Goal: Task Accomplishment & Management: Complete application form

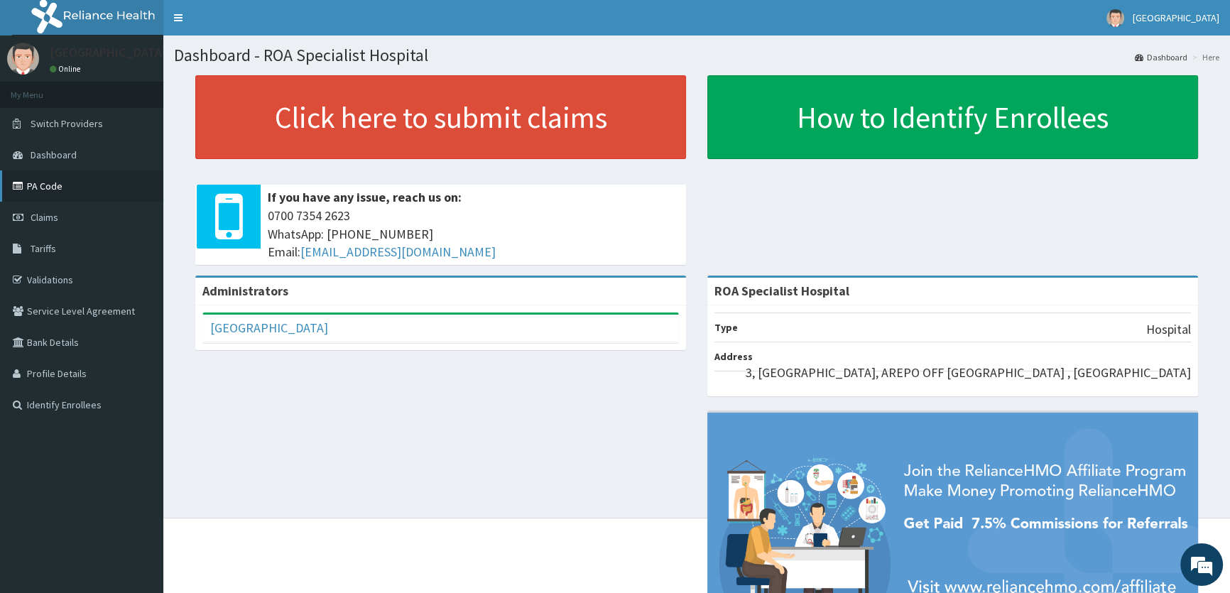
click at [39, 193] on link "PA Code" at bounding box center [81, 185] width 163 height 31
click at [64, 180] on link "PA Code" at bounding box center [81, 185] width 163 height 31
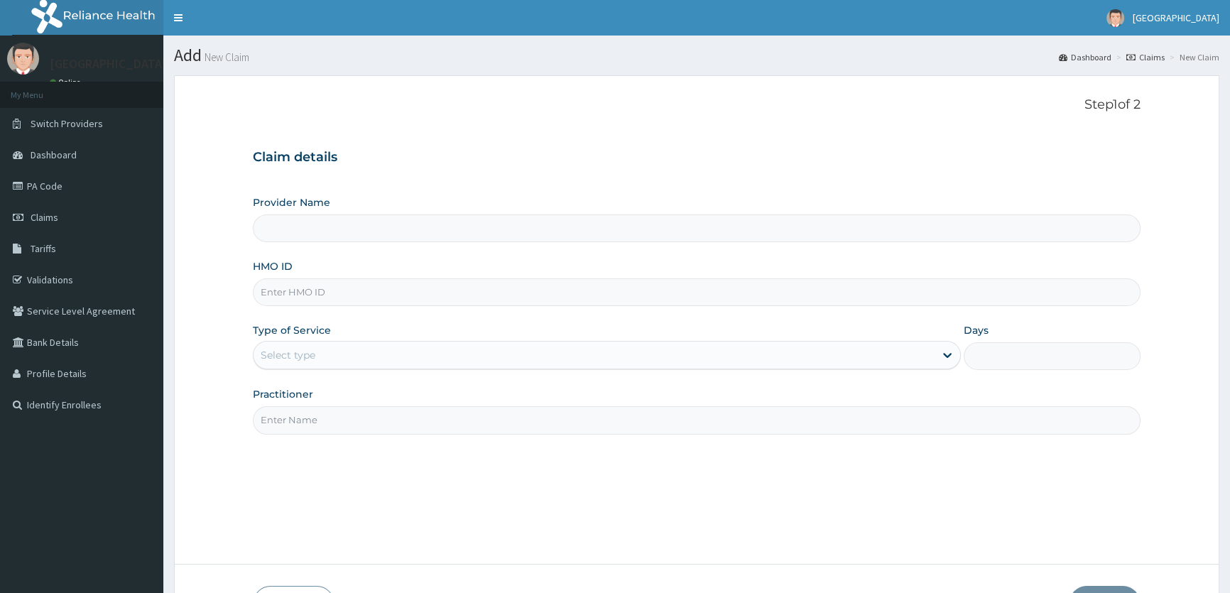
type input "ROA Specialist Hospital"
click at [270, 298] on input "HMO ID" at bounding box center [697, 292] width 888 height 28
type input "C"
type input "GCA/10063/A"
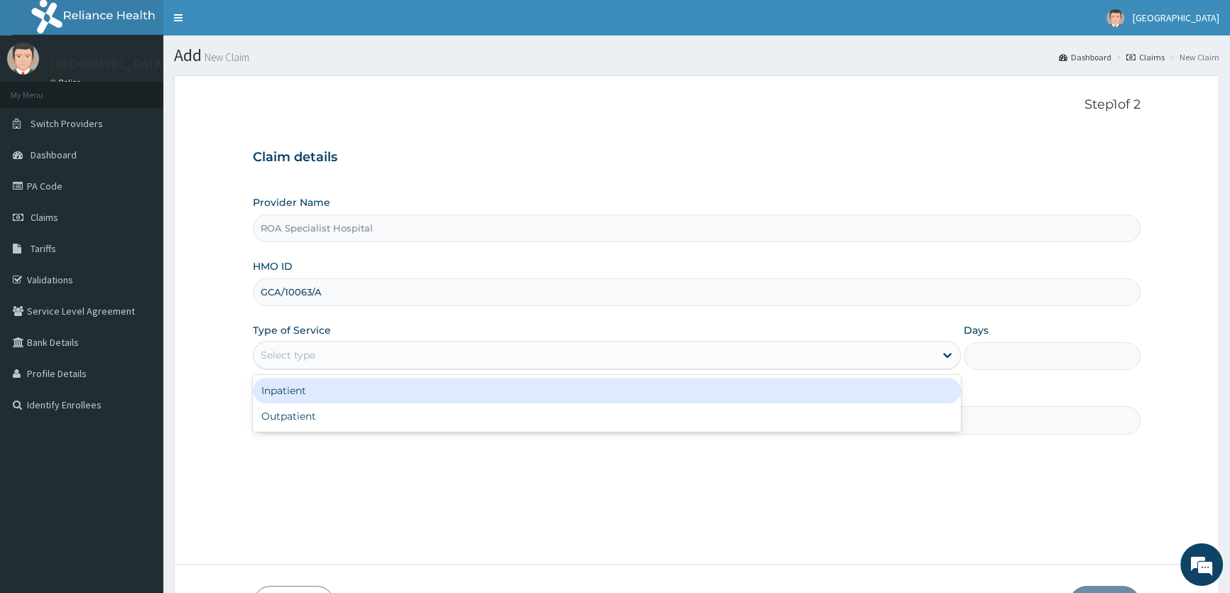
click at [351, 361] on div "Select type" at bounding box center [593, 355] width 680 height 23
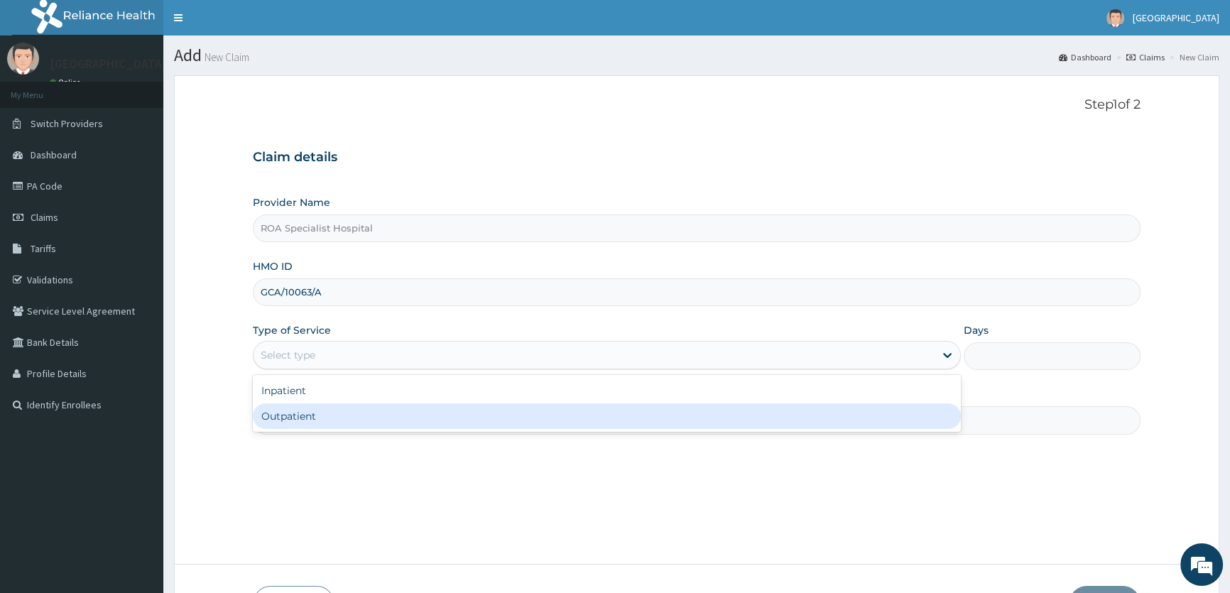
click at [336, 409] on div "Outpatient" at bounding box center [606, 416] width 707 height 26
type input "1"
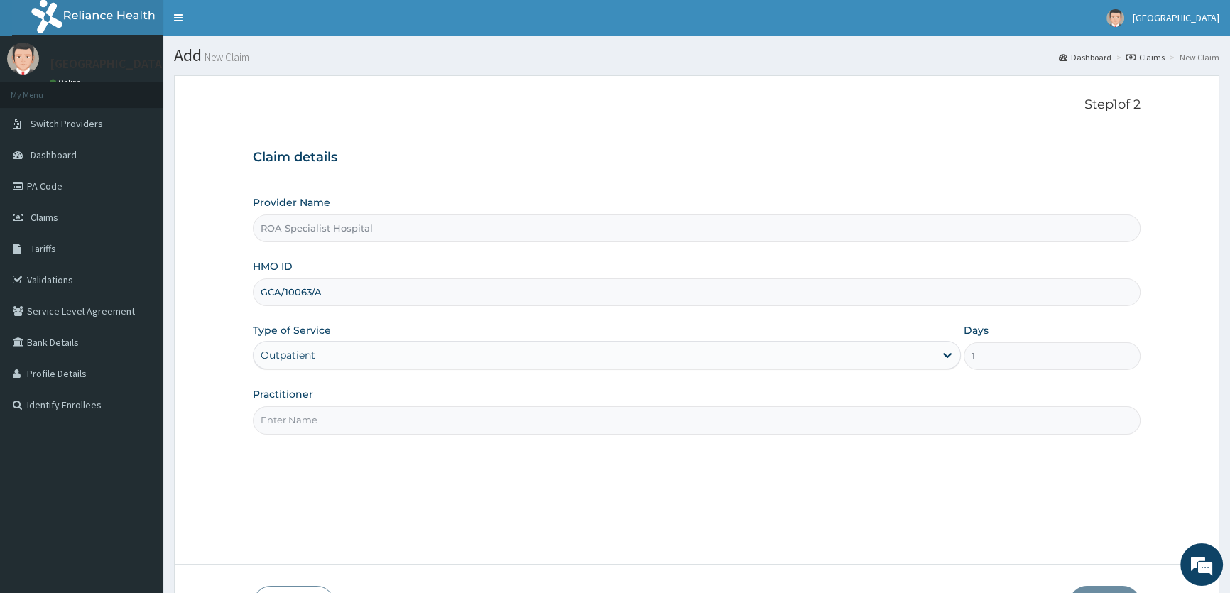
click at [355, 418] on input "Practitioner" at bounding box center [697, 420] width 888 height 28
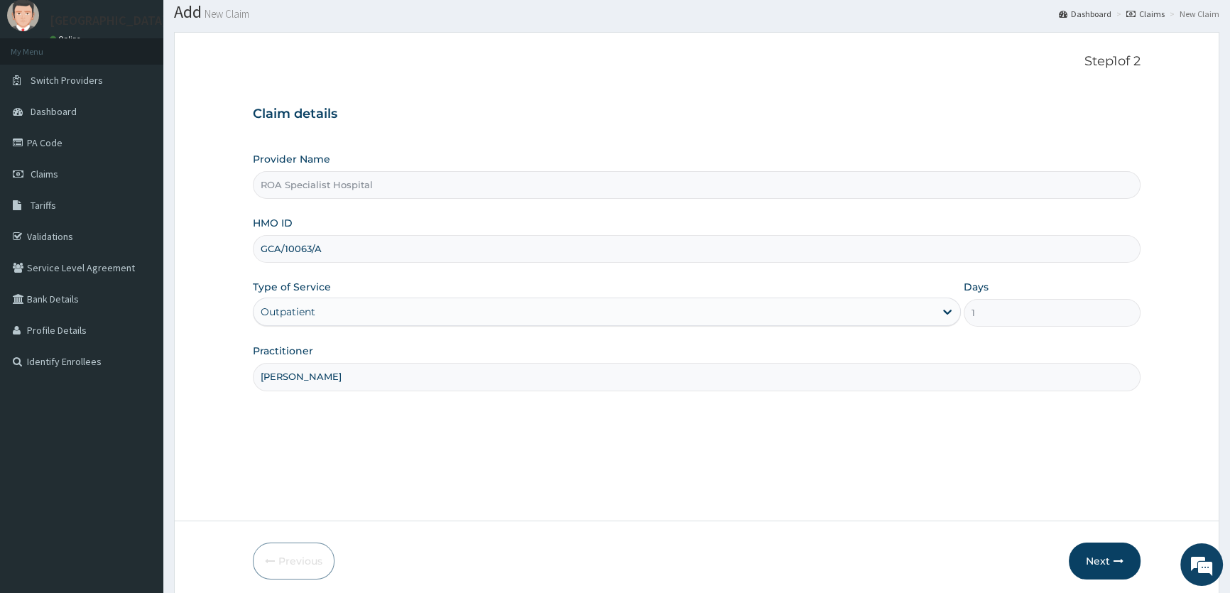
scroll to position [98, 0]
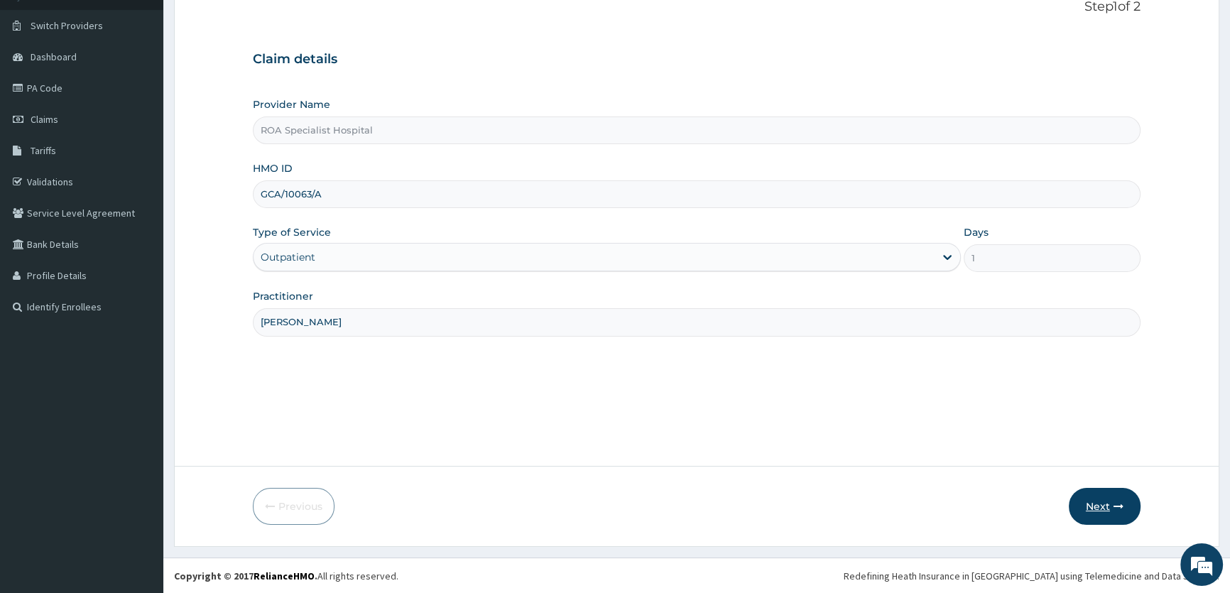
type input "DR.AMUSA"
click at [1095, 501] on button "Next" at bounding box center [1105, 506] width 72 height 37
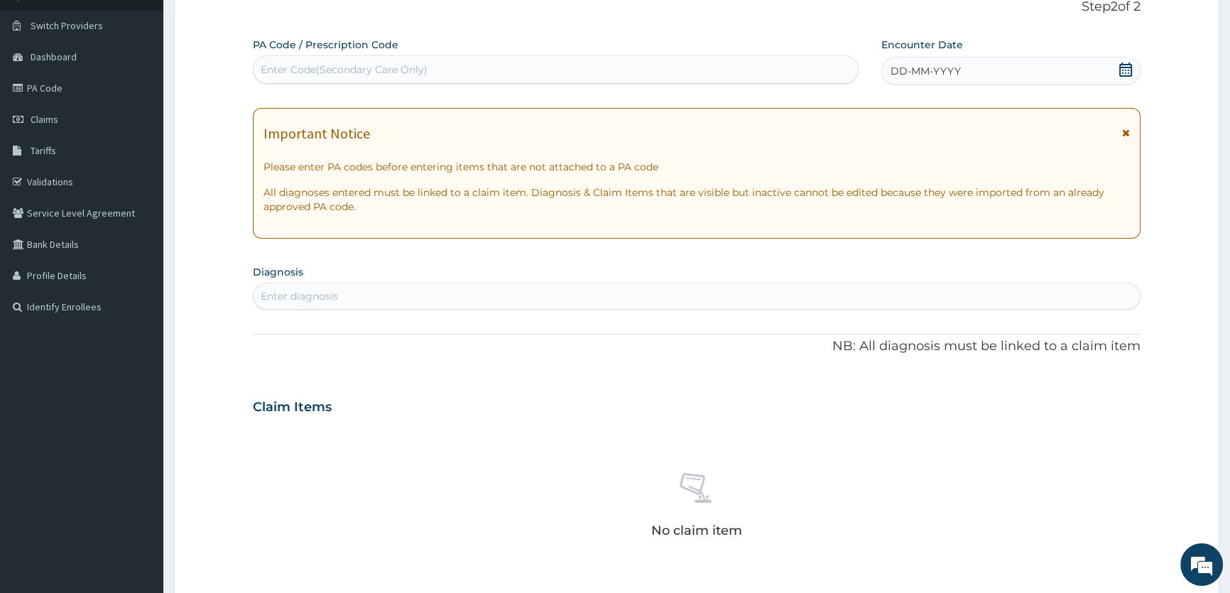
click at [333, 68] on div "Enter Code(Secondary Care Only)" at bounding box center [344, 69] width 167 height 14
paste input "PA/ADA59A"
type input "PA/ADA59A"
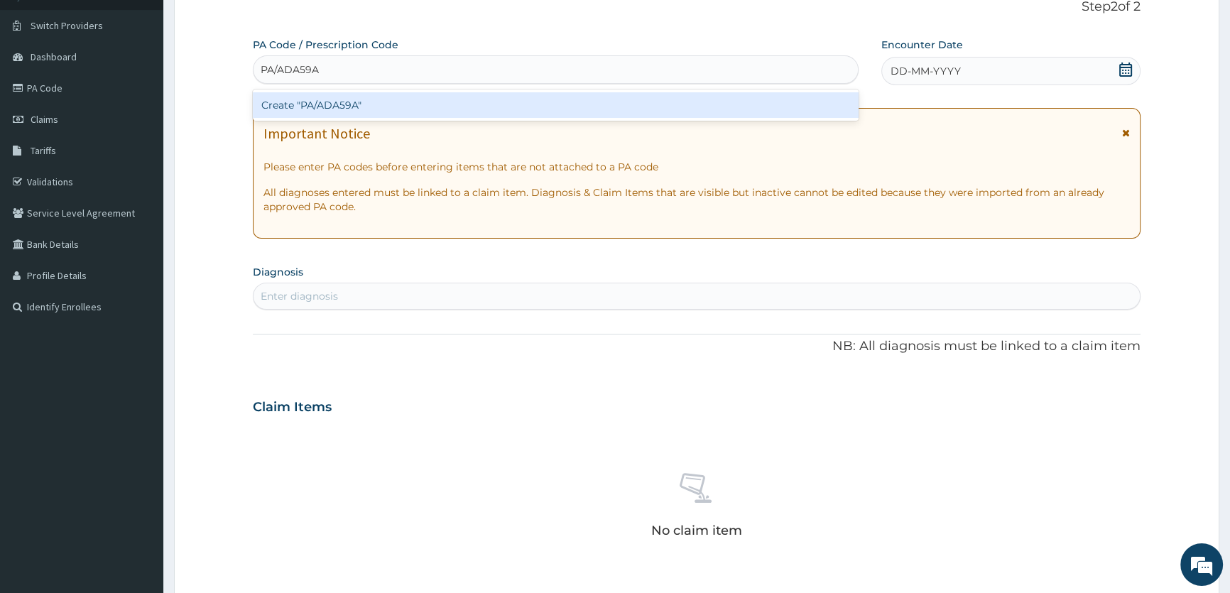
click at [339, 109] on div "Create "PA/ADA59A"" at bounding box center [555, 105] width 605 height 26
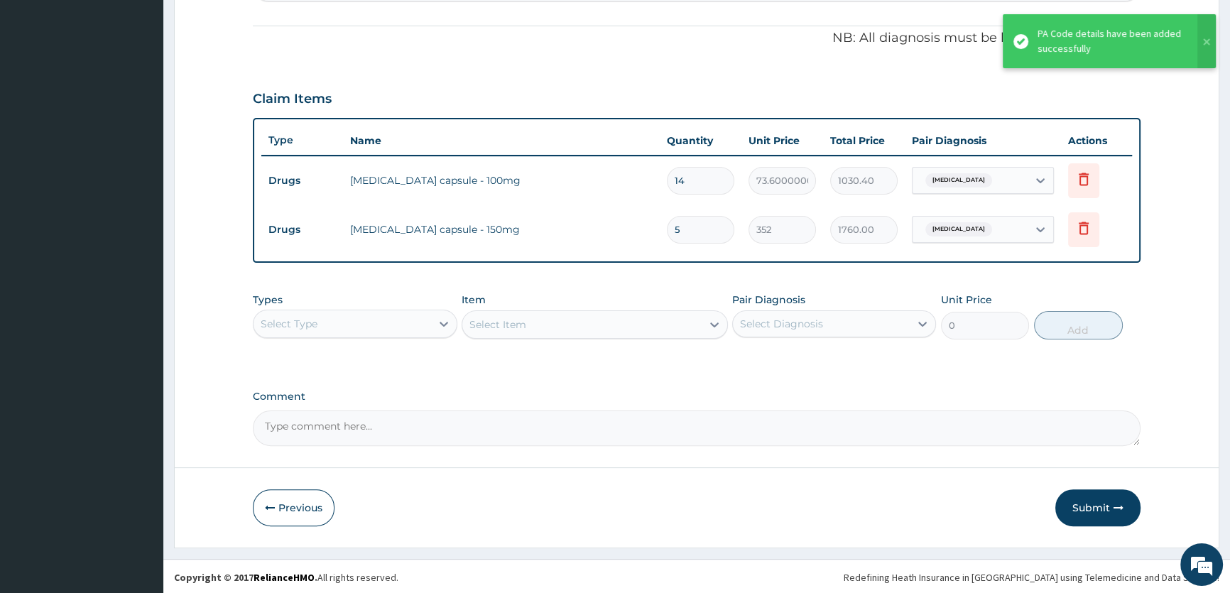
scroll to position [412, 0]
click at [1092, 511] on button "Submit" at bounding box center [1097, 506] width 85 height 37
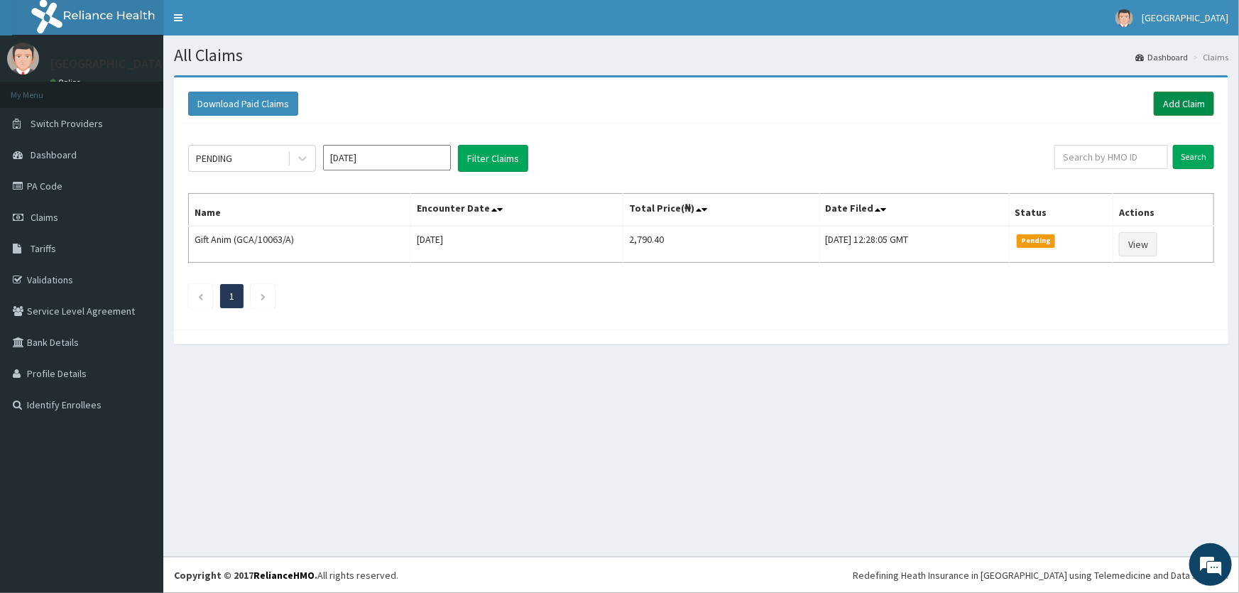
click at [1171, 104] on link "Add Claim" at bounding box center [1184, 104] width 60 height 24
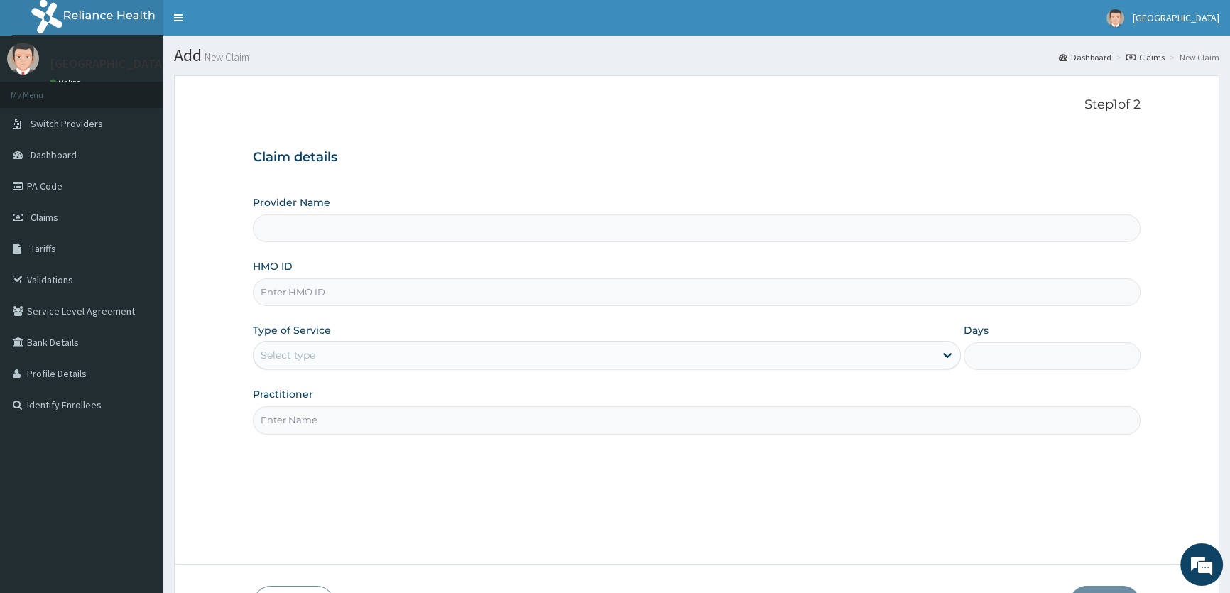
type input "ROA Specialist Hospital"
click at [65, 213] on link "Claims" at bounding box center [81, 217] width 163 height 31
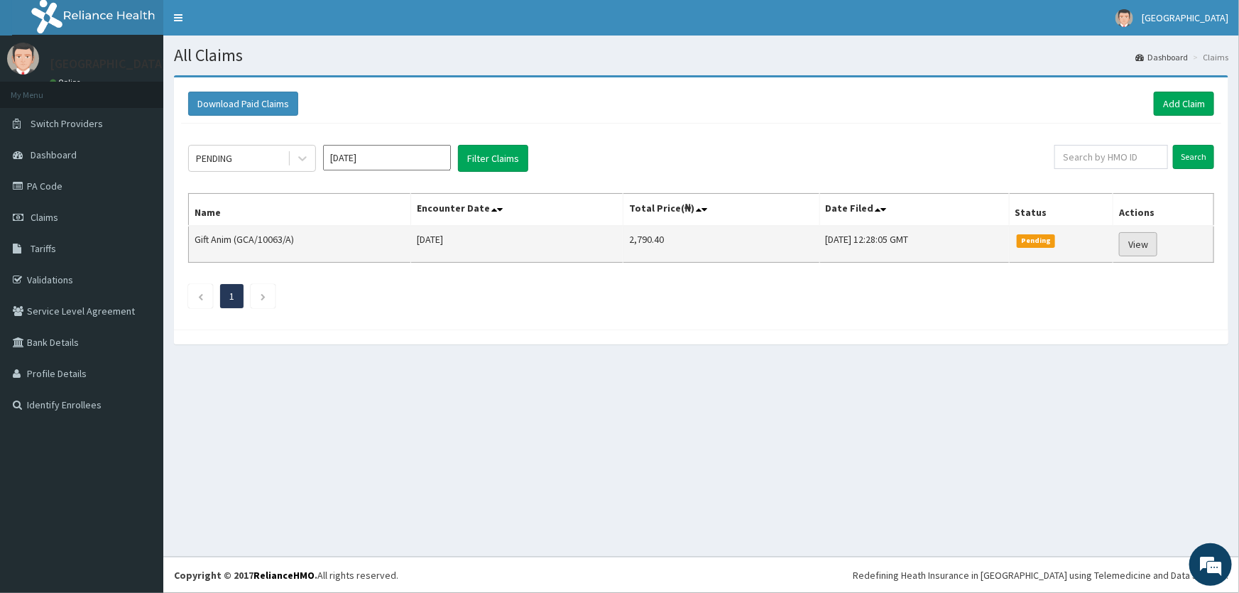
click at [1142, 241] on link "View" at bounding box center [1138, 244] width 38 height 24
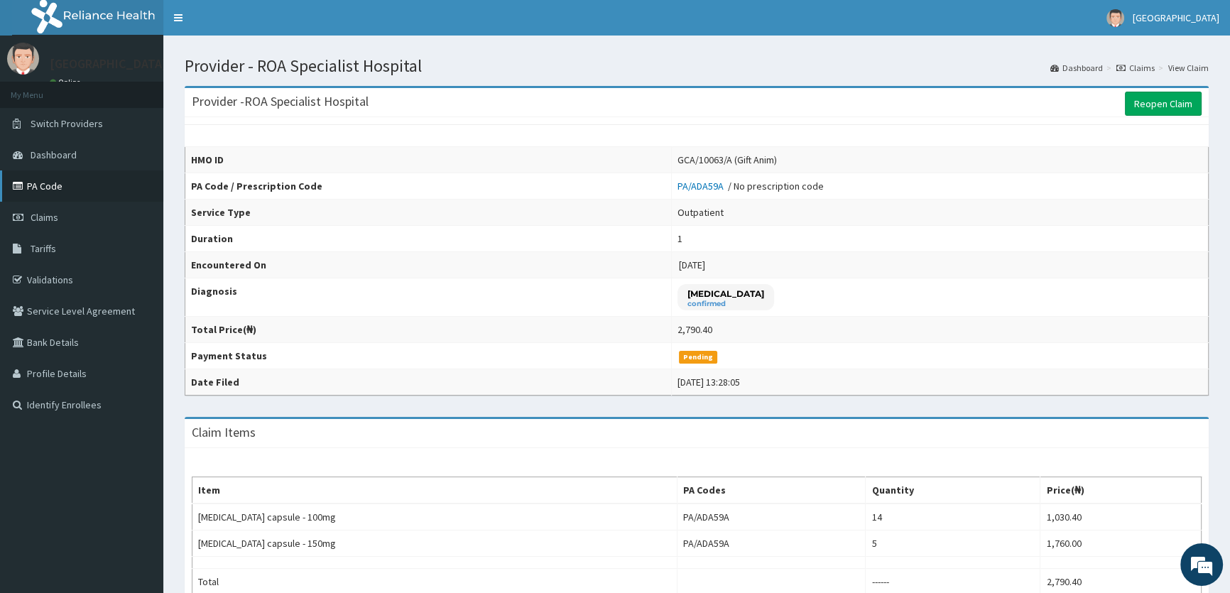
click at [29, 181] on link "PA Code" at bounding box center [81, 185] width 163 height 31
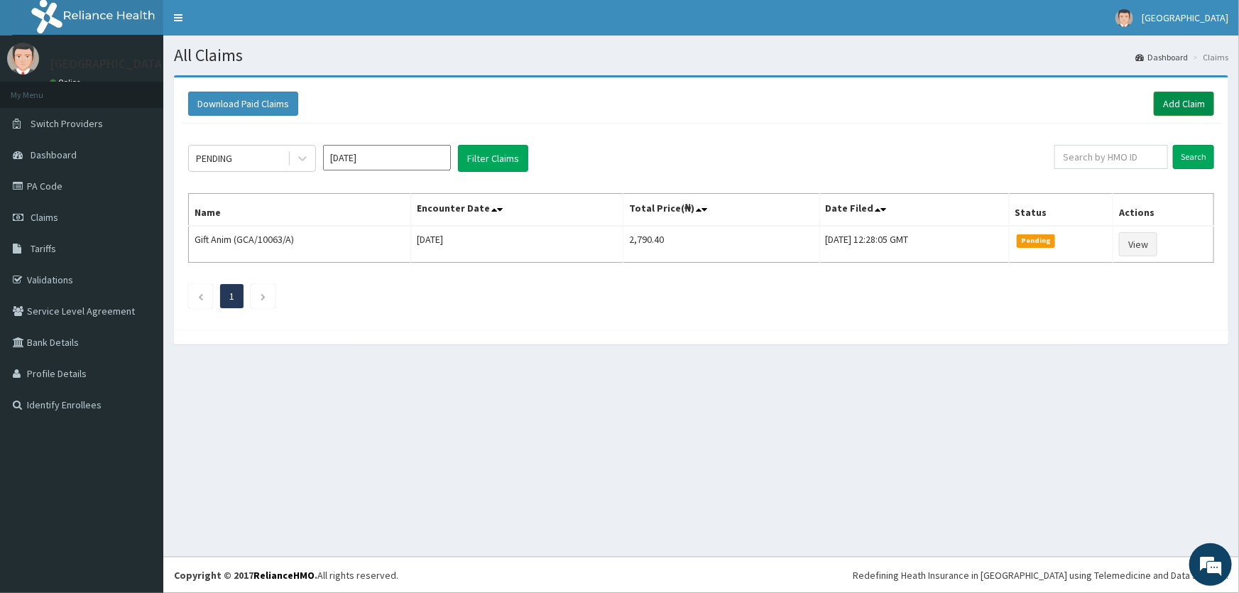
click at [1182, 111] on link "Add Claim" at bounding box center [1184, 104] width 60 height 24
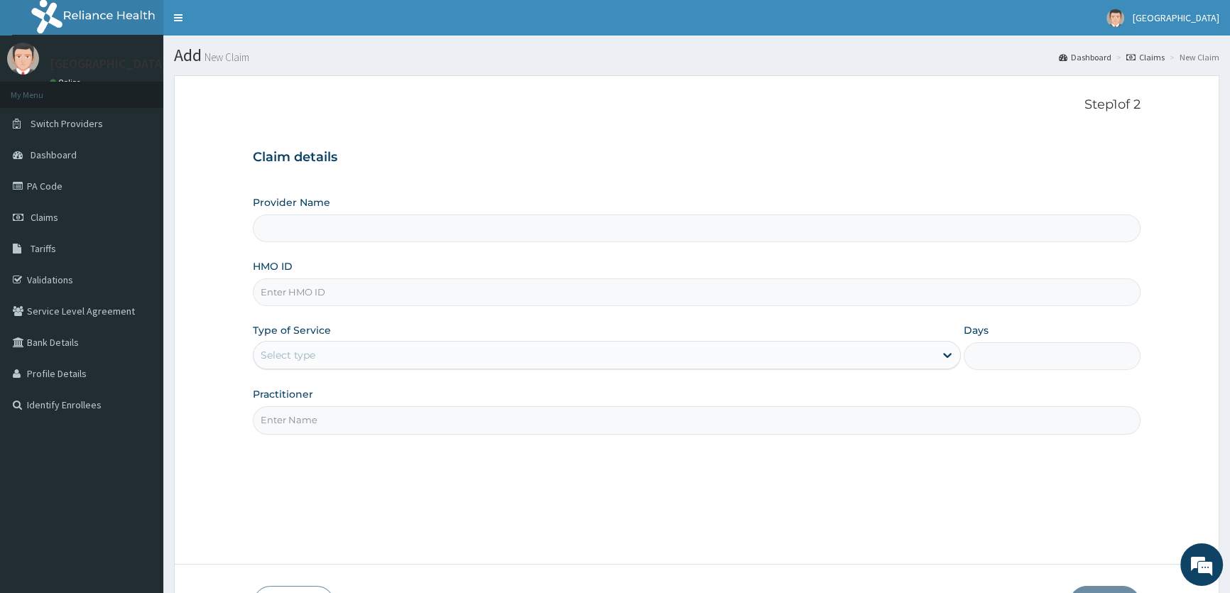
type input "ROA Specialist Hospital"
click at [319, 300] on input "HMO ID" at bounding box center [697, 292] width 888 height 28
type input "GCA/10063/A"
click at [305, 358] on div "Select type" at bounding box center [288, 355] width 55 height 14
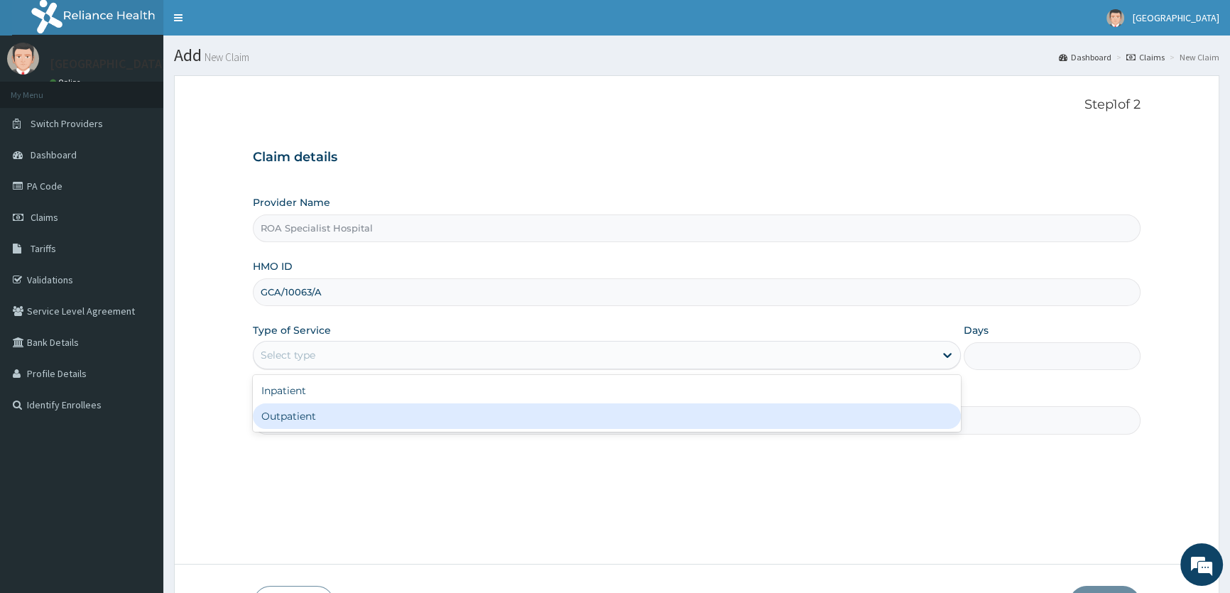
click at [292, 415] on div "Outpatient" at bounding box center [606, 416] width 707 height 26
type input "1"
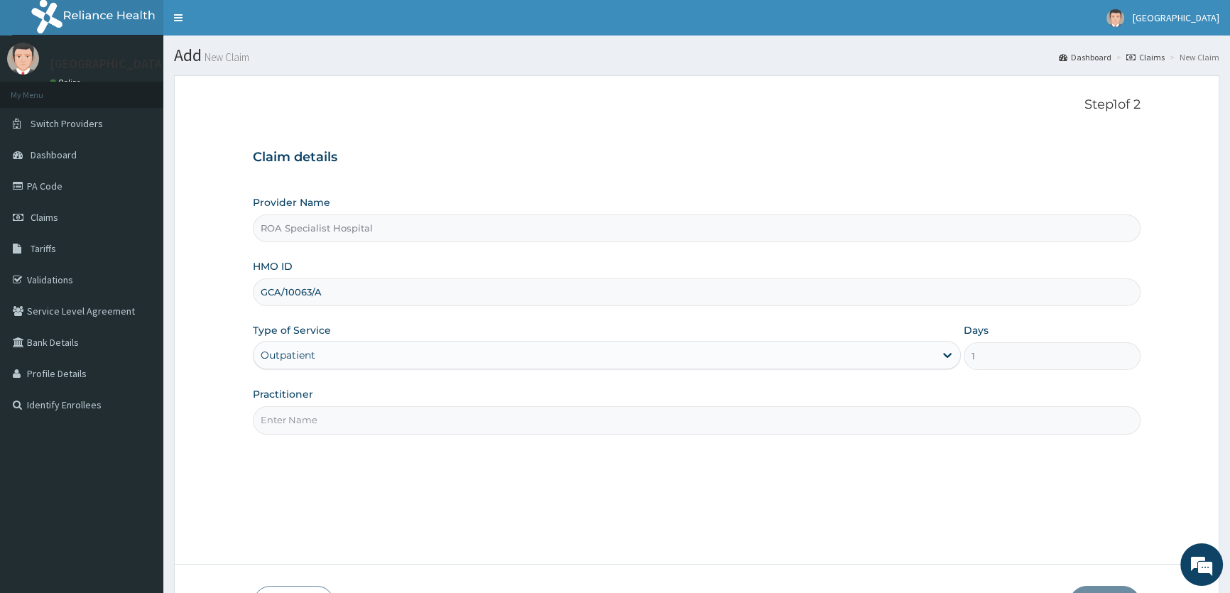
click at [427, 415] on input "Practitioner" at bounding box center [697, 420] width 888 height 28
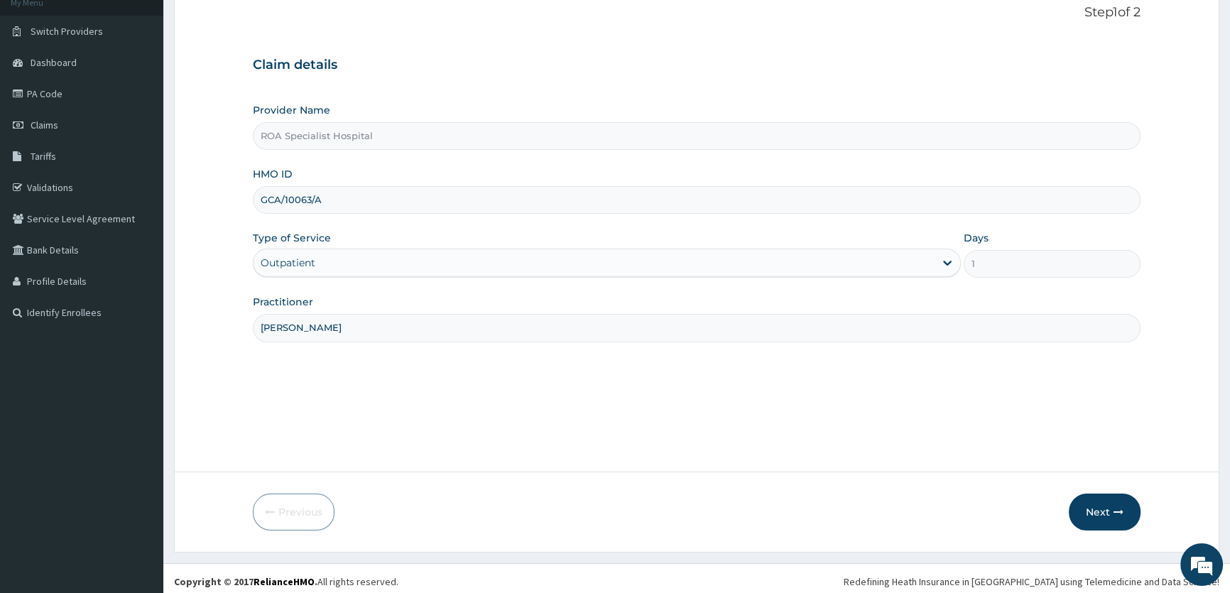
scroll to position [98, 0]
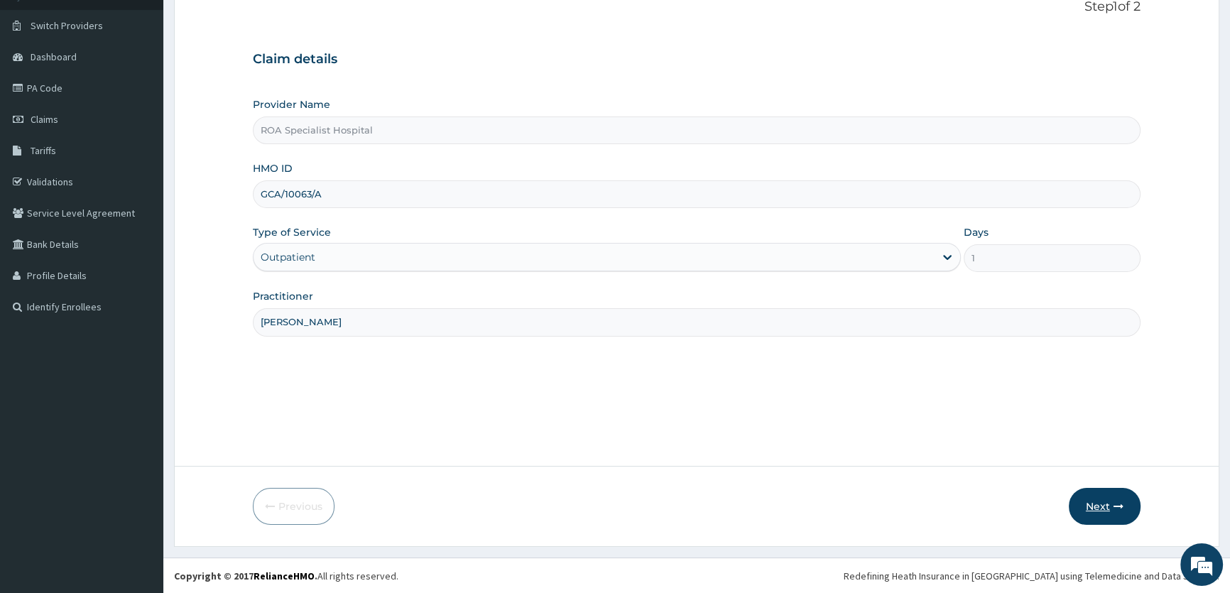
type input "[PERSON_NAME]"
click at [1118, 508] on icon "button" at bounding box center [1118, 506] width 10 height 10
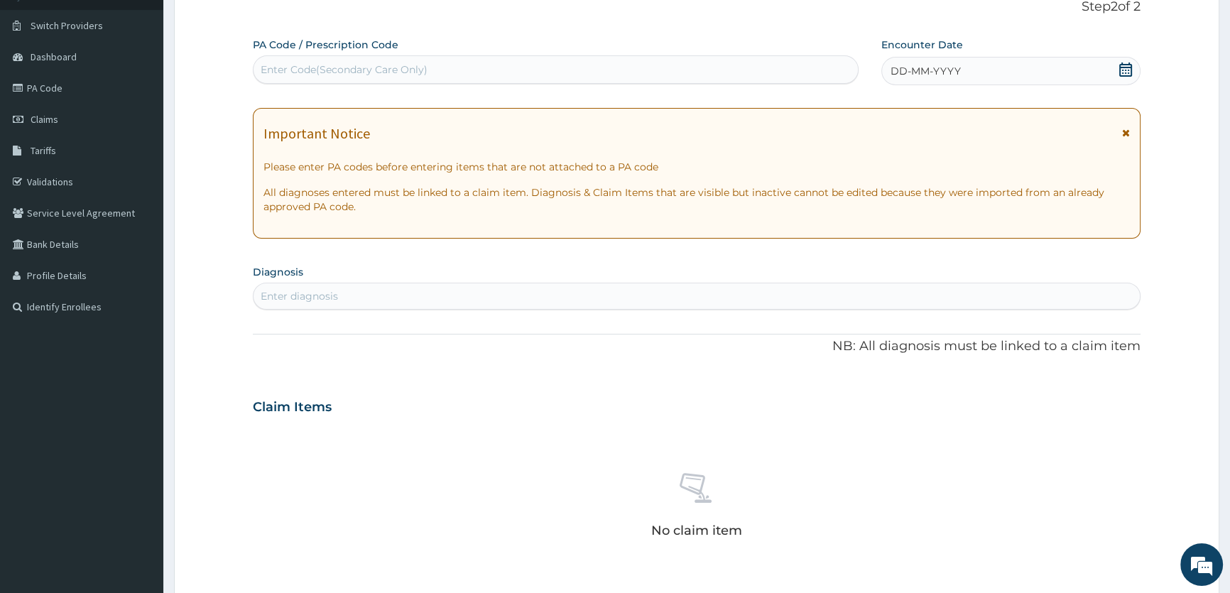
click at [356, 64] on div "Enter Code(Secondary Care Only)" at bounding box center [344, 69] width 167 height 14
paste input "PA/4B775E"
type input "PA/4B775E"
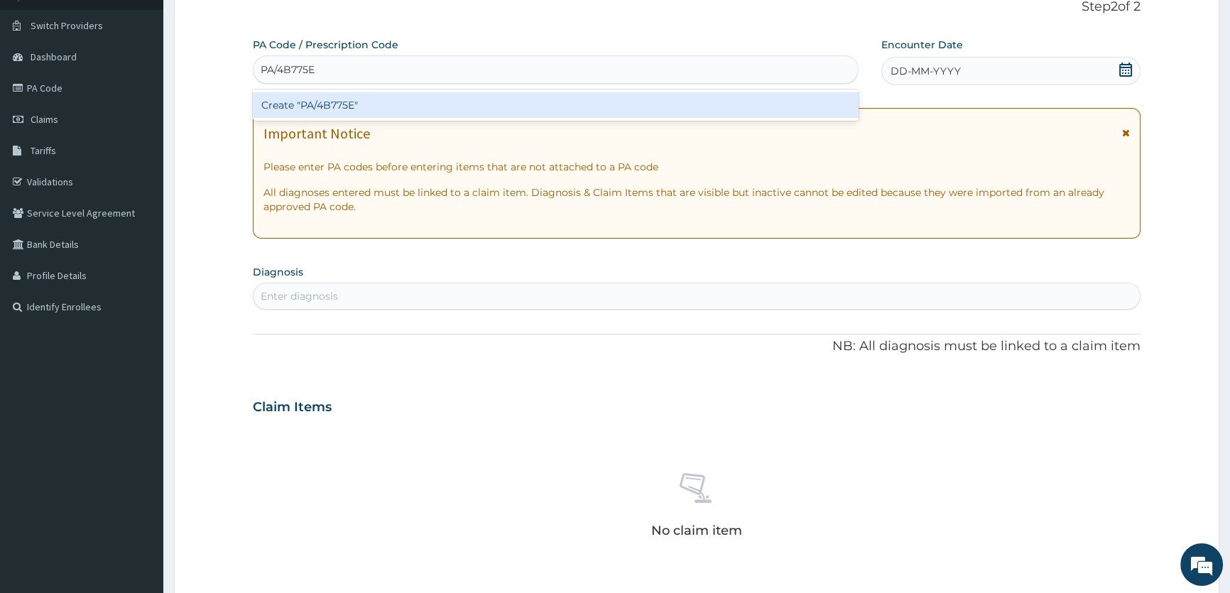
click at [335, 111] on div "Create "PA/4B775E"" at bounding box center [555, 105] width 605 height 26
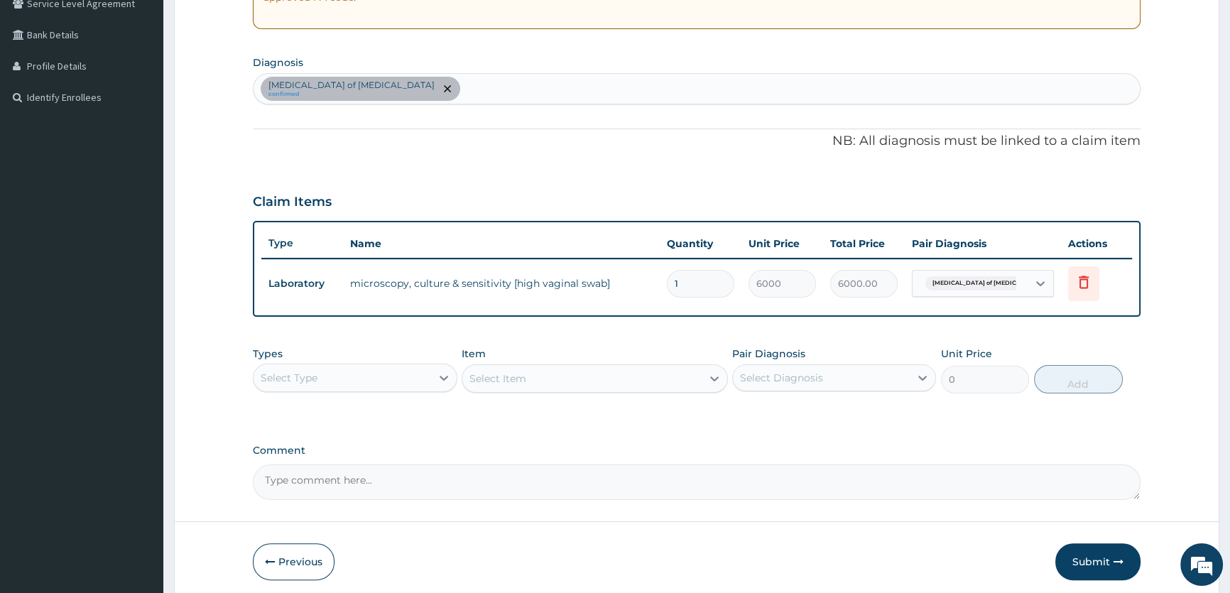
scroll to position [298, 0]
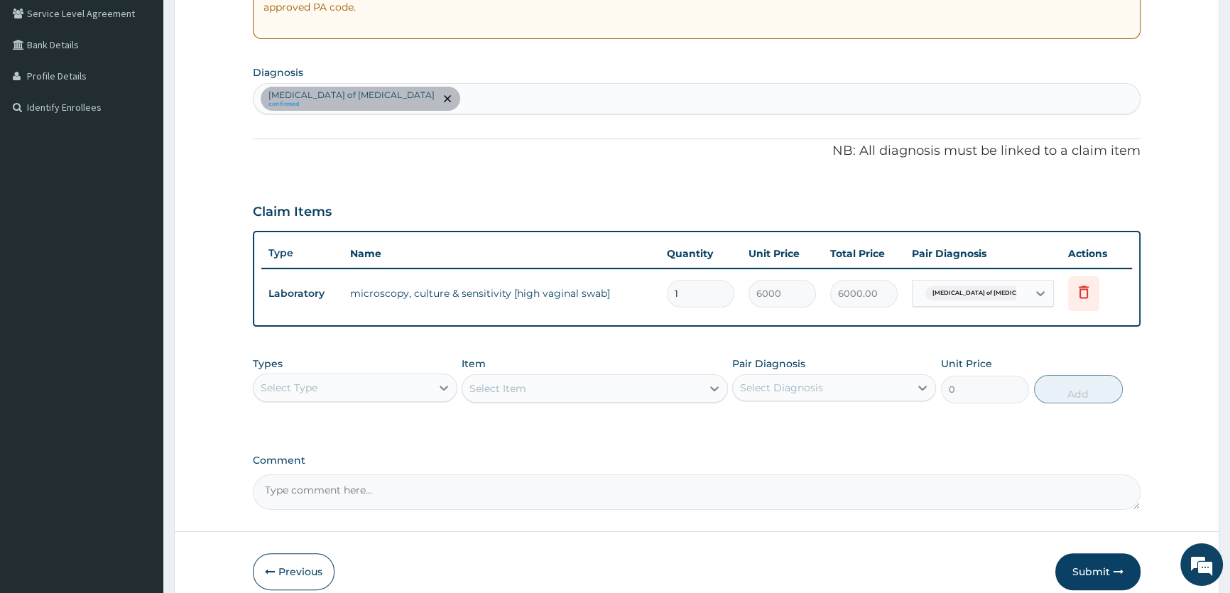
click at [401, 92] on div "[MEDICAL_DATA] of [MEDICAL_DATA] confirmed" at bounding box center [696, 99] width 886 height 30
type input "PLASMOD"
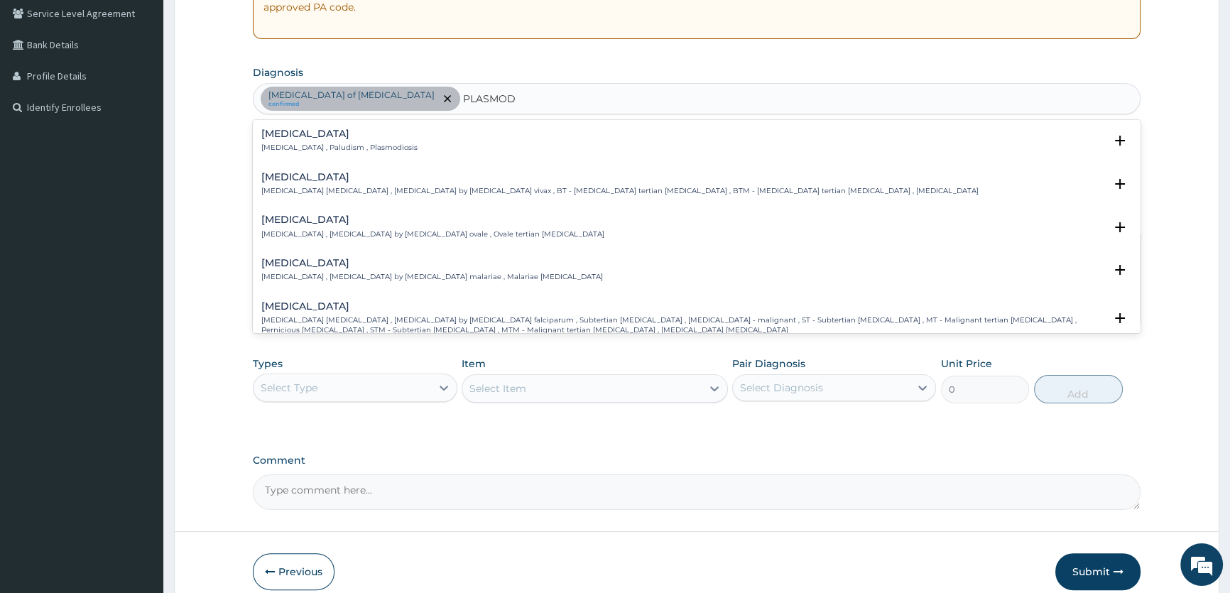
click at [305, 141] on div "[MEDICAL_DATA] [MEDICAL_DATA] , Paludism , Plasmodiosis" at bounding box center [339, 141] width 156 height 25
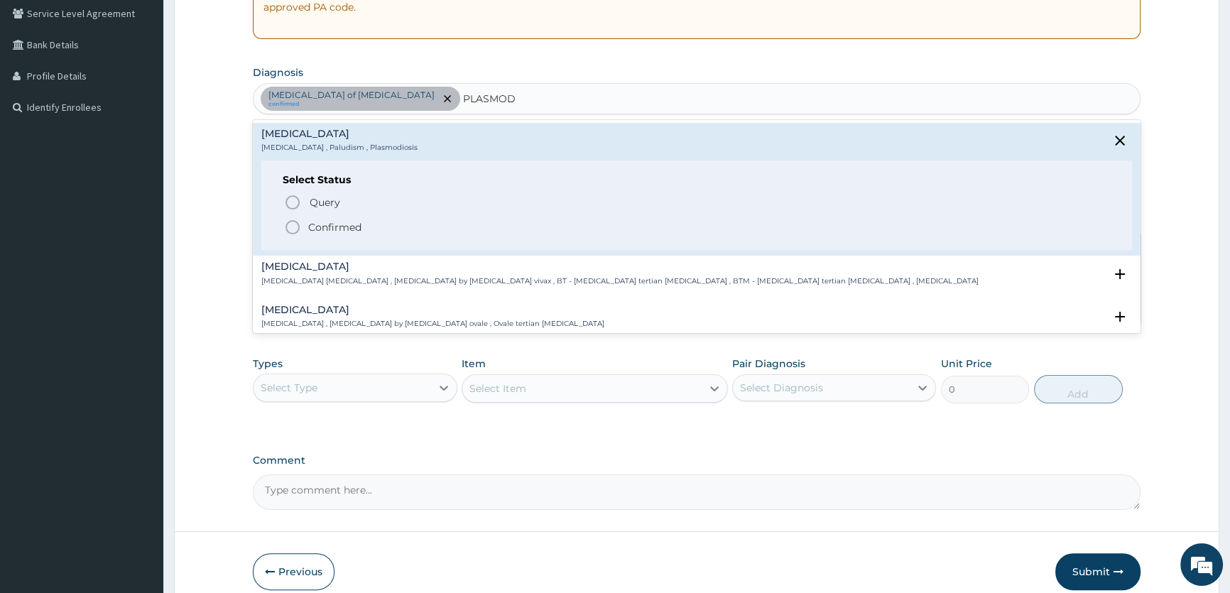
click at [289, 225] on icon "status option filled" at bounding box center [292, 227] width 17 height 17
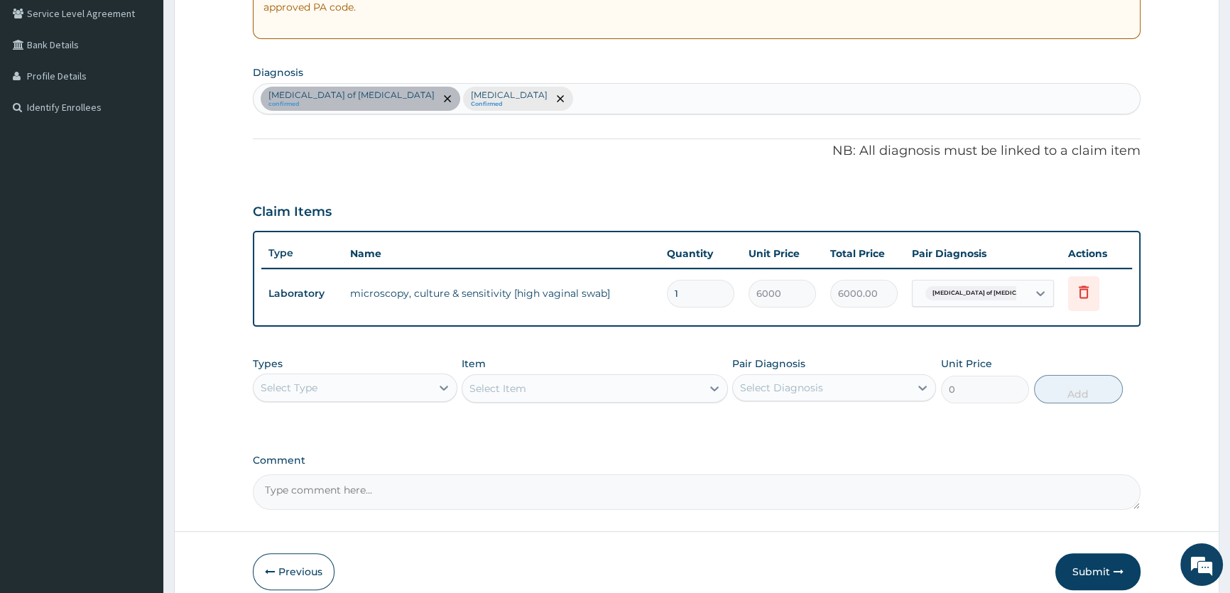
click at [535, 102] on div "[MEDICAL_DATA] of [MEDICAL_DATA] confirmed [MEDICAL_DATA] Confirmed" at bounding box center [696, 99] width 886 height 30
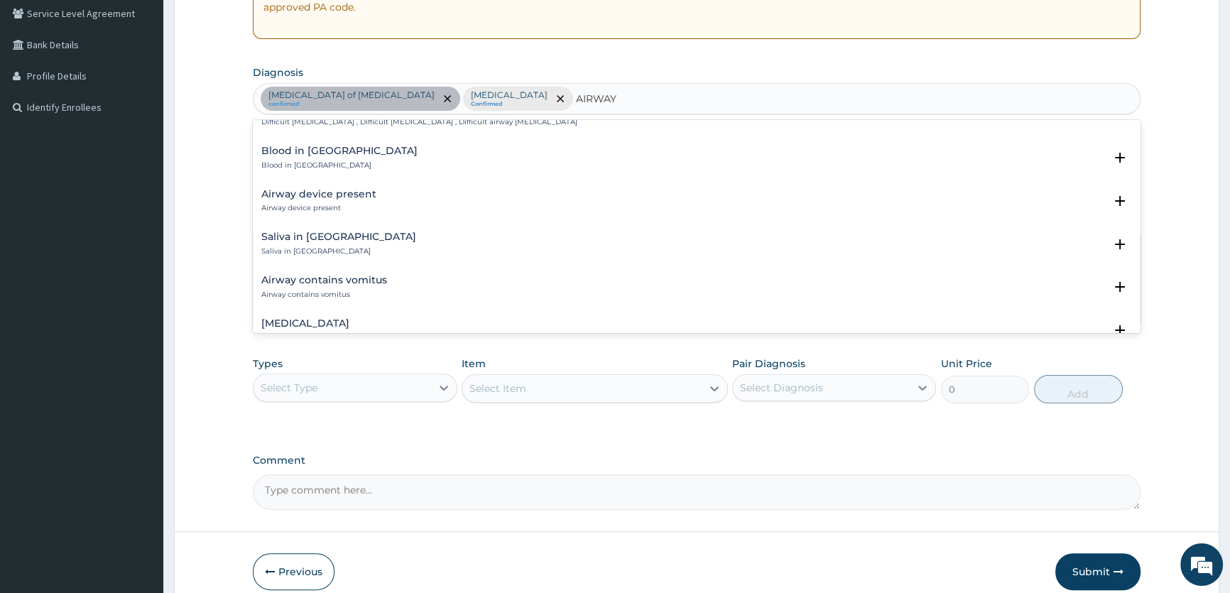
scroll to position [516, 0]
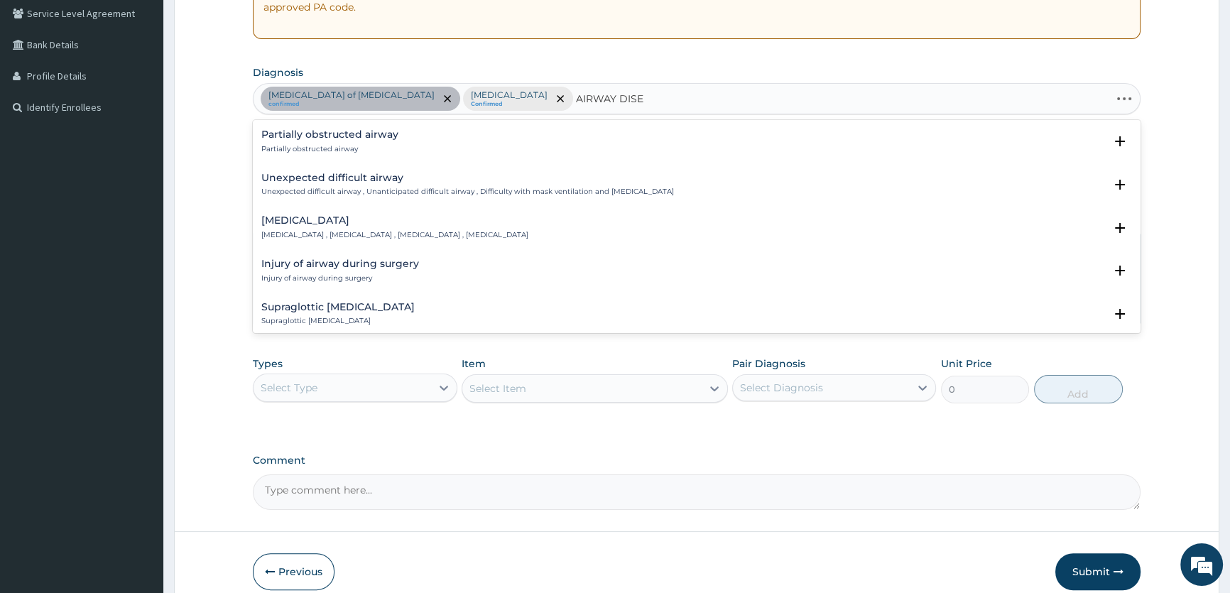
type input "AIRWAY DISEA"
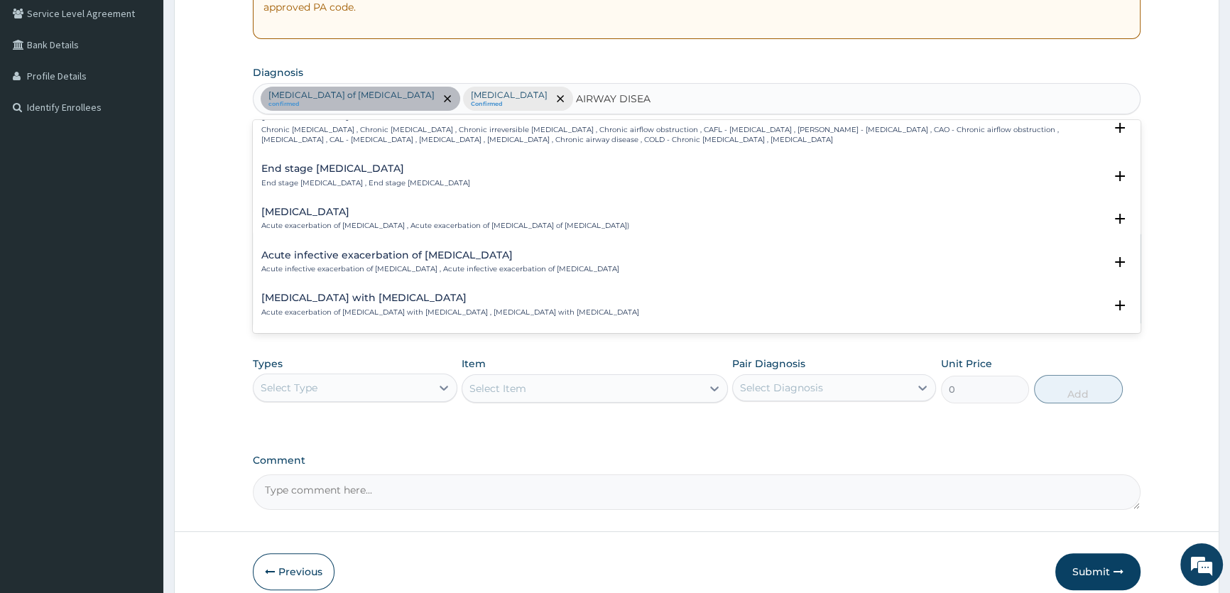
scroll to position [0, 0]
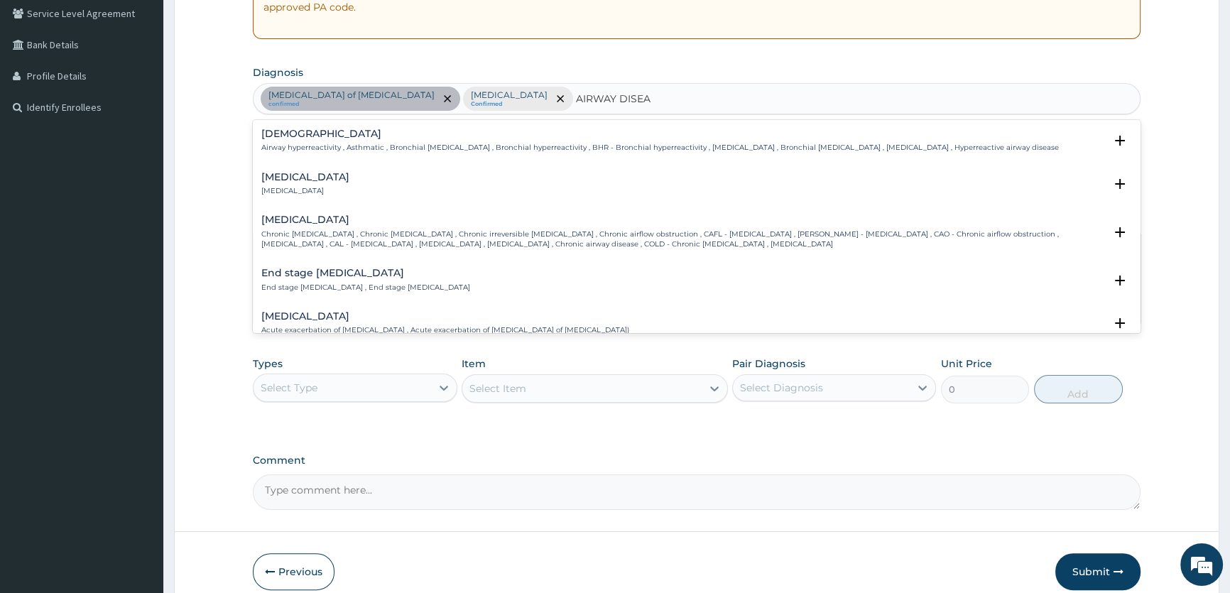
click at [449, 180] on div "[MEDICAL_DATA] [MEDICAL_DATA]" at bounding box center [696, 184] width 871 height 25
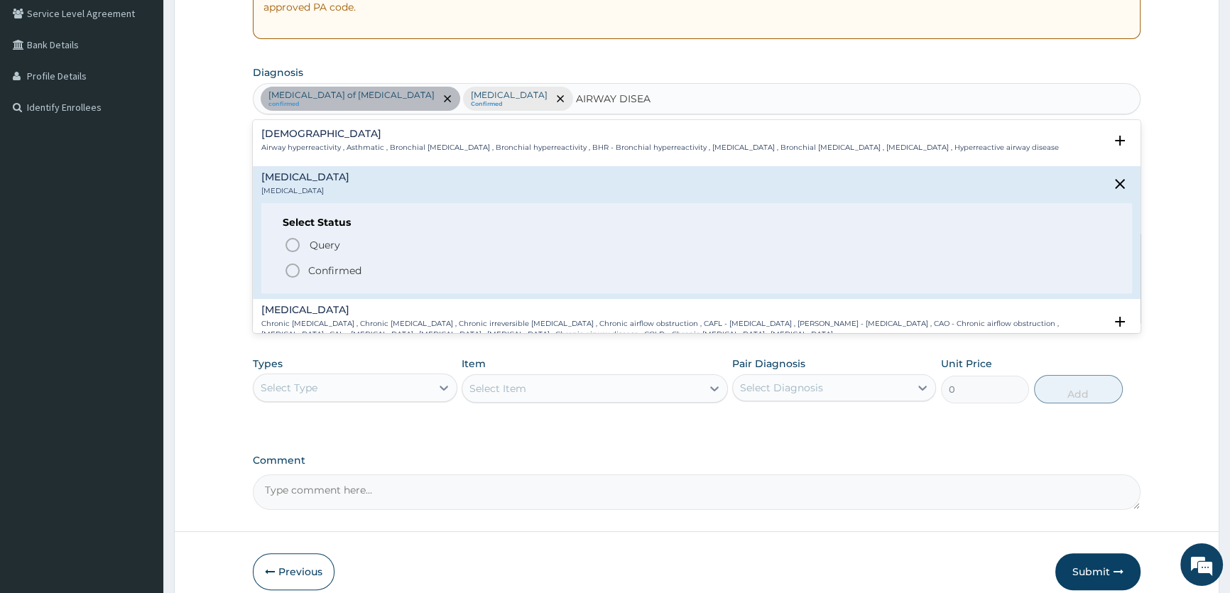
click at [290, 268] on icon "status option filled" at bounding box center [292, 270] width 17 height 17
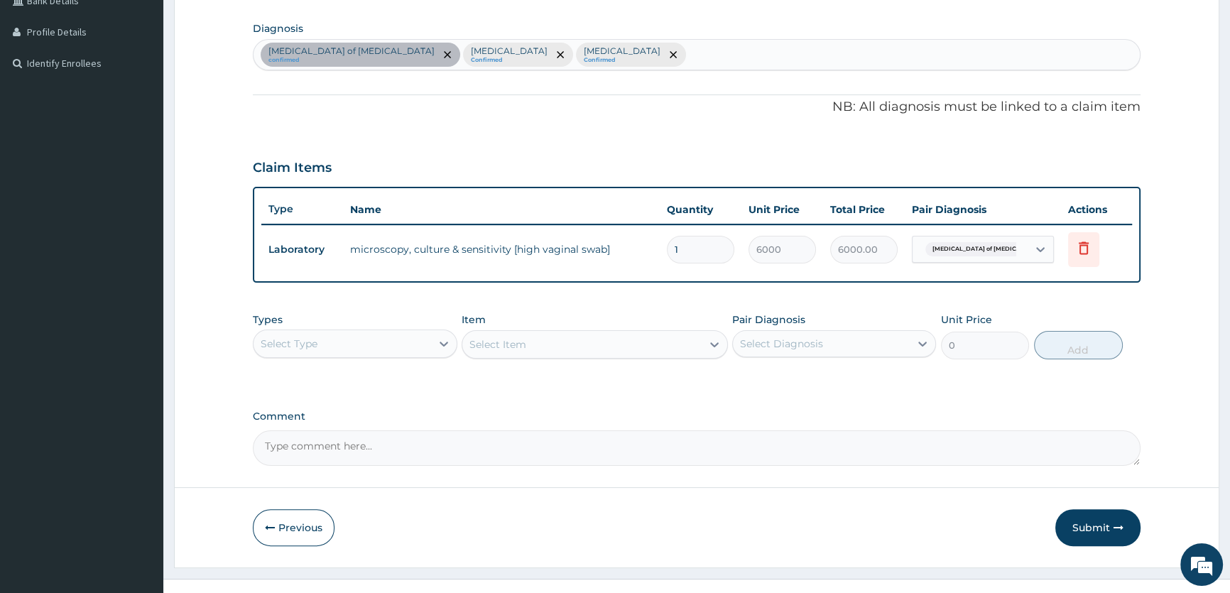
scroll to position [362, 0]
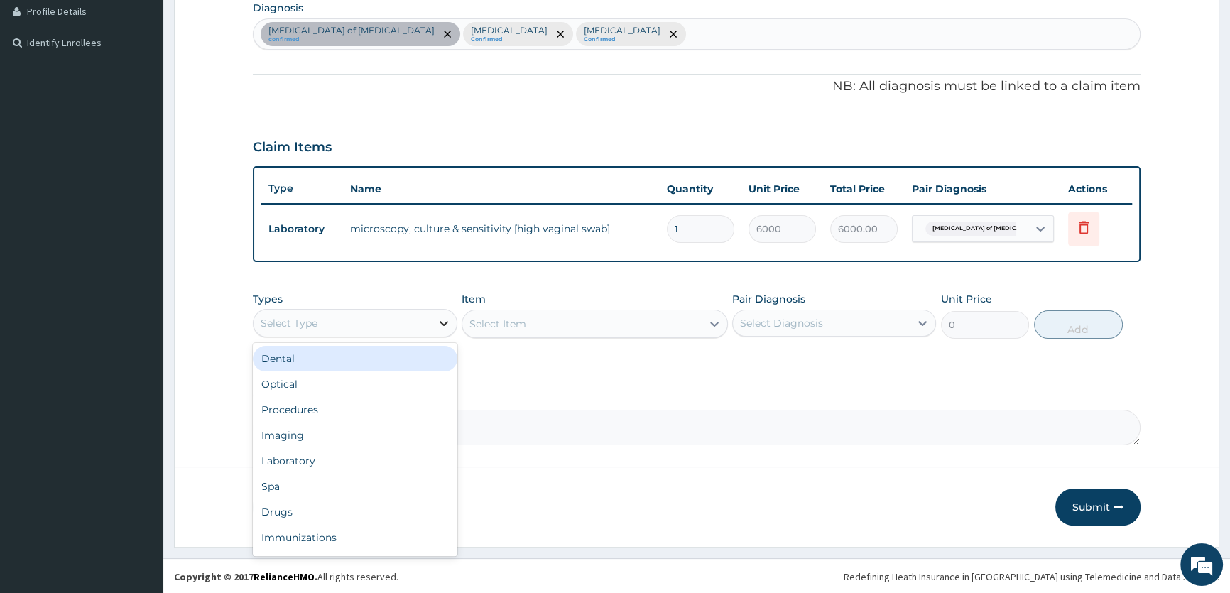
click at [447, 322] on icon at bounding box center [444, 323] width 14 height 14
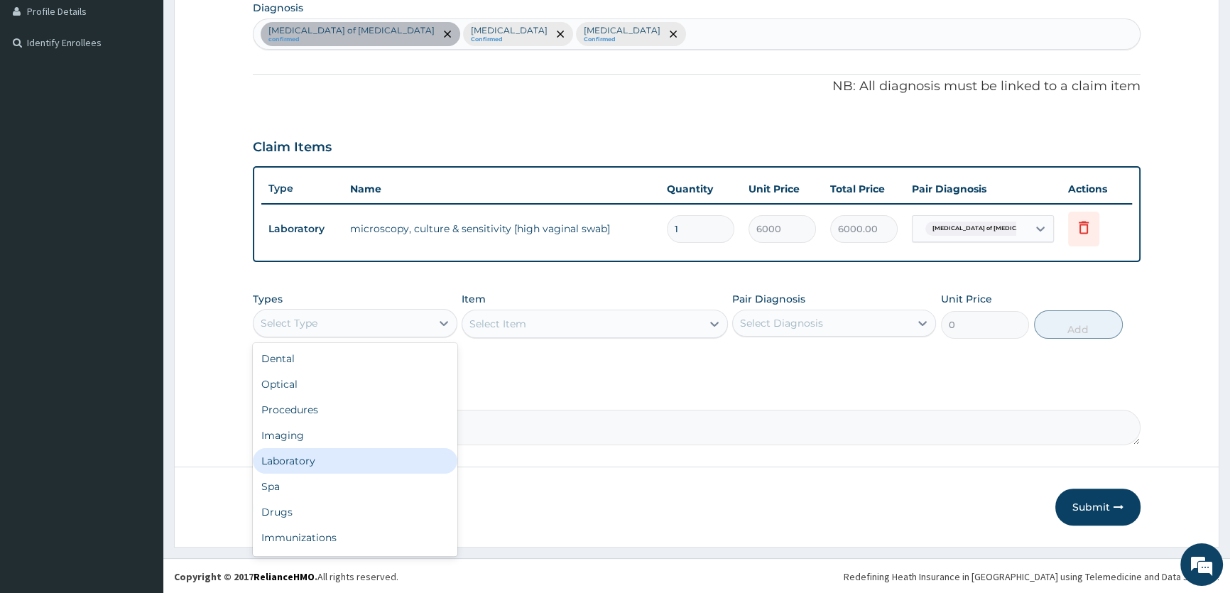
click at [354, 471] on div "Laboratory" at bounding box center [355, 461] width 204 height 26
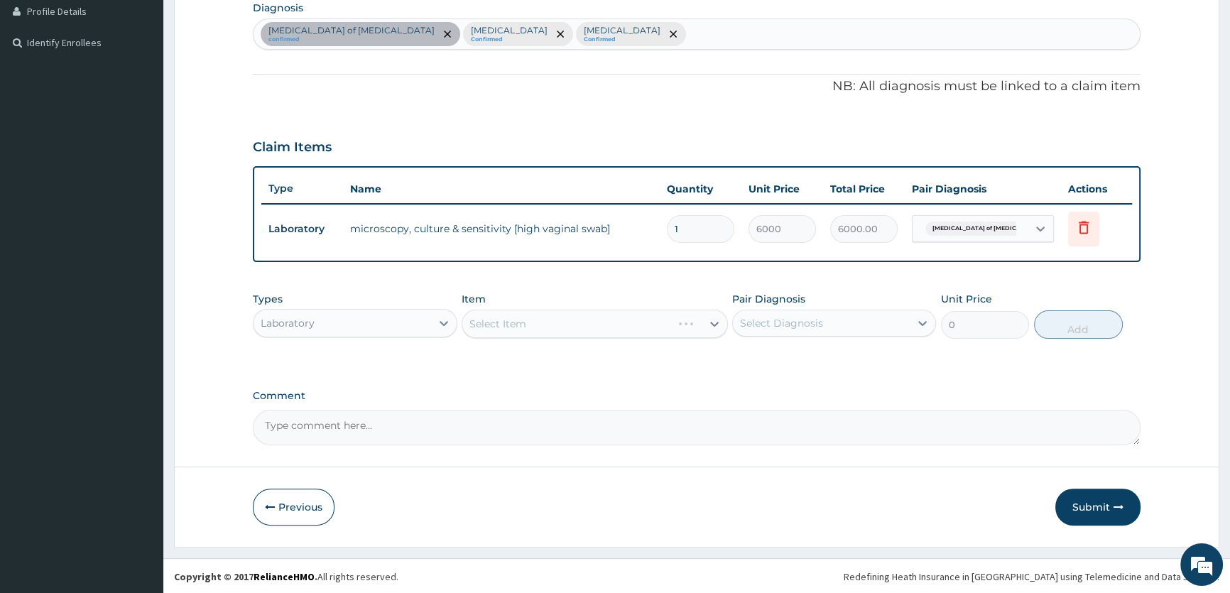
click at [717, 320] on div "Select Item" at bounding box center [595, 324] width 266 height 28
click at [714, 322] on div "Select Item" at bounding box center [595, 324] width 266 height 28
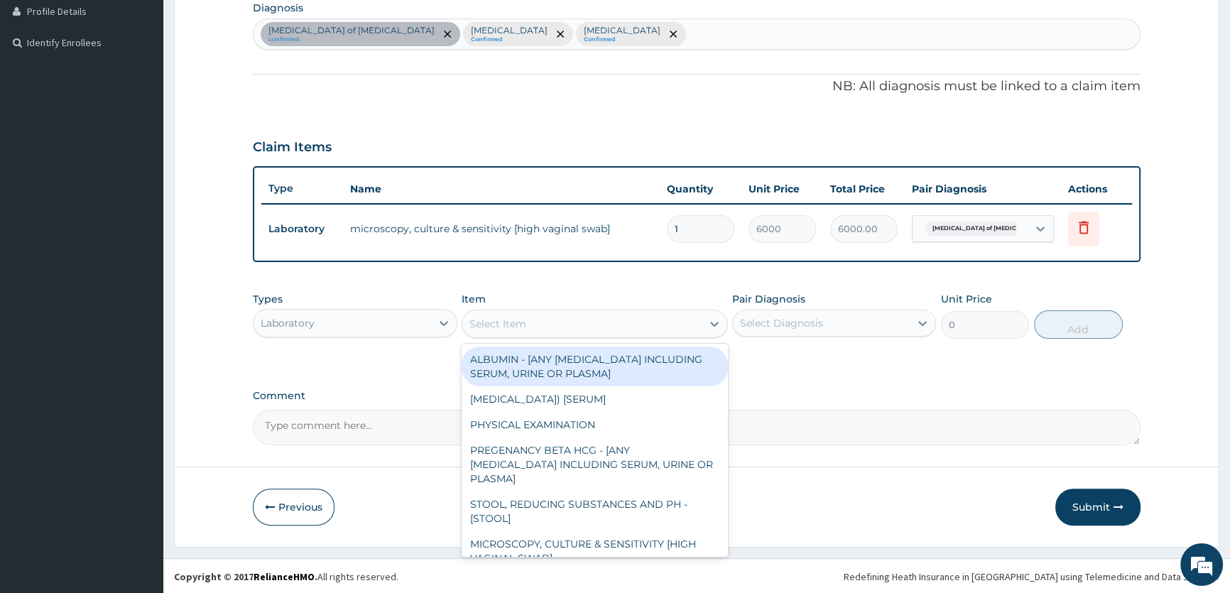
click at [714, 322] on icon at bounding box center [714, 324] width 14 height 14
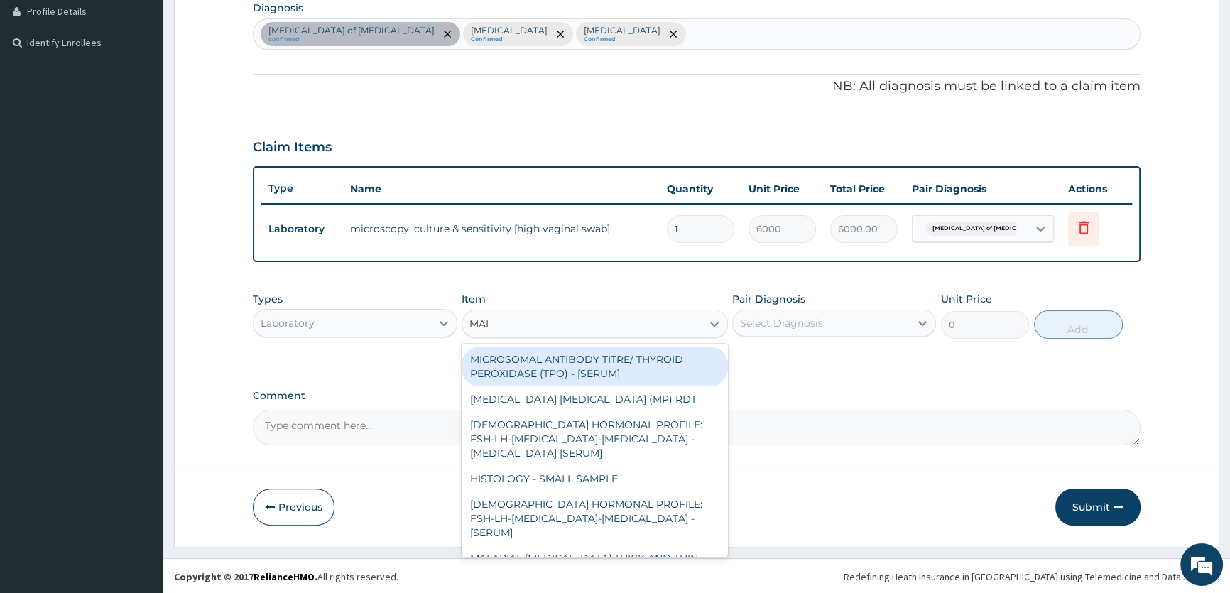
type input "MALA"
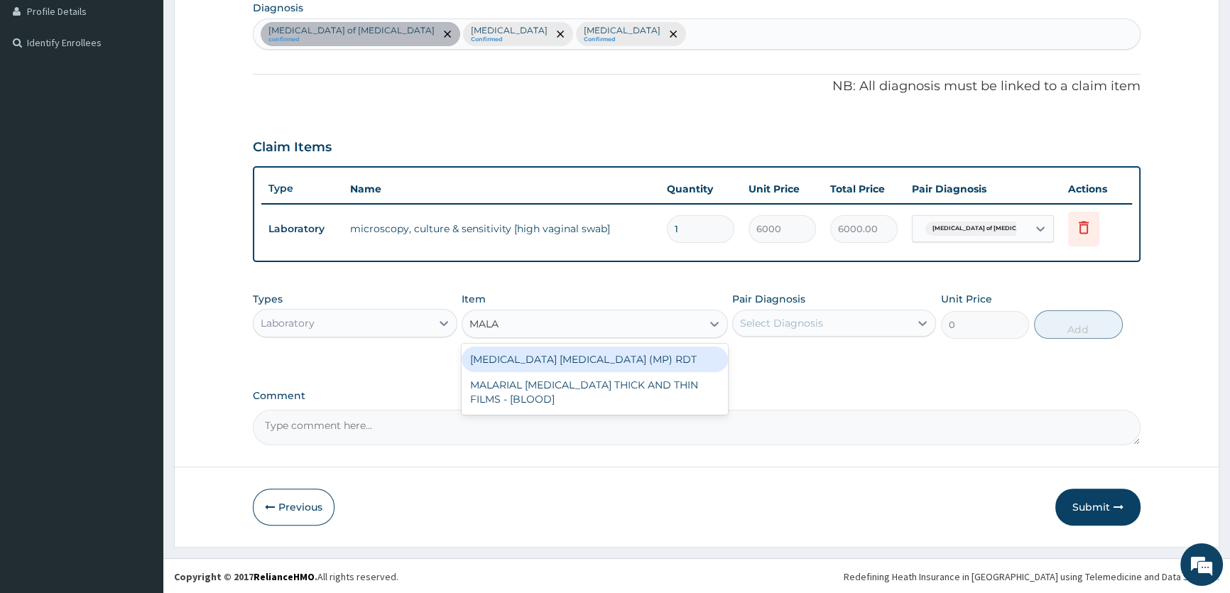
drag, startPoint x: 674, startPoint y: 356, endPoint x: 699, endPoint y: 350, distance: 26.2
click at [674, 356] on div "[MEDICAL_DATA] [MEDICAL_DATA] (MP) RDT" at bounding box center [595, 359] width 266 height 26
type input "2400"
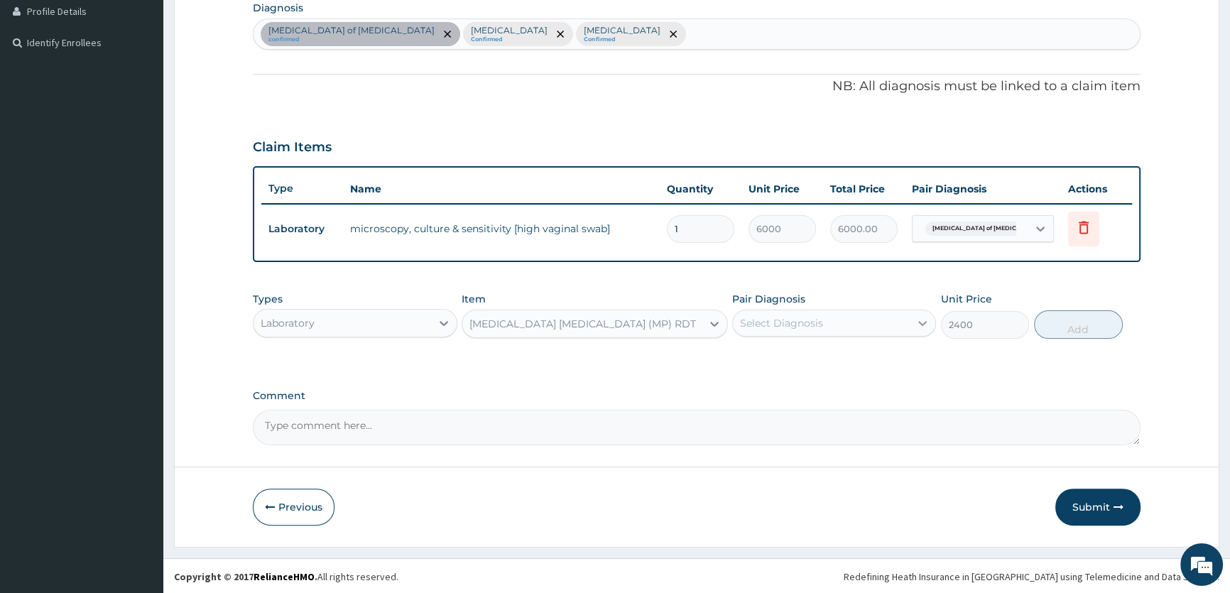
click at [927, 323] on icon at bounding box center [922, 323] width 14 height 14
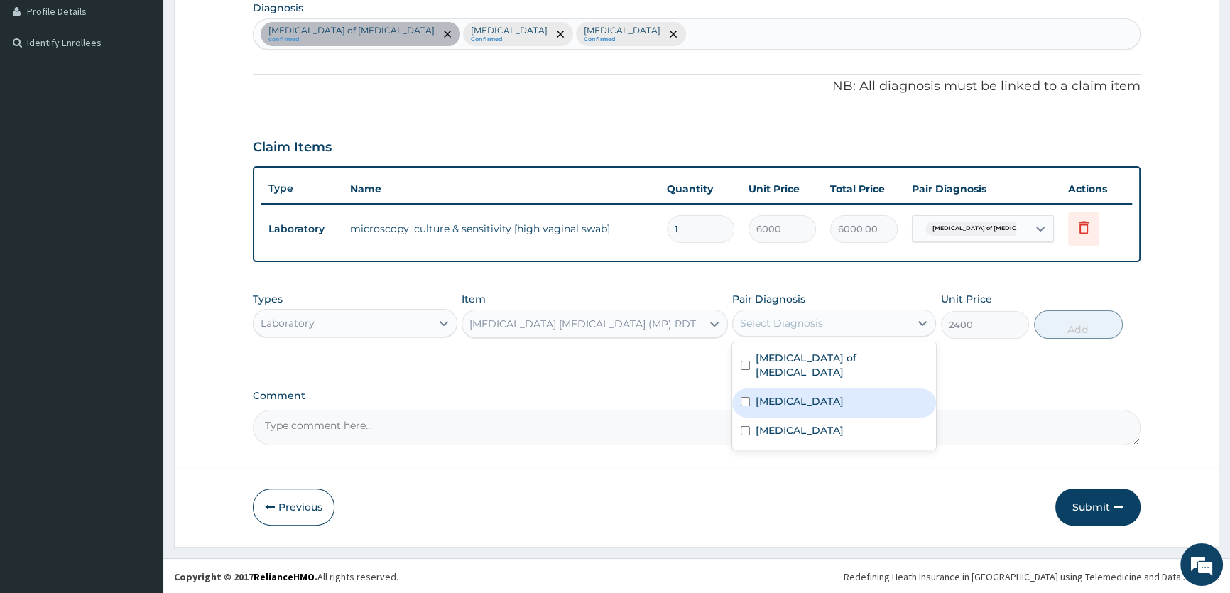
click at [875, 388] on div "Malaria" at bounding box center [834, 402] width 204 height 29
checkbox input "true"
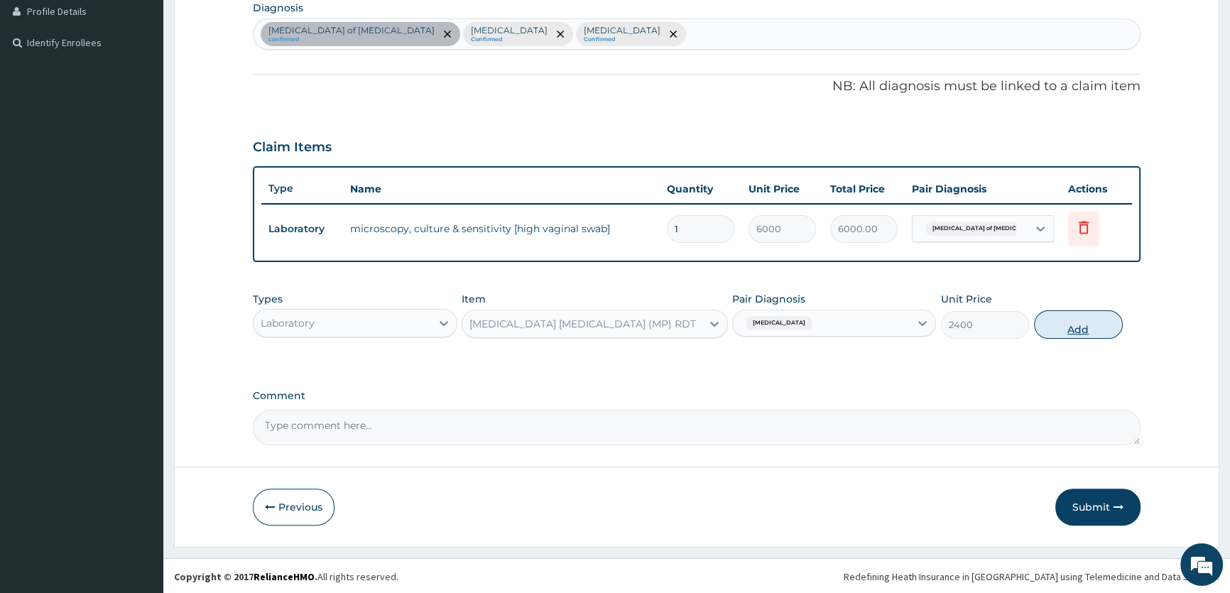
click at [1065, 324] on button "Add" at bounding box center [1078, 324] width 89 height 28
type input "0"
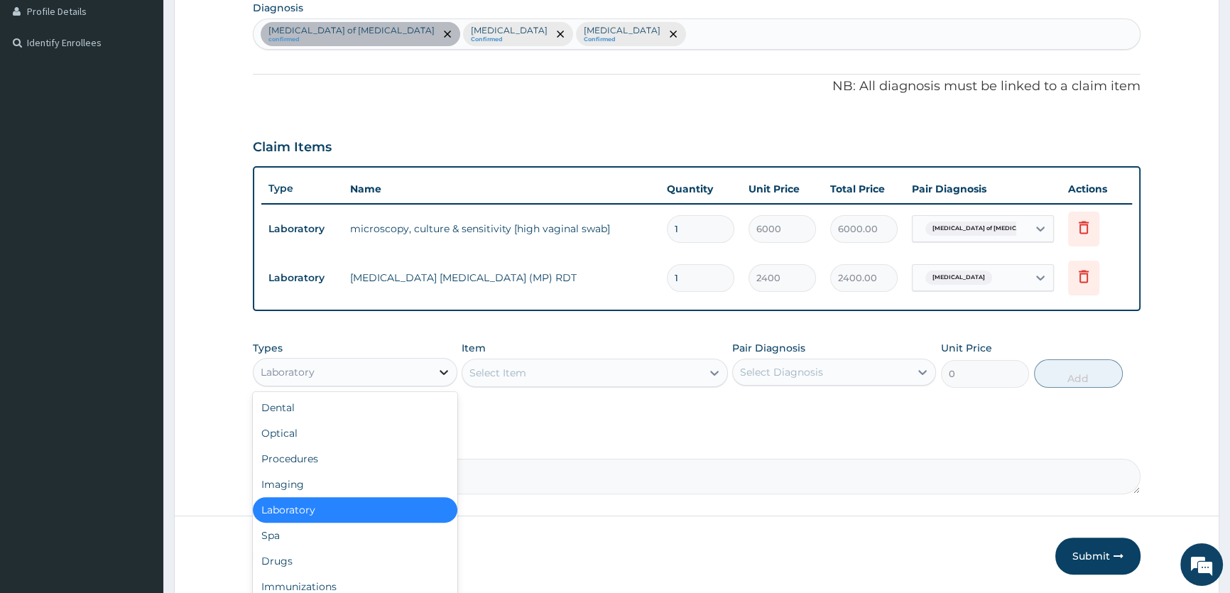
click at [445, 365] on icon at bounding box center [444, 372] width 14 height 14
click at [351, 506] on div "Laboratory" at bounding box center [355, 510] width 204 height 26
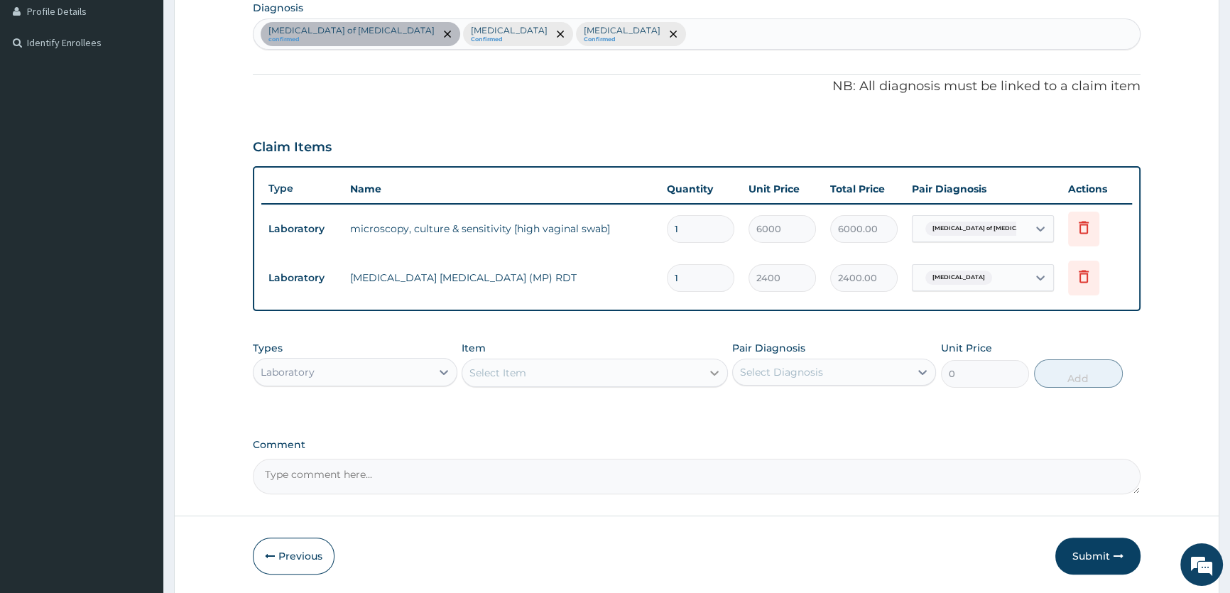
click at [714, 374] on icon at bounding box center [714, 373] width 9 height 5
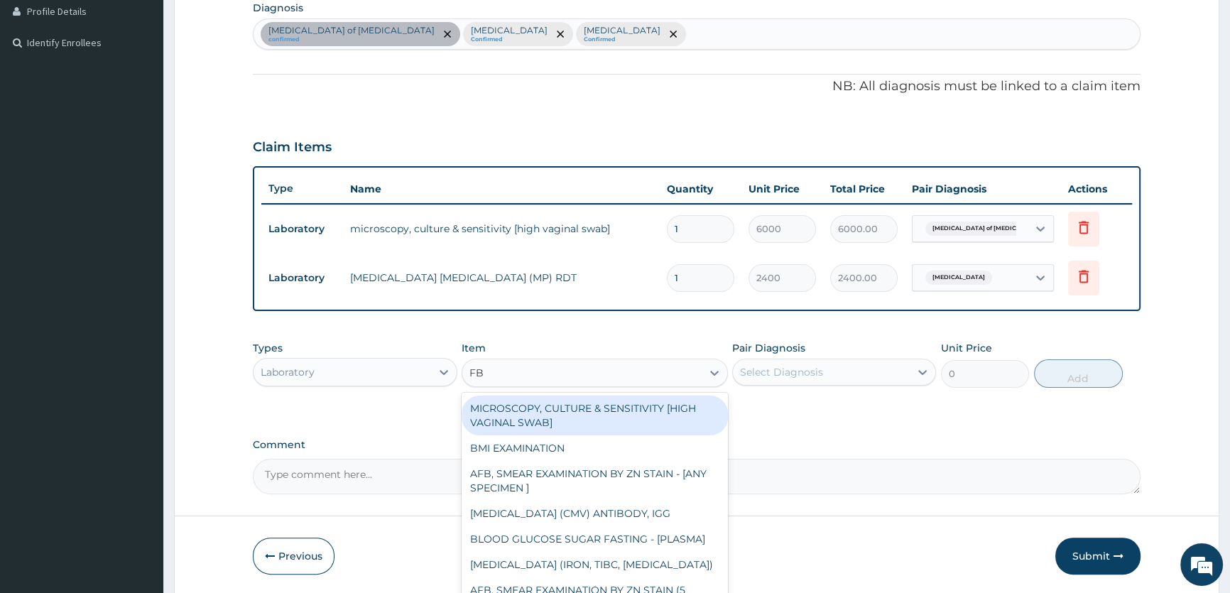
type input "FBC"
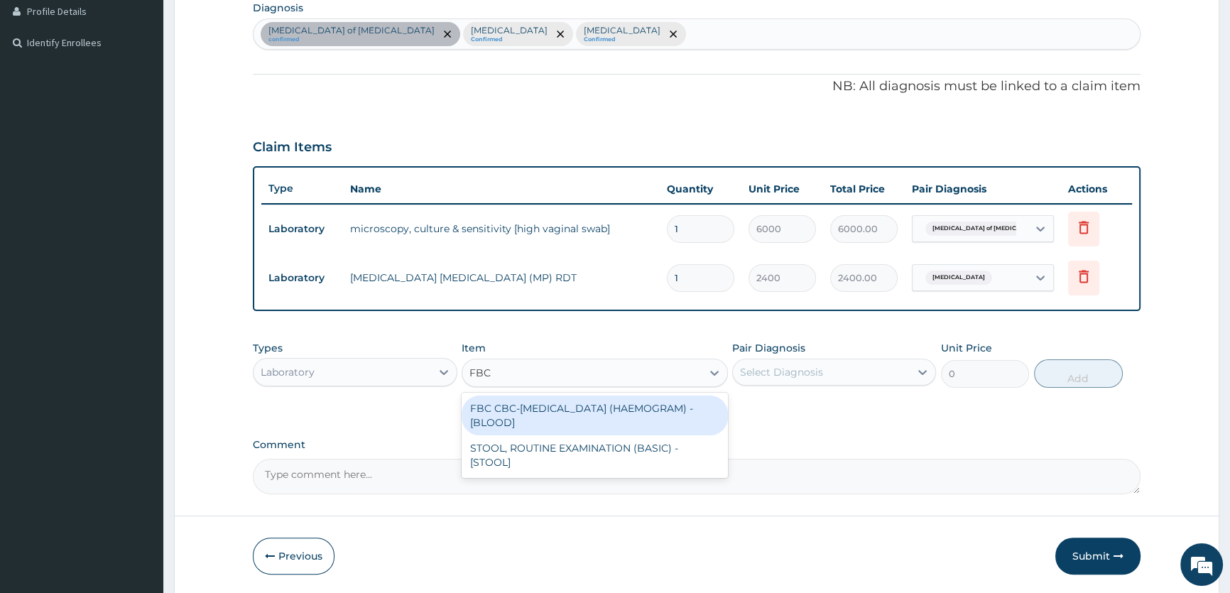
click at [634, 409] on div "FBC CBC-COMPLETE BLOOD COUNT (HAEMOGRAM) - [BLOOD]" at bounding box center [595, 415] width 266 height 40
type input "6000"
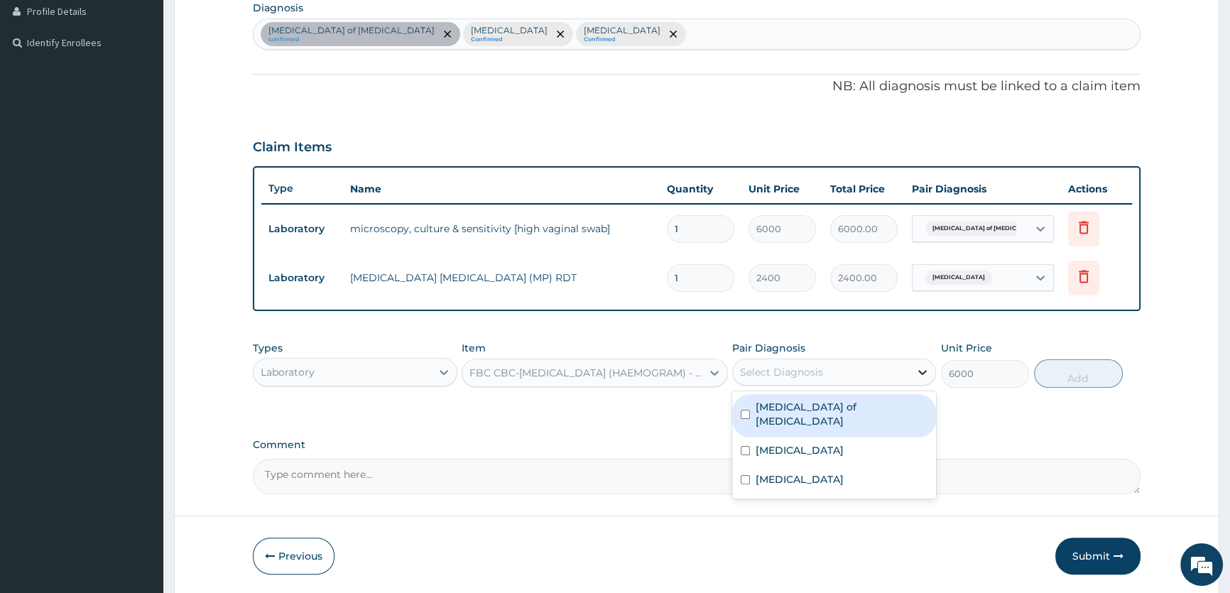
click at [922, 372] on icon at bounding box center [923, 372] width 9 height 5
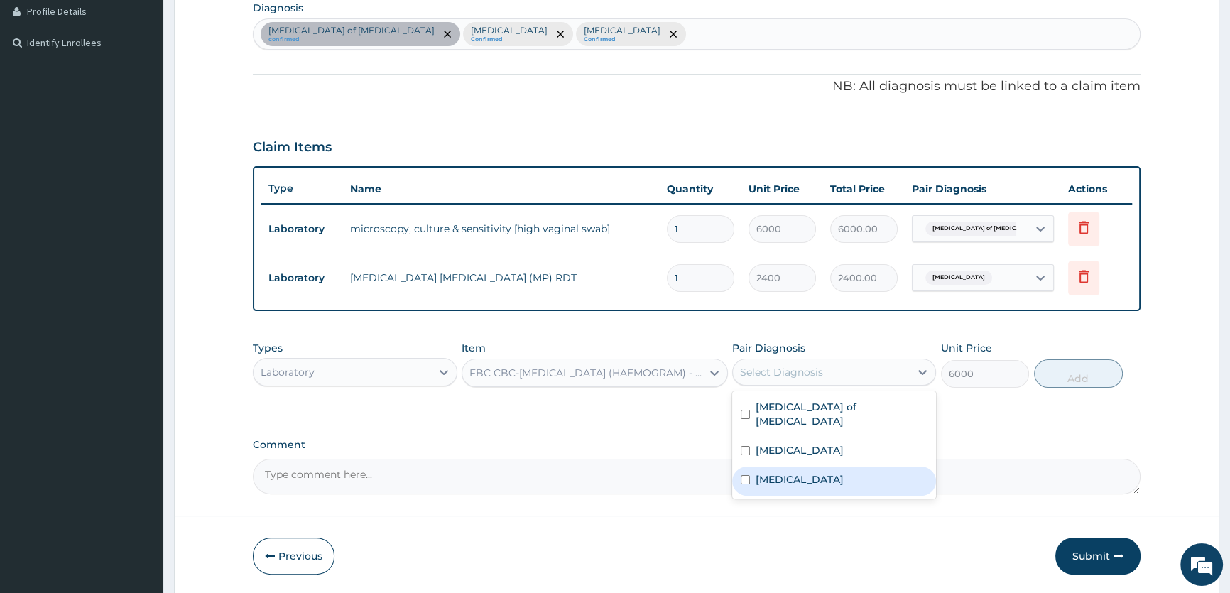
click at [844, 472] on label "Reactive airway disease" at bounding box center [799, 479] width 88 height 14
checkbox input "true"
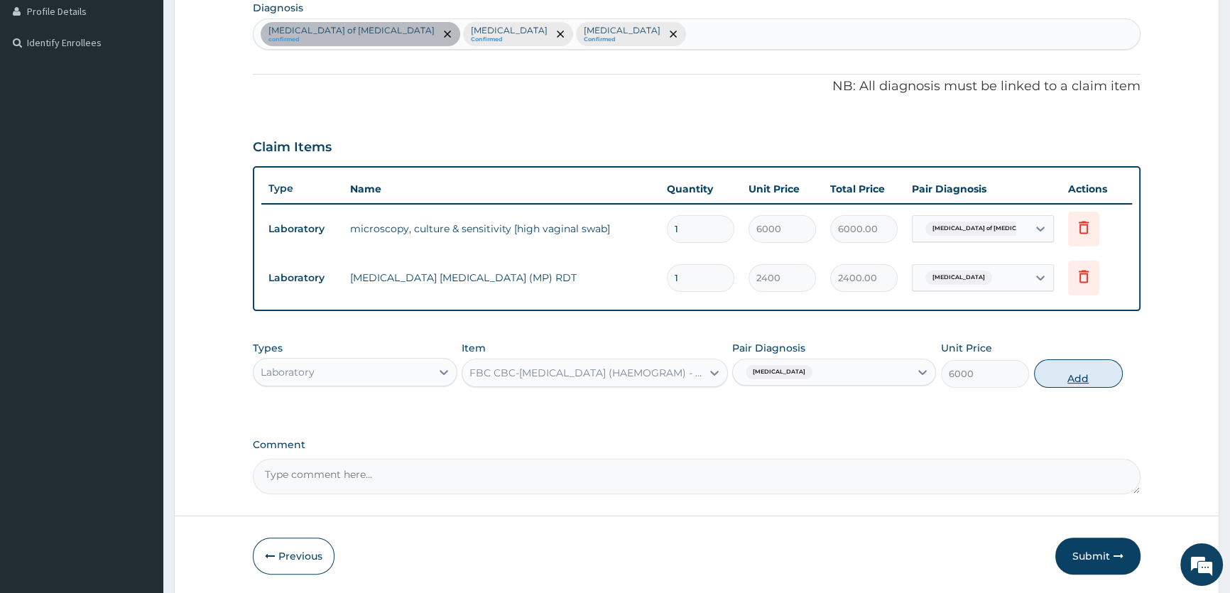
click at [1092, 379] on button "Add" at bounding box center [1078, 373] width 89 height 28
type input "0"
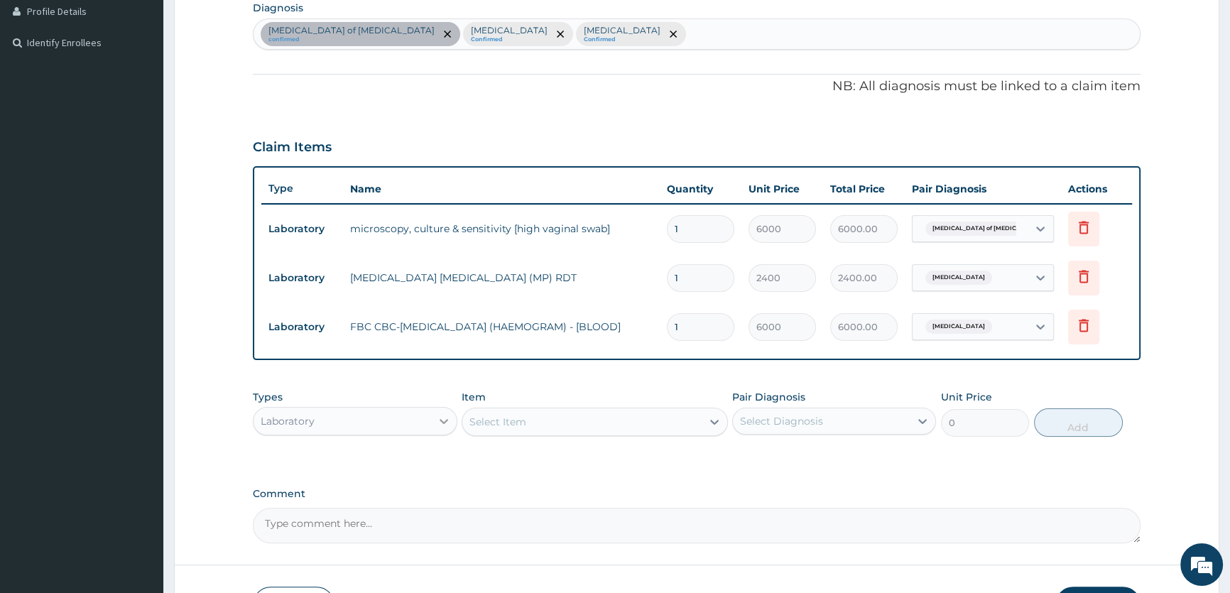
click at [442, 420] on icon at bounding box center [444, 421] width 9 height 5
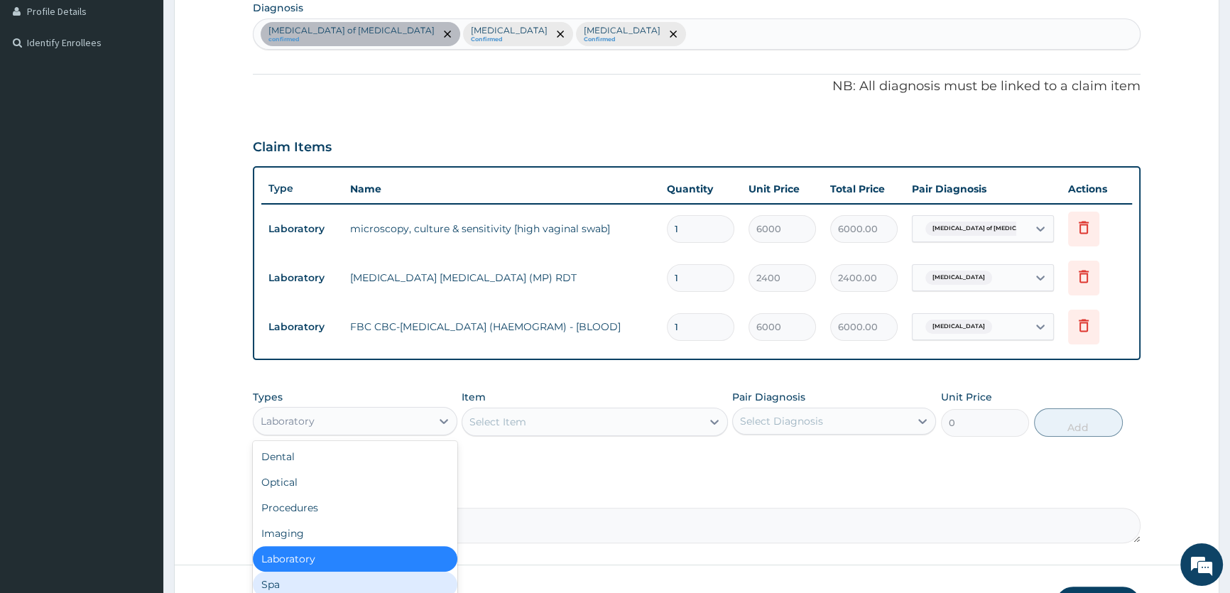
scroll to position [48, 0]
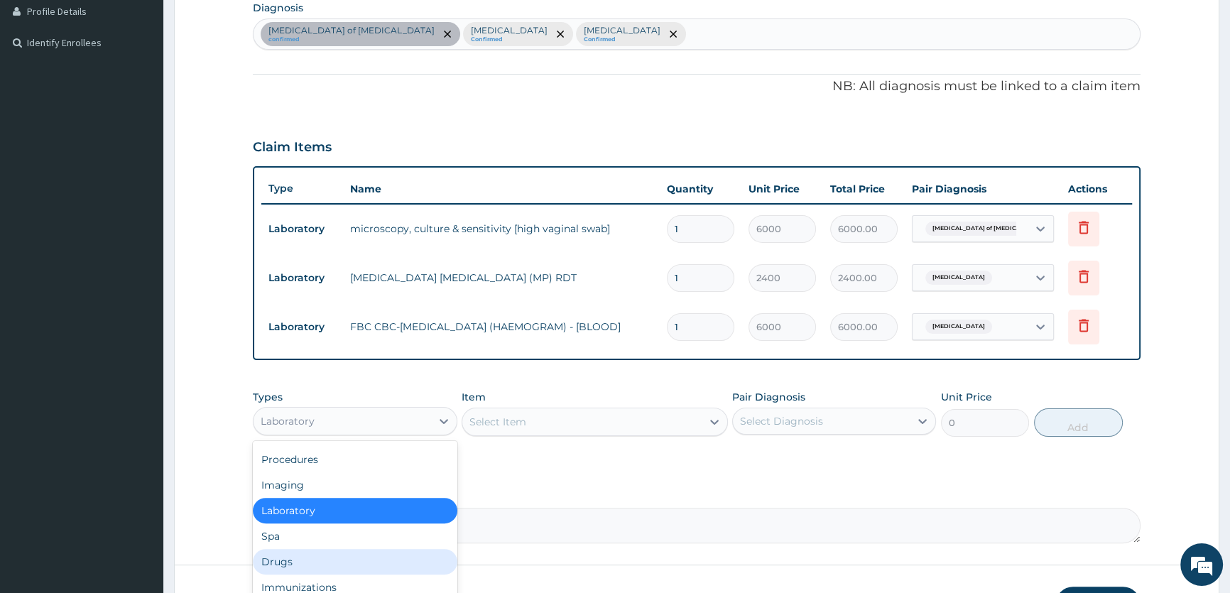
click at [340, 561] on div "Drugs" at bounding box center [355, 562] width 204 height 26
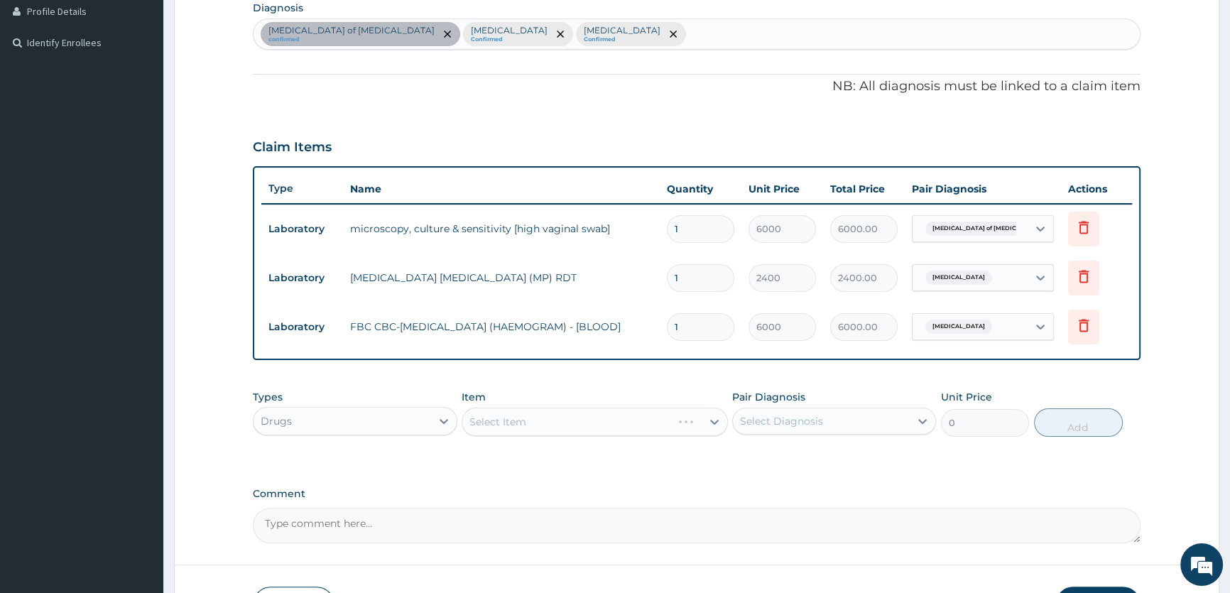
click at [715, 422] on div "Select Item" at bounding box center [595, 422] width 266 height 28
click at [714, 421] on div "Select Item" at bounding box center [595, 422] width 266 height 28
click at [705, 420] on div at bounding box center [715, 422] width 26 height 26
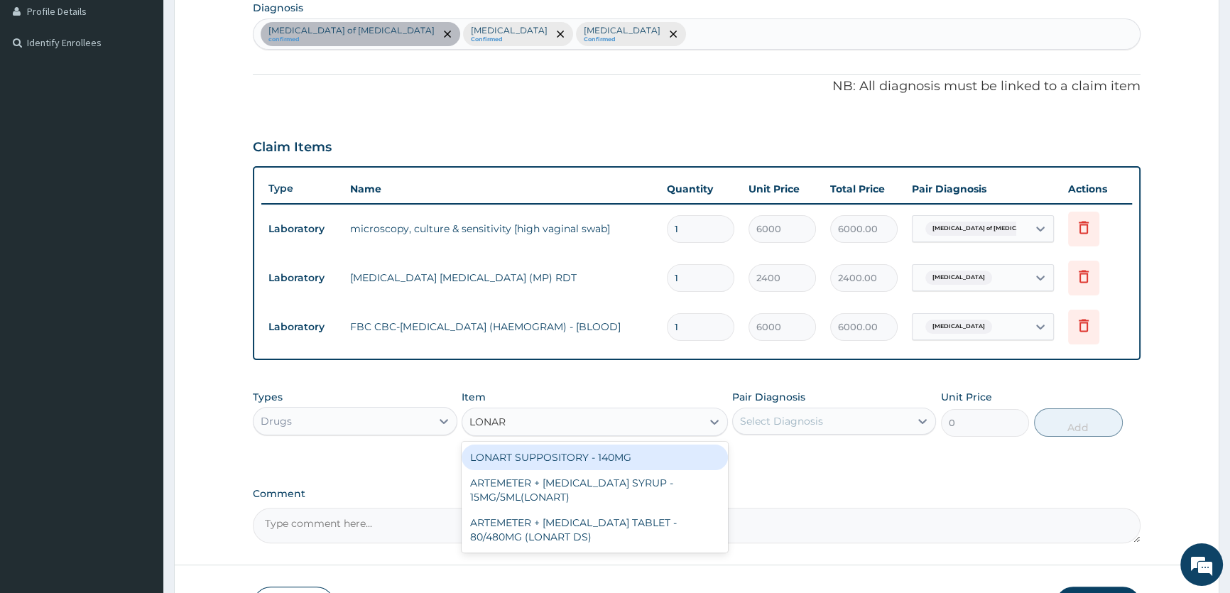
type input "LONART"
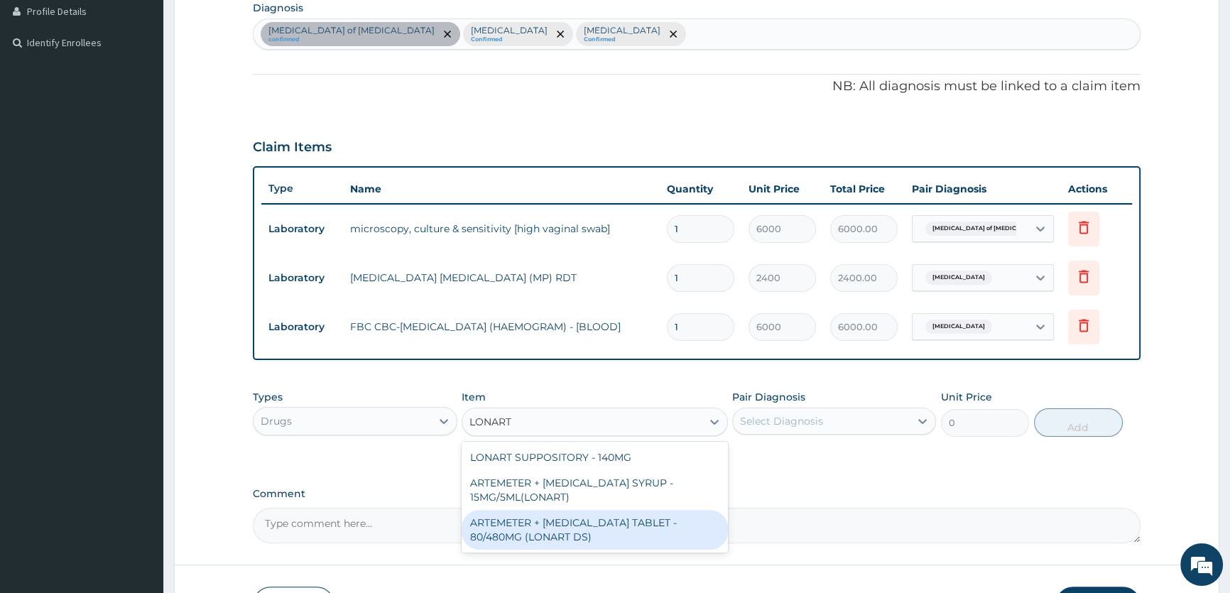
click at [634, 528] on div "ARTEMETER + LUMEFANTRINE TABLET - 80/480MG (LONART DS)" at bounding box center [595, 530] width 266 height 40
type input "672"
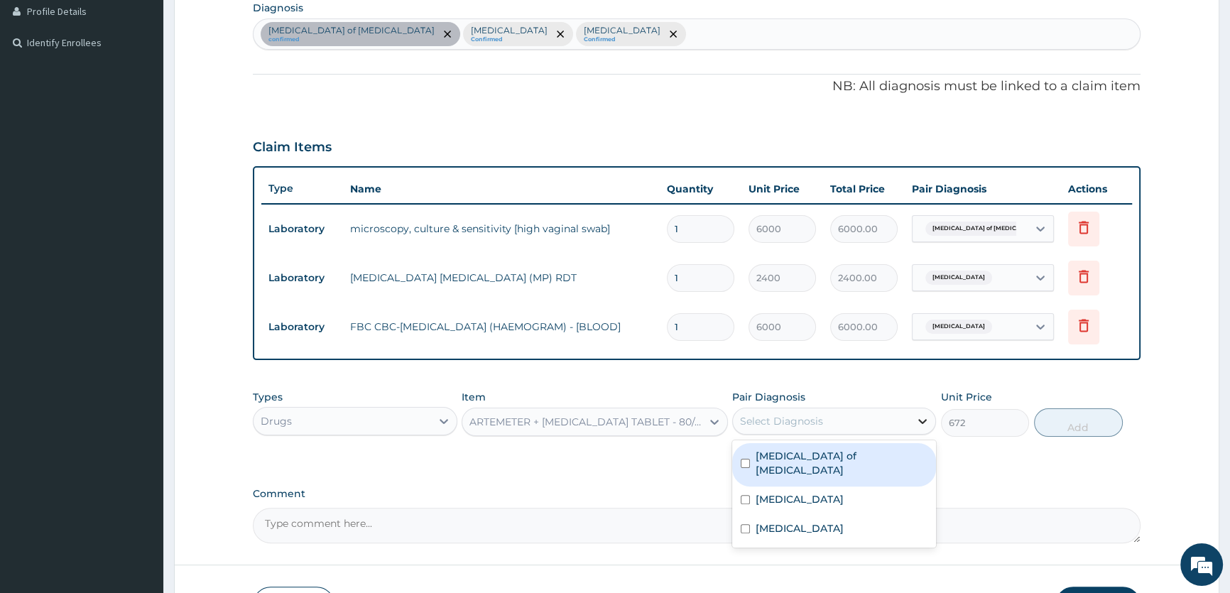
click at [923, 419] on icon at bounding box center [922, 421] width 14 height 14
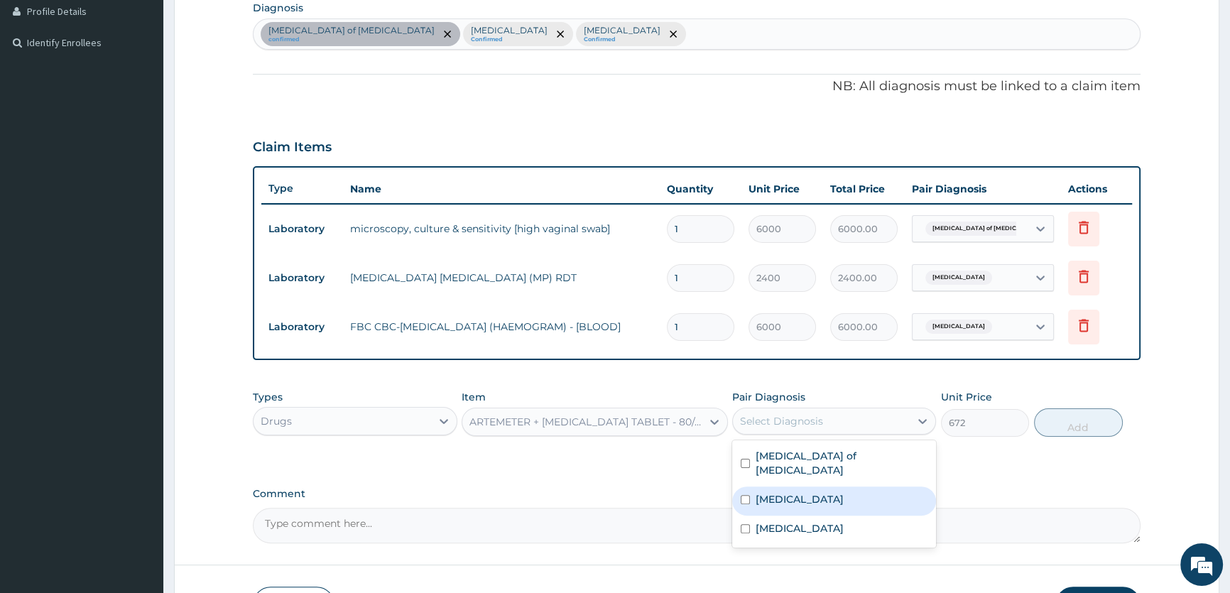
click at [874, 487] on div "Malaria" at bounding box center [834, 500] width 204 height 29
checkbox input "true"
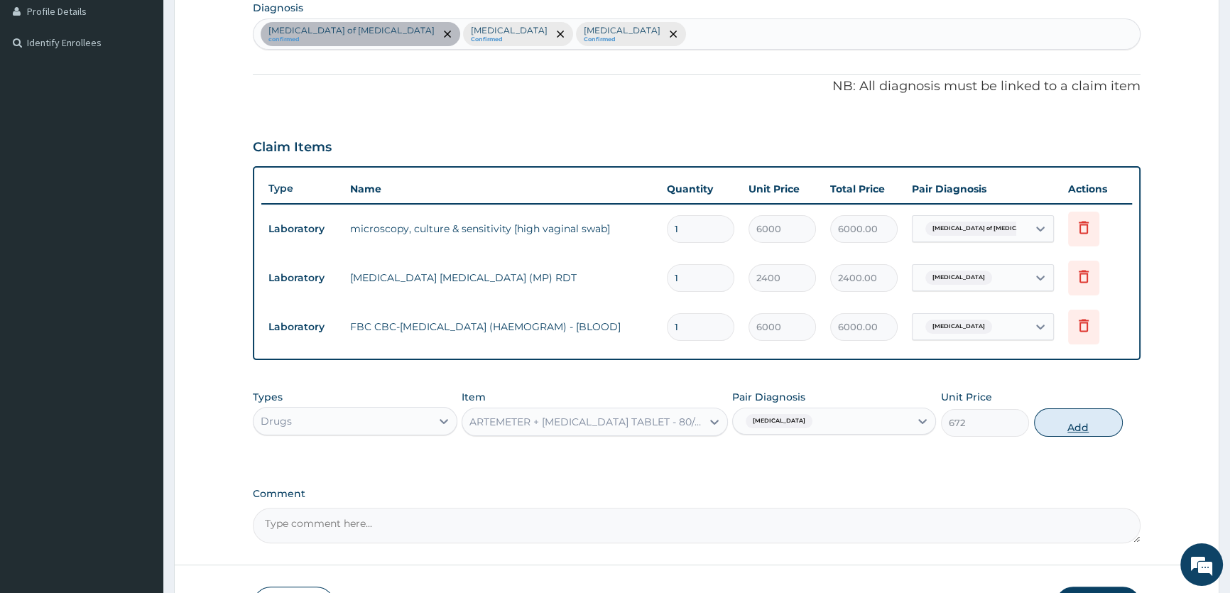
click at [1075, 428] on button "Add" at bounding box center [1078, 422] width 89 height 28
type input "0"
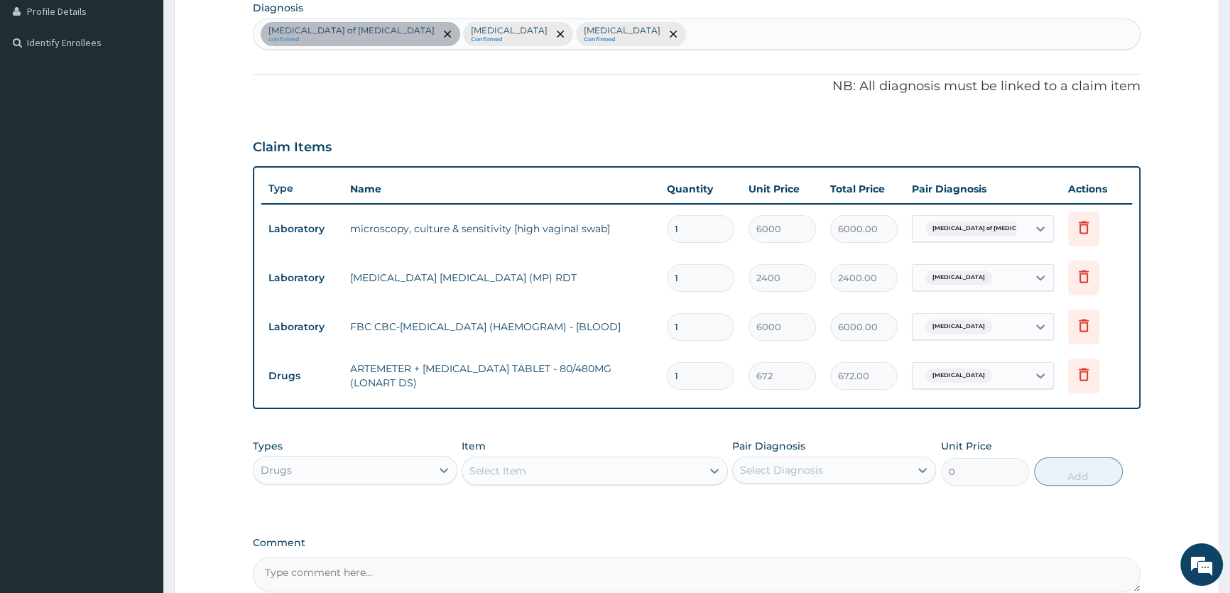
type input "0.00"
type input "6"
type input "4032.00"
type input "6"
click at [715, 470] on icon at bounding box center [714, 471] width 14 height 14
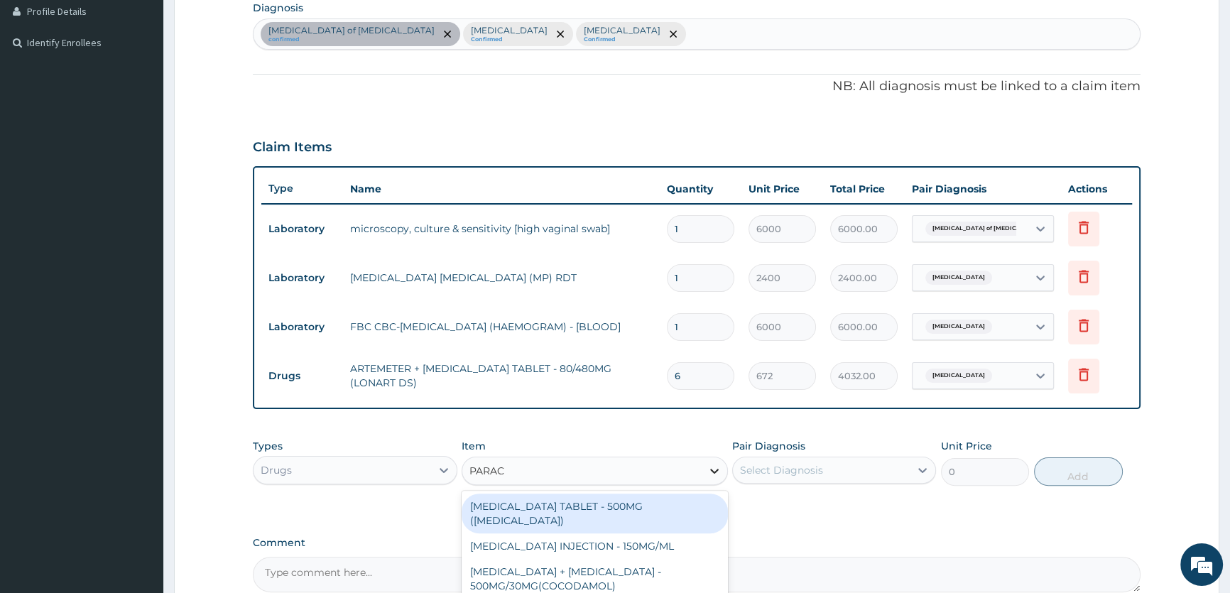
type input "PARACE"
click at [665, 511] on div "PARACETAMOL TABLET - 500MG (PANADOL)" at bounding box center [595, 513] width 266 height 40
type input "48"
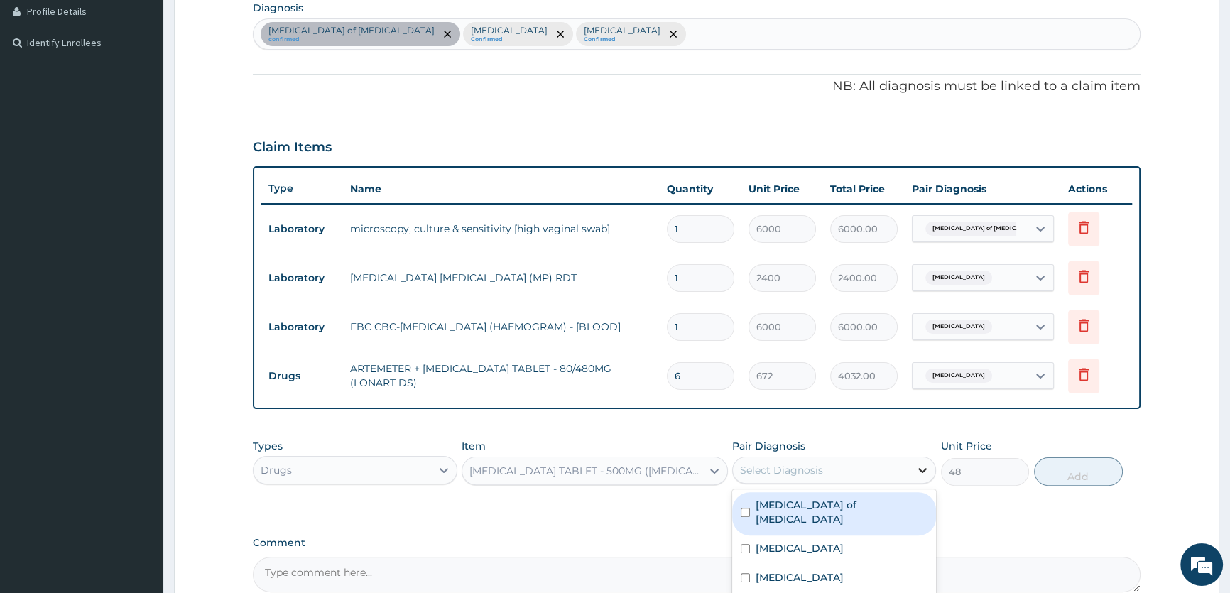
click at [920, 470] on icon at bounding box center [923, 470] width 9 height 5
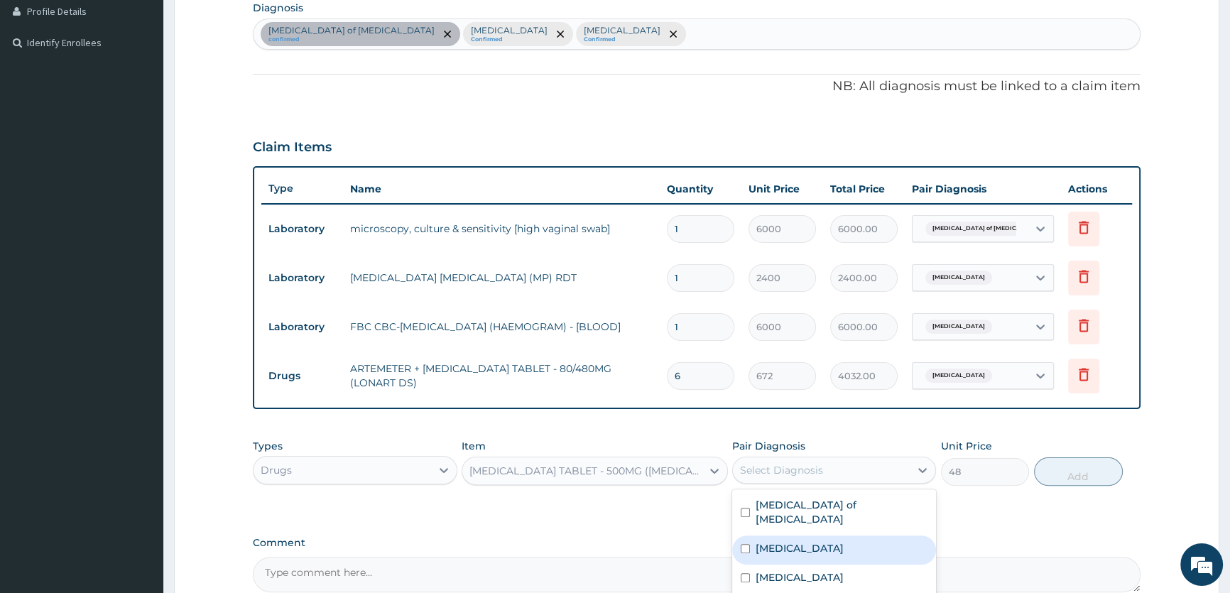
click at [839, 535] on div "Malaria" at bounding box center [834, 549] width 204 height 29
checkbox input "true"
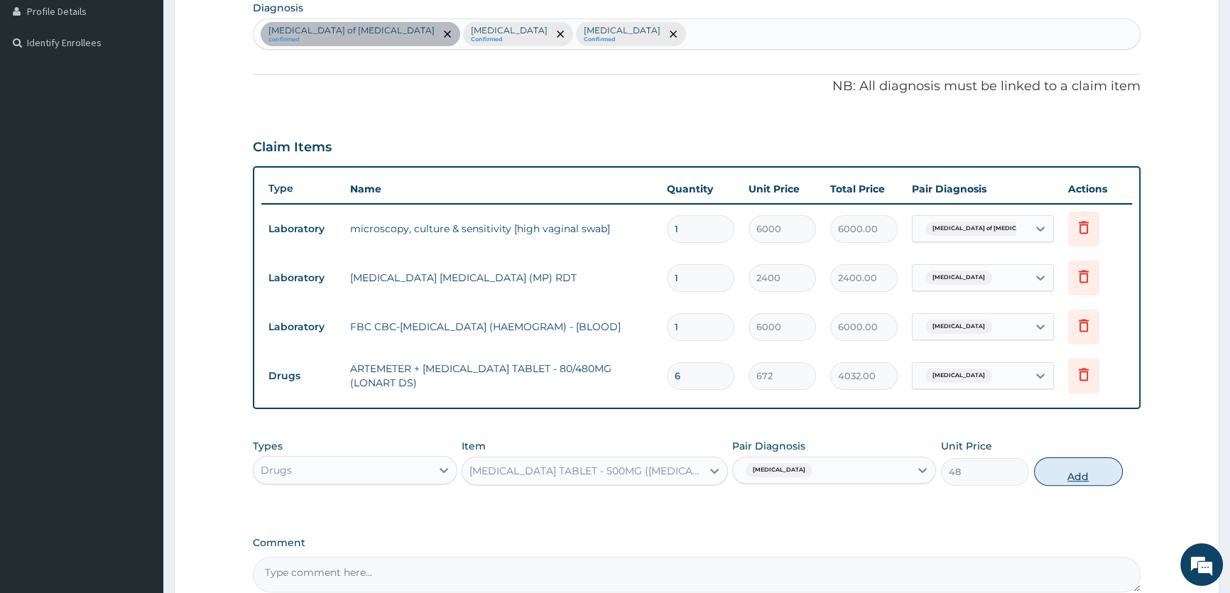
click at [1070, 479] on button "Add" at bounding box center [1078, 471] width 89 height 28
type input "0"
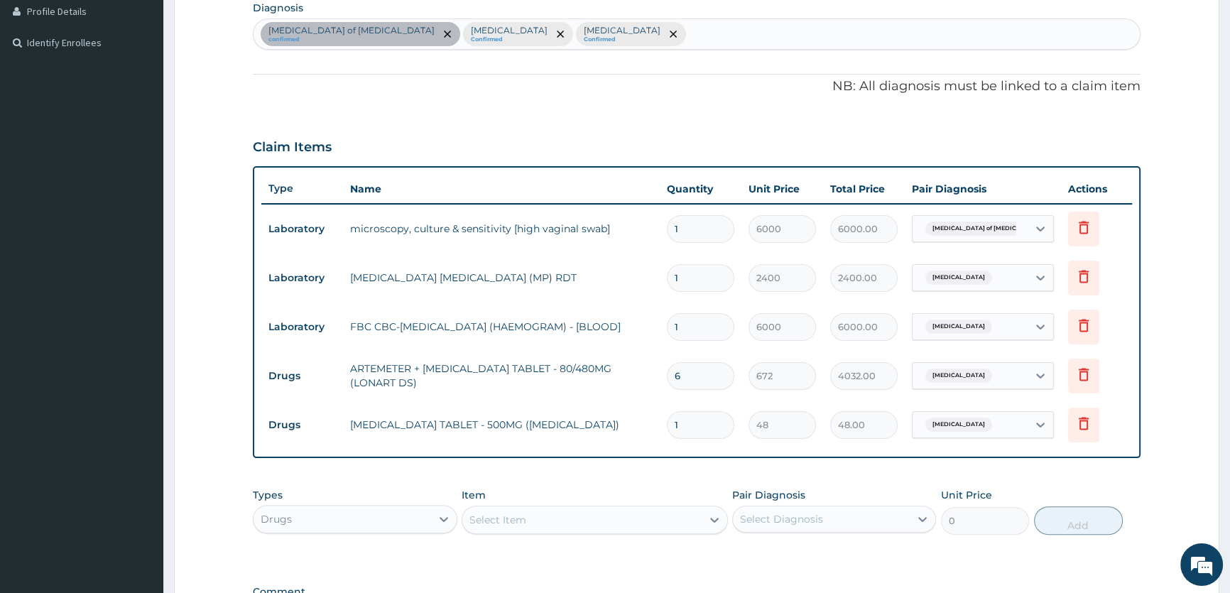
type input "18"
type input "864.00"
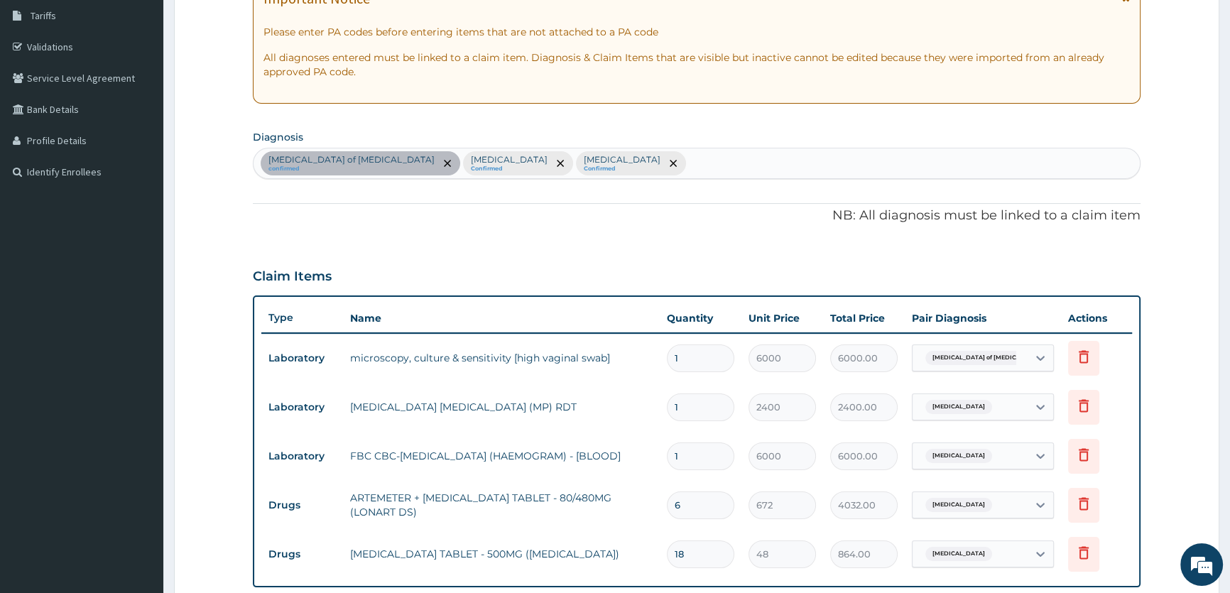
scroll to position [0, 0]
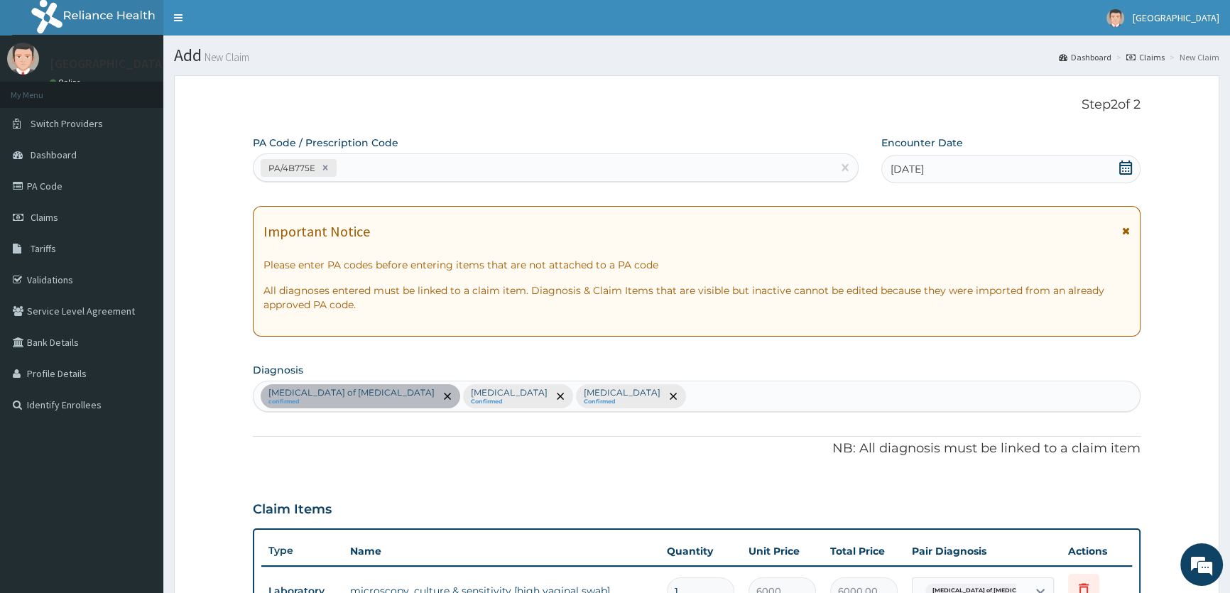
type input "18"
click at [623, 398] on div "Candidiasis of vulva confirmed Malaria Confirmed Reactive airway disease Confir…" at bounding box center [696, 396] width 886 height 30
type input "D"
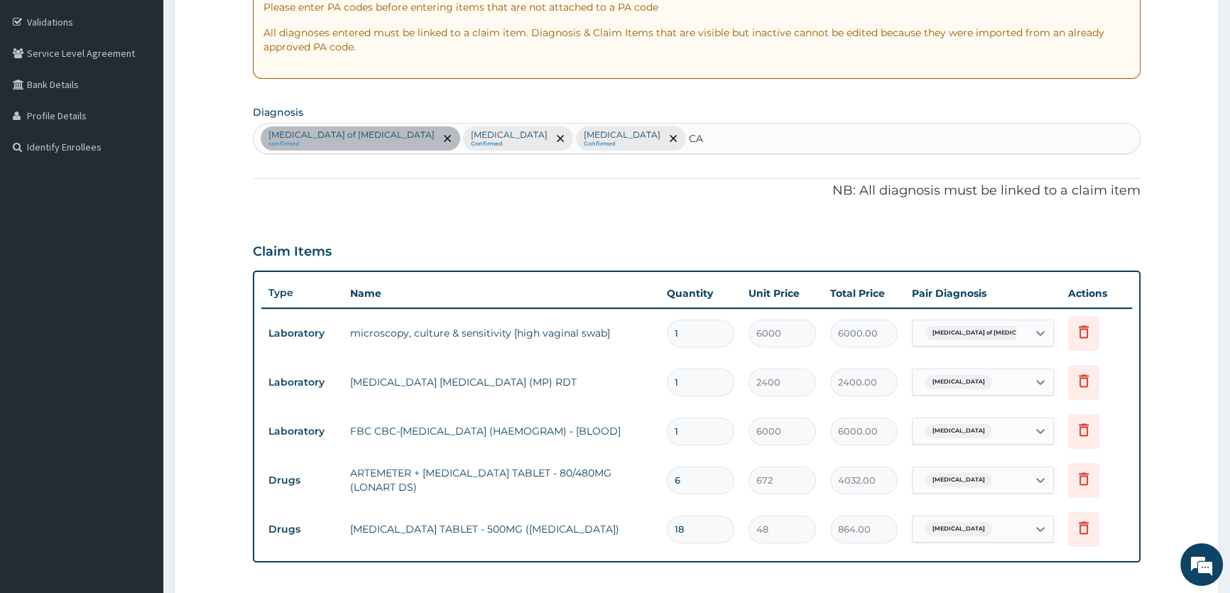
type input "C"
type input "VAG"
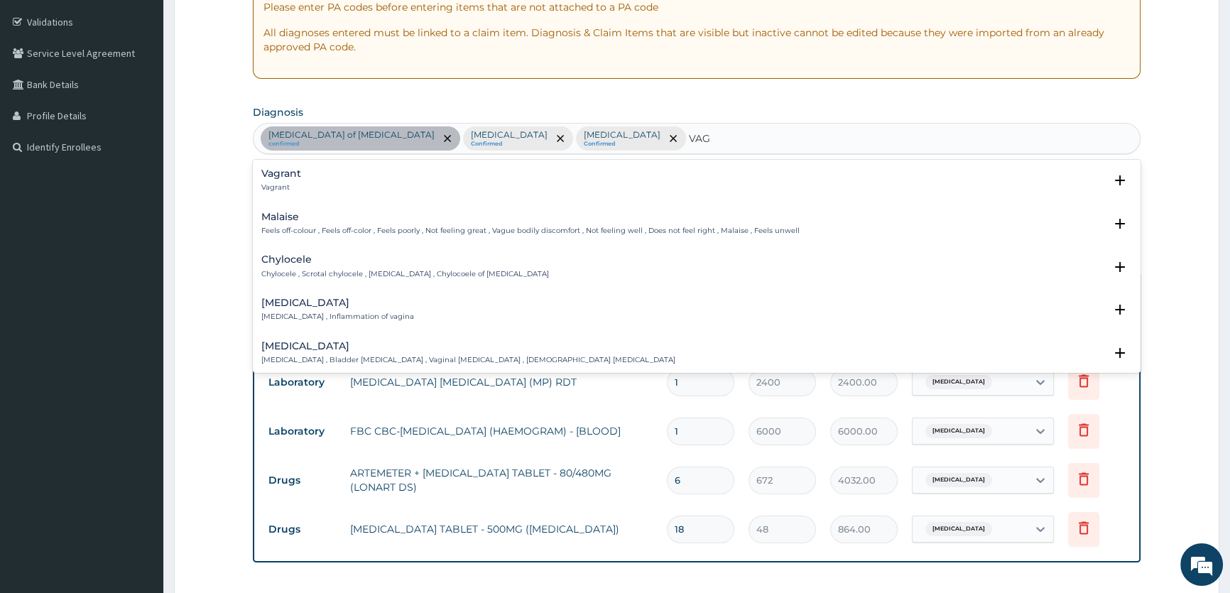
click at [354, 319] on p "Vaginitis , Inflammation of vagina" at bounding box center [337, 317] width 153 height 10
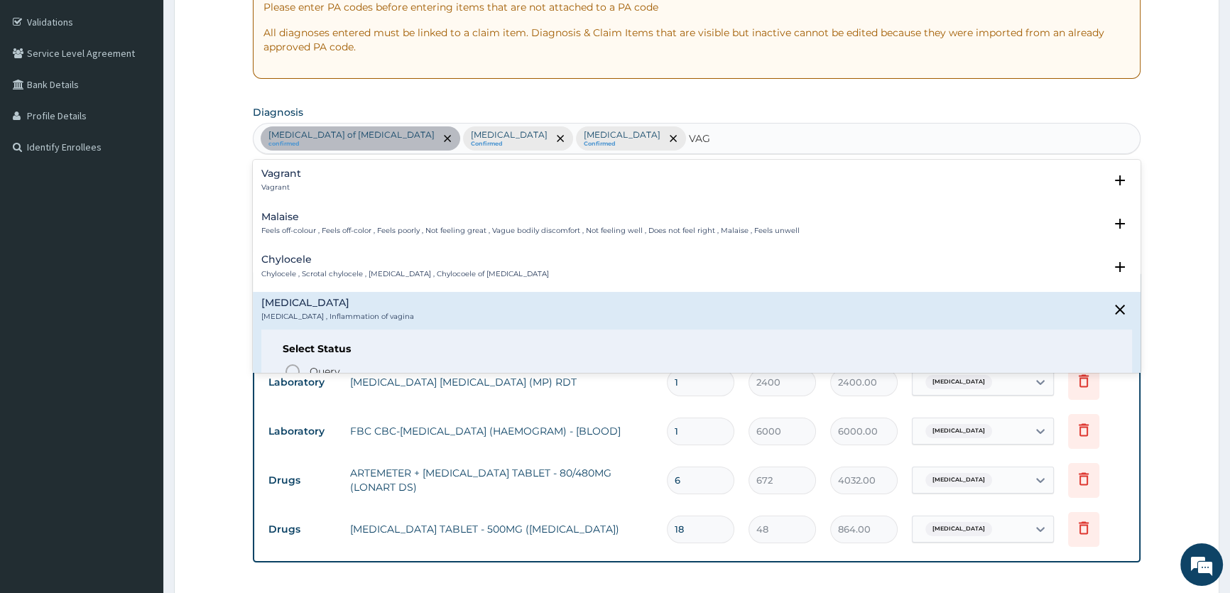
scroll to position [129, 0]
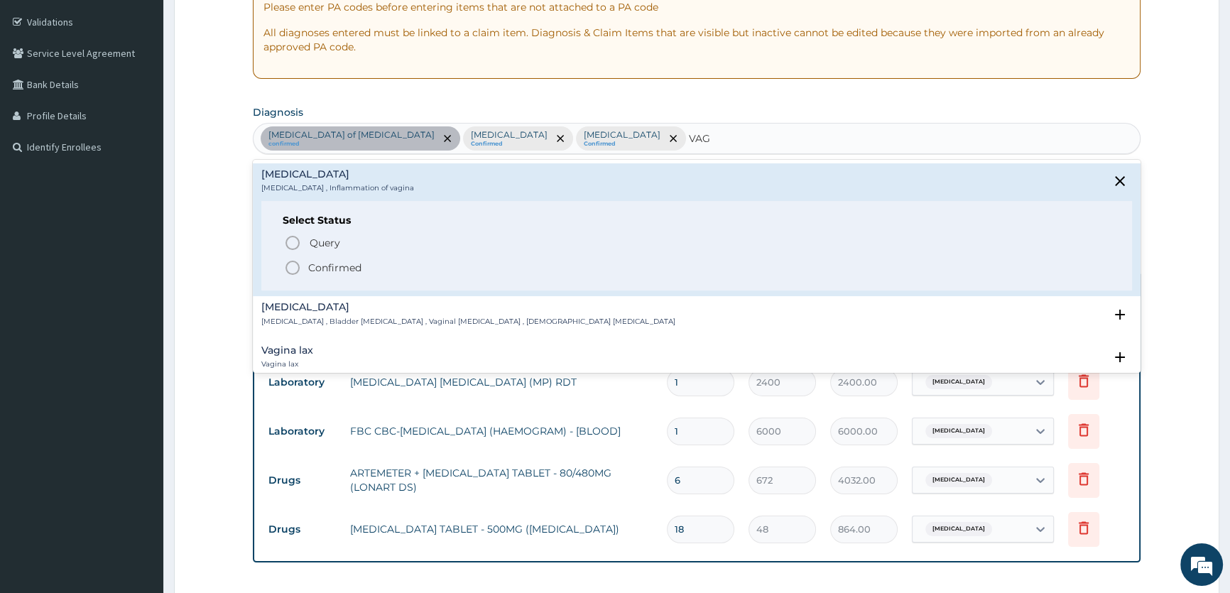
click at [298, 270] on circle "status option filled" at bounding box center [292, 267] width 13 height 13
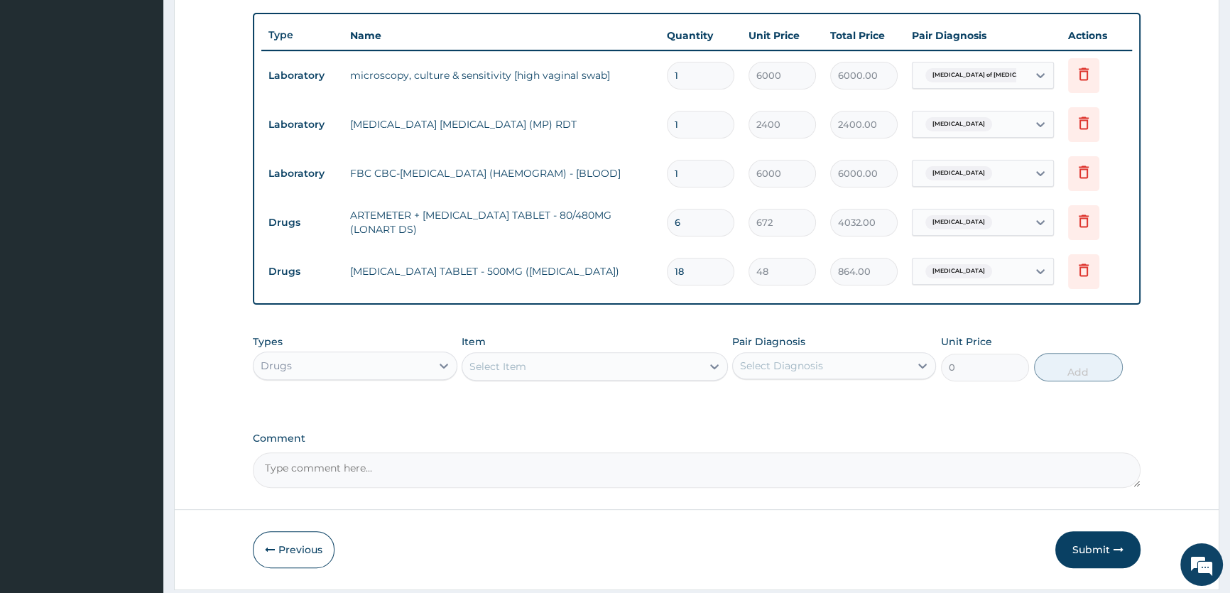
scroll to position [516, 0]
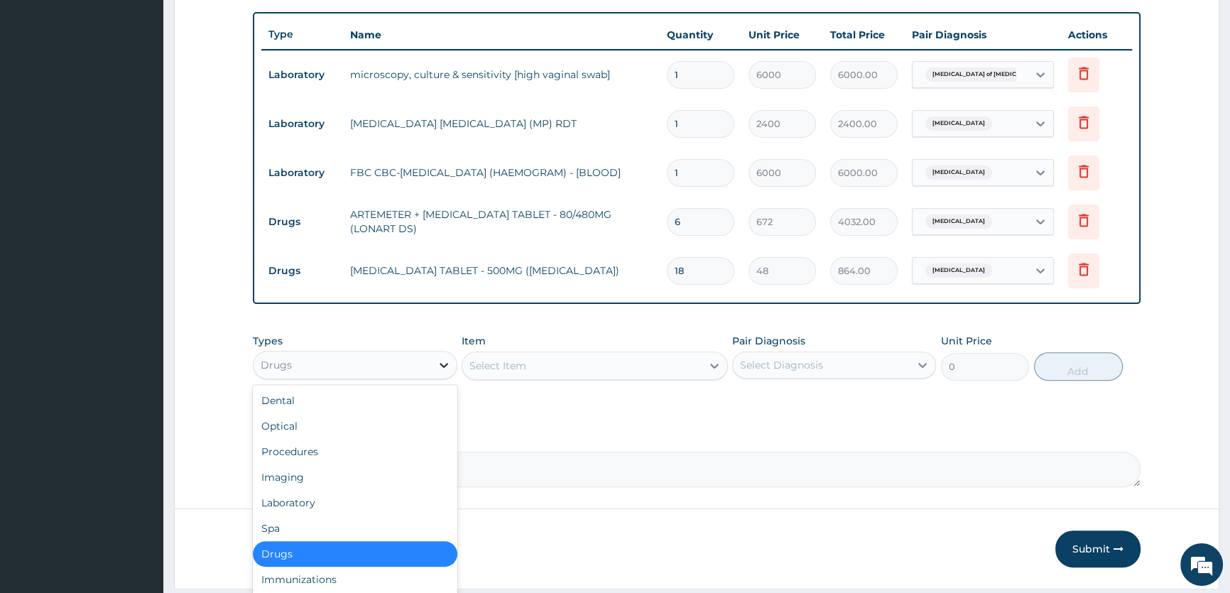
click at [446, 370] on icon at bounding box center [444, 365] width 14 height 14
click at [724, 373] on div at bounding box center [715, 366] width 26 height 26
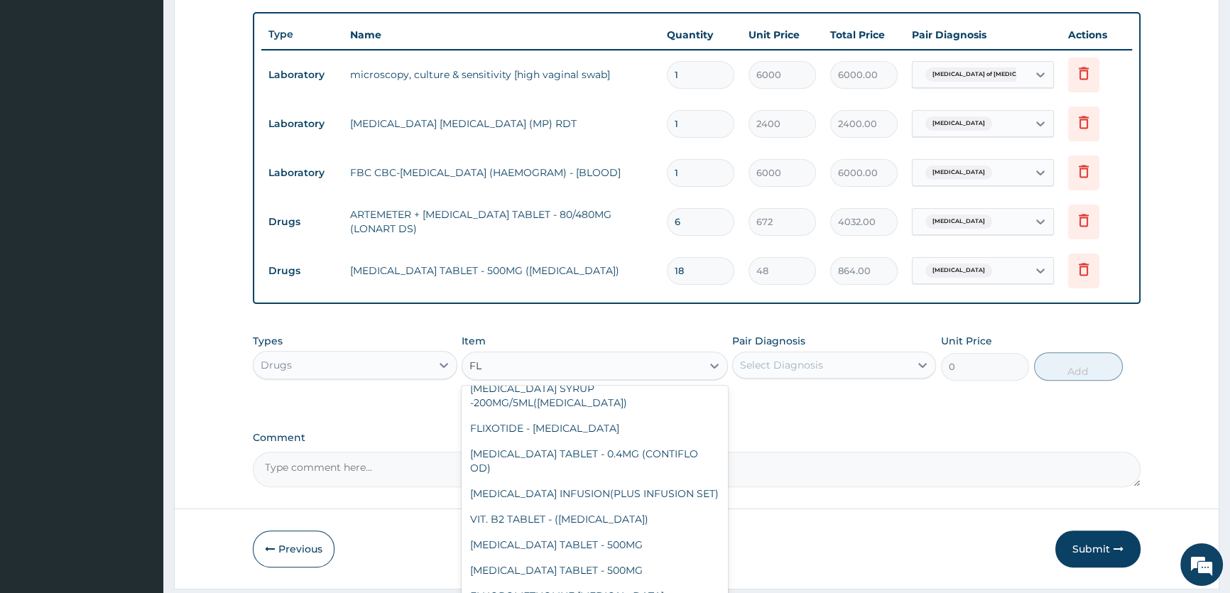
scroll to position [0, 0]
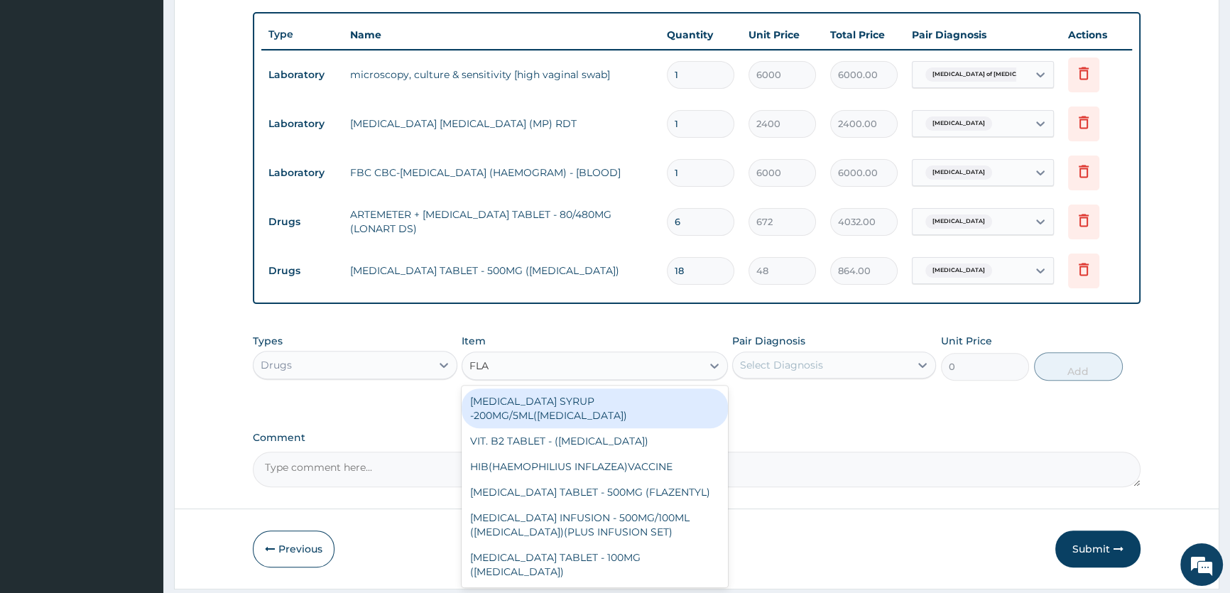
type input "FLAG"
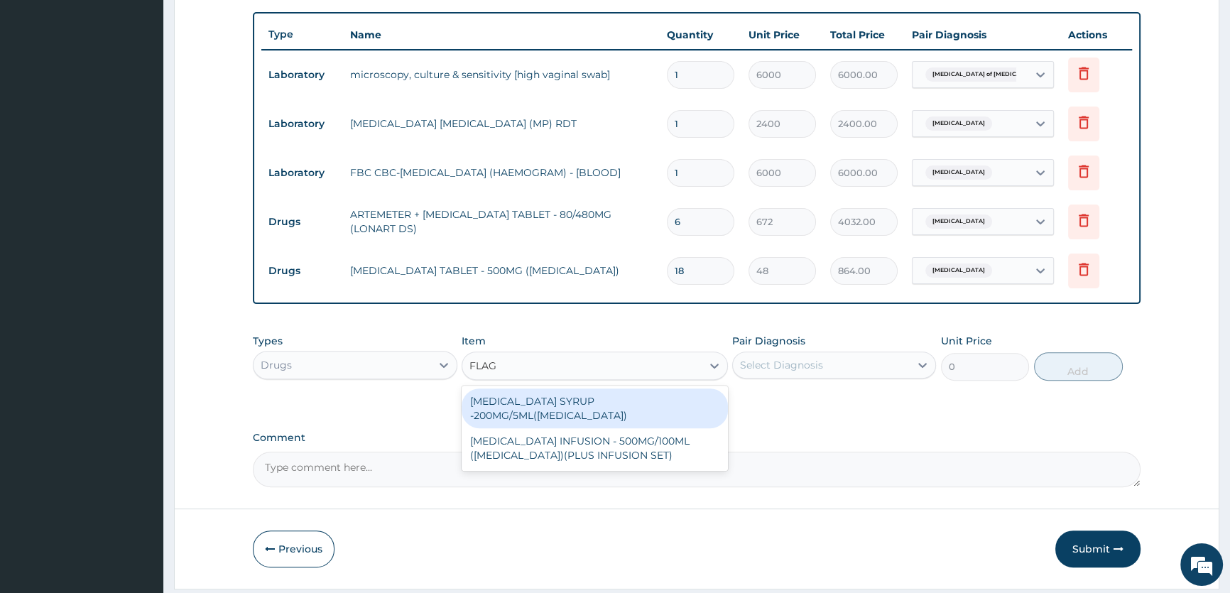
click at [628, 410] on div "METRONIDAZOLE SYRUP -200MG/5ML(FLAGYL)" at bounding box center [595, 408] width 266 height 40
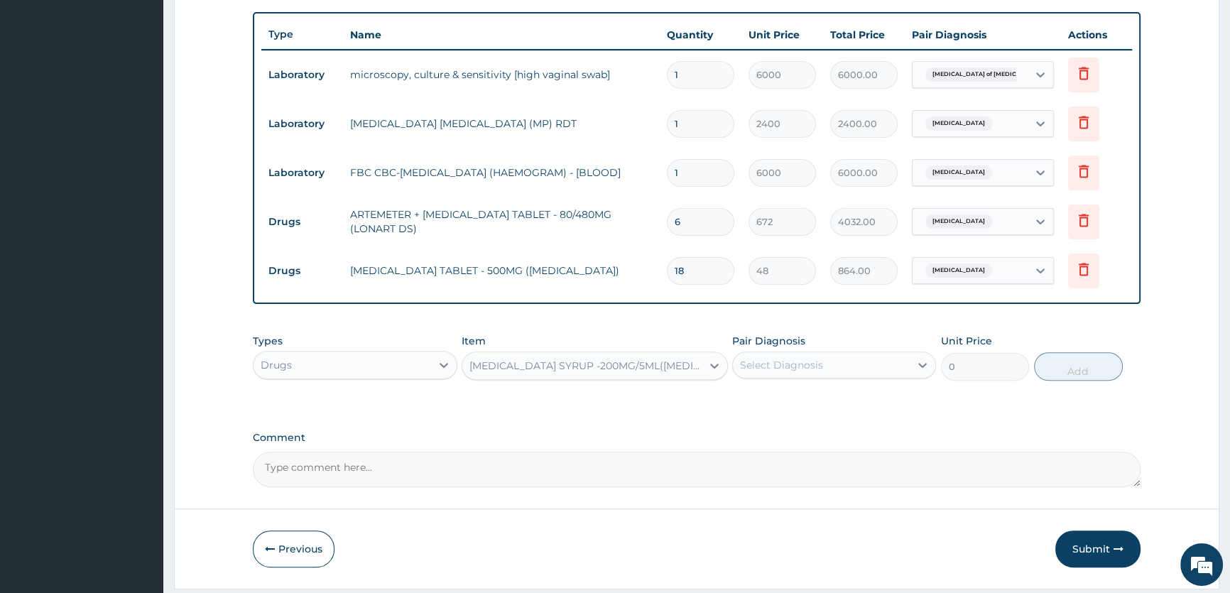
type input "768"
click at [930, 365] on div at bounding box center [923, 365] width 26 height 26
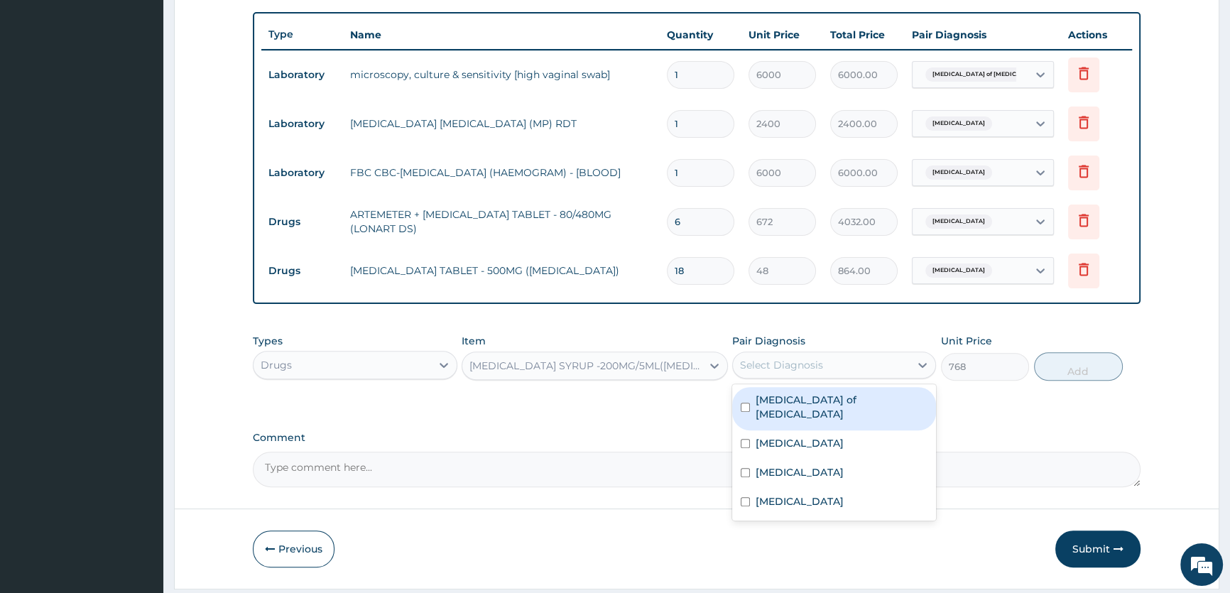
click at [845, 405] on label "Candidiasis of vulva" at bounding box center [841, 407] width 172 height 28
checkbox input "true"
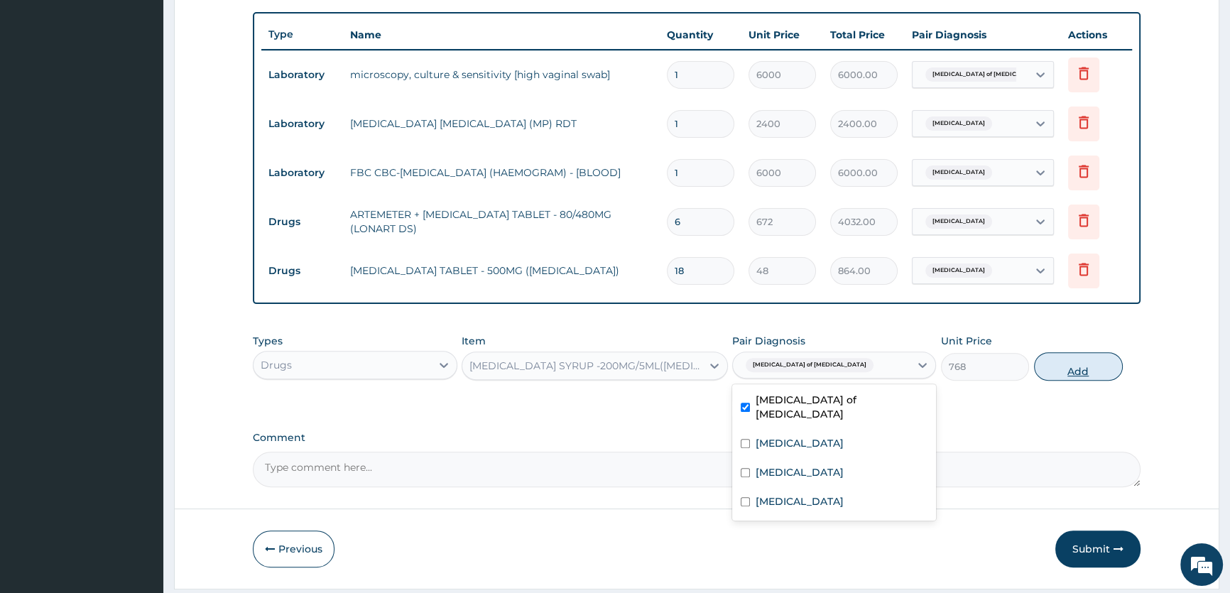
click at [1079, 367] on button "Add" at bounding box center [1078, 366] width 89 height 28
type input "0"
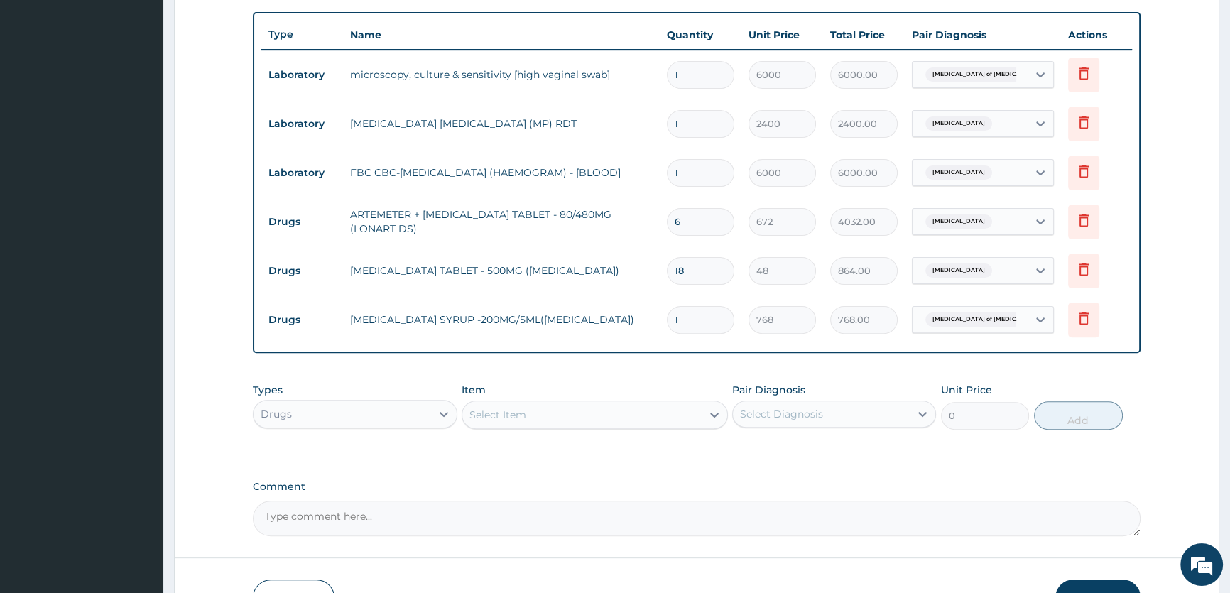
type input "0.00"
type input "3"
type input "2304.00"
type input "3"
click at [714, 418] on icon at bounding box center [714, 415] width 14 height 14
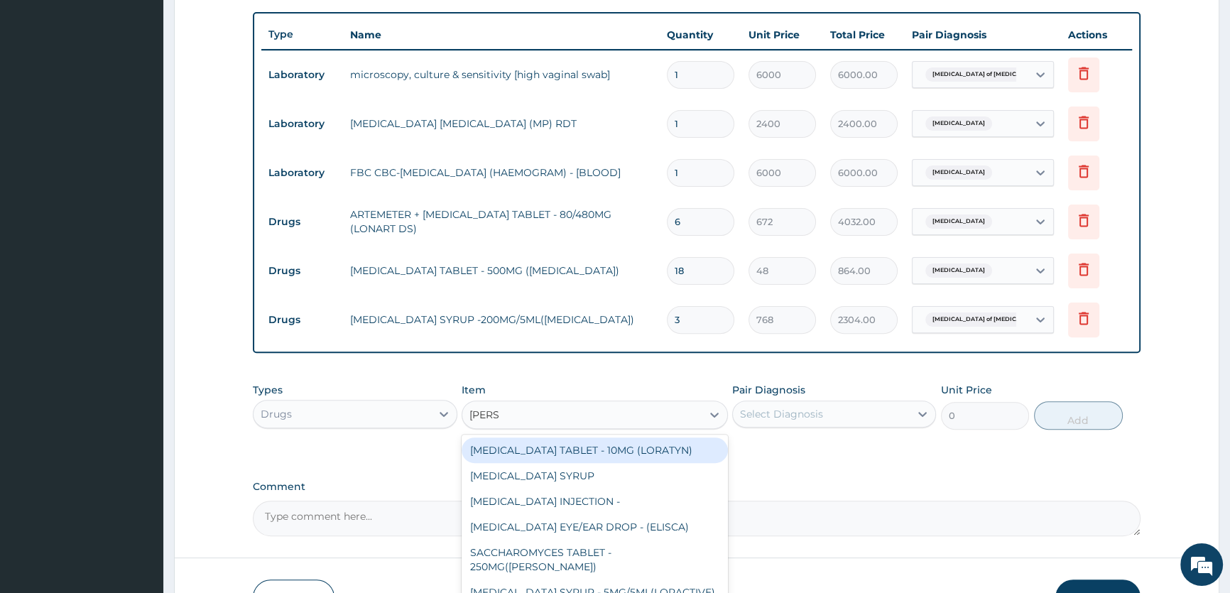
type input "LORAT"
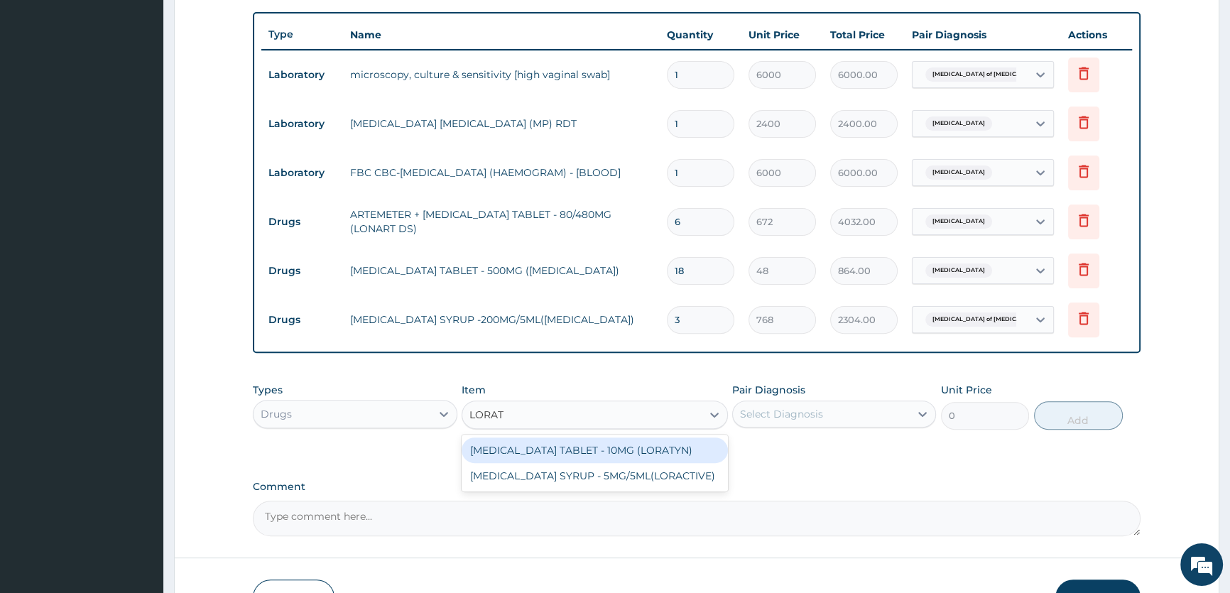
click at [623, 452] on div "LORATADINE TABLET - 10MG (LORATYN)" at bounding box center [595, 450] width 266 height 26
type input "112"
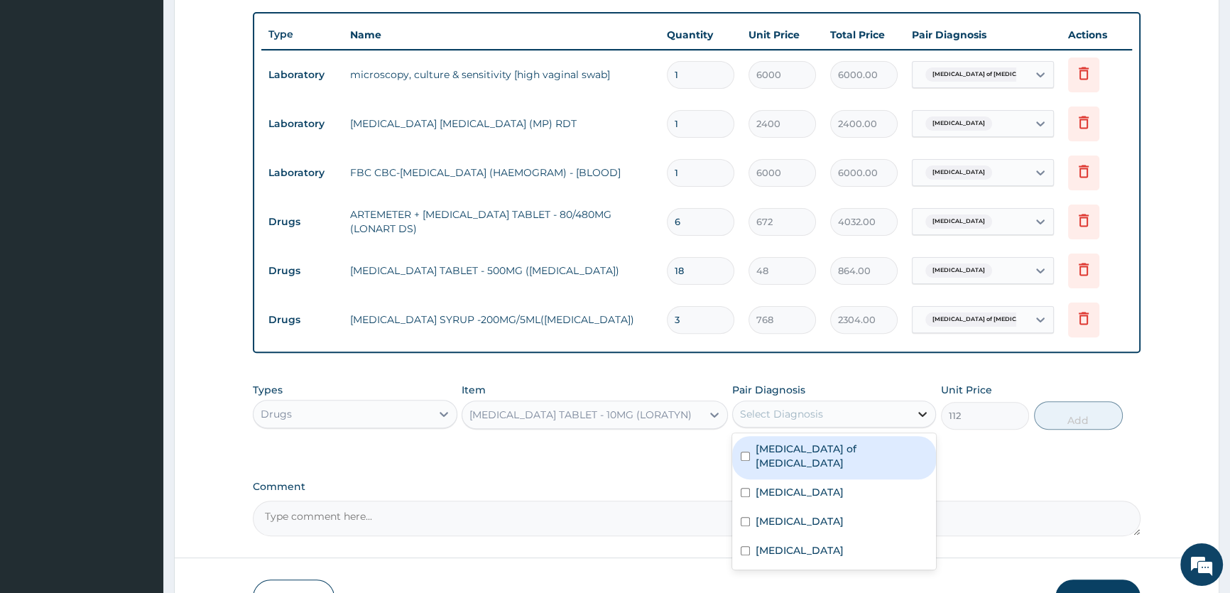
click at [920, 413] on icon at bounding box center [923, 414] width 9 height 5
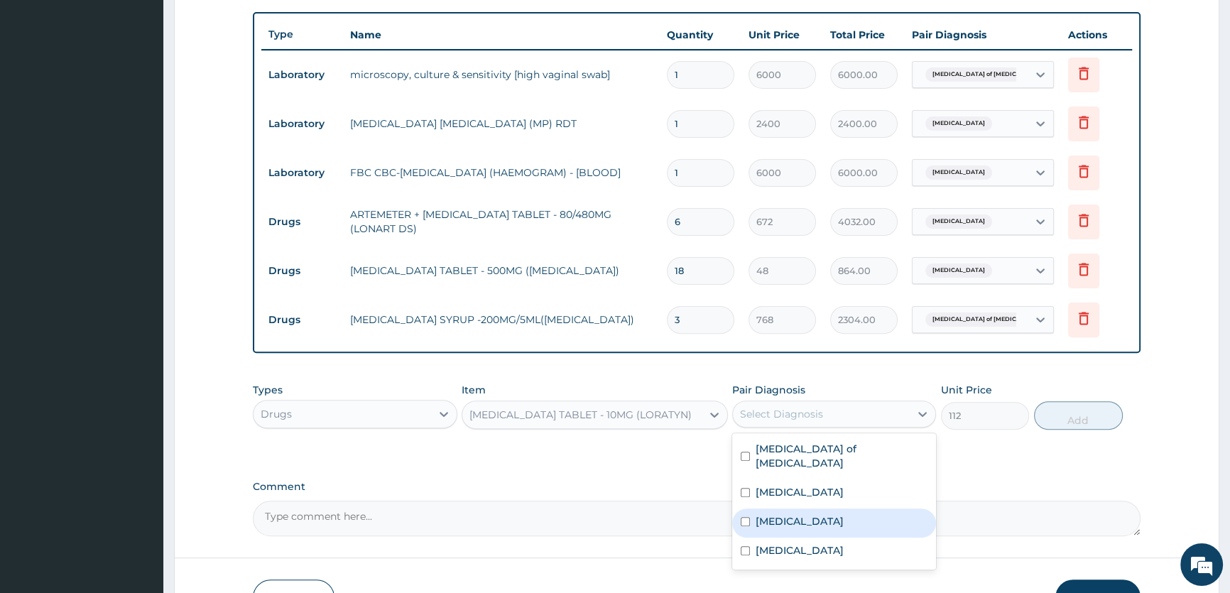
click at [844, 514] on label "Reactive airway disease" at bounding box center [799, 521] width 88 height 14
checkbox input "true"
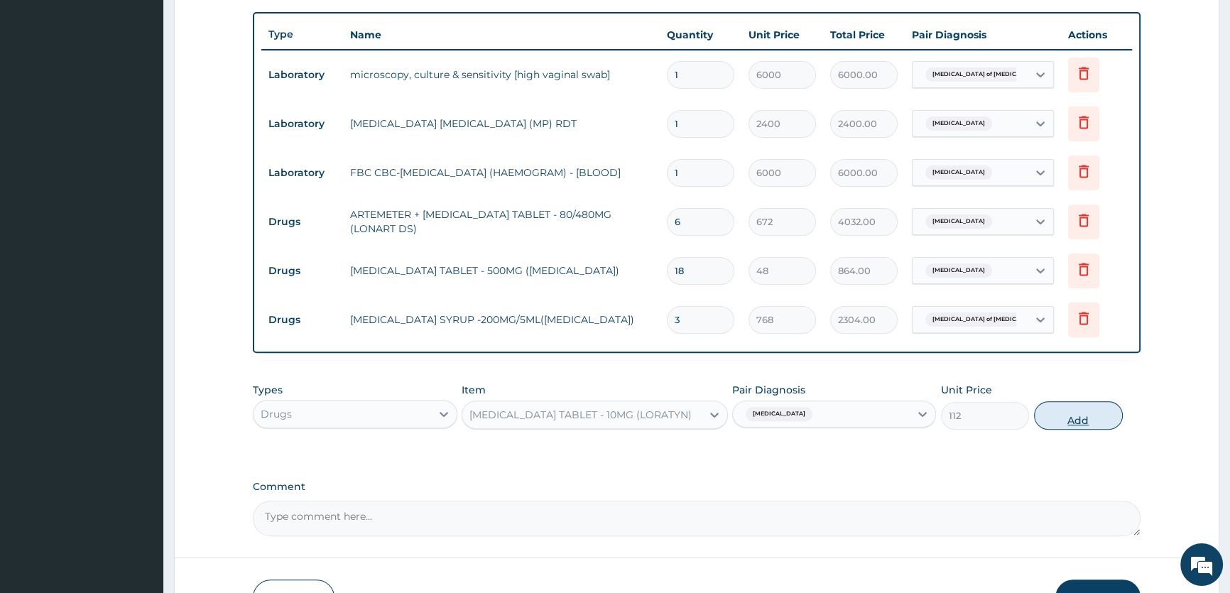
click at [1082, 419] on button "Add" at bounding box center [1078, 415] width 89 height 28
type input "0"
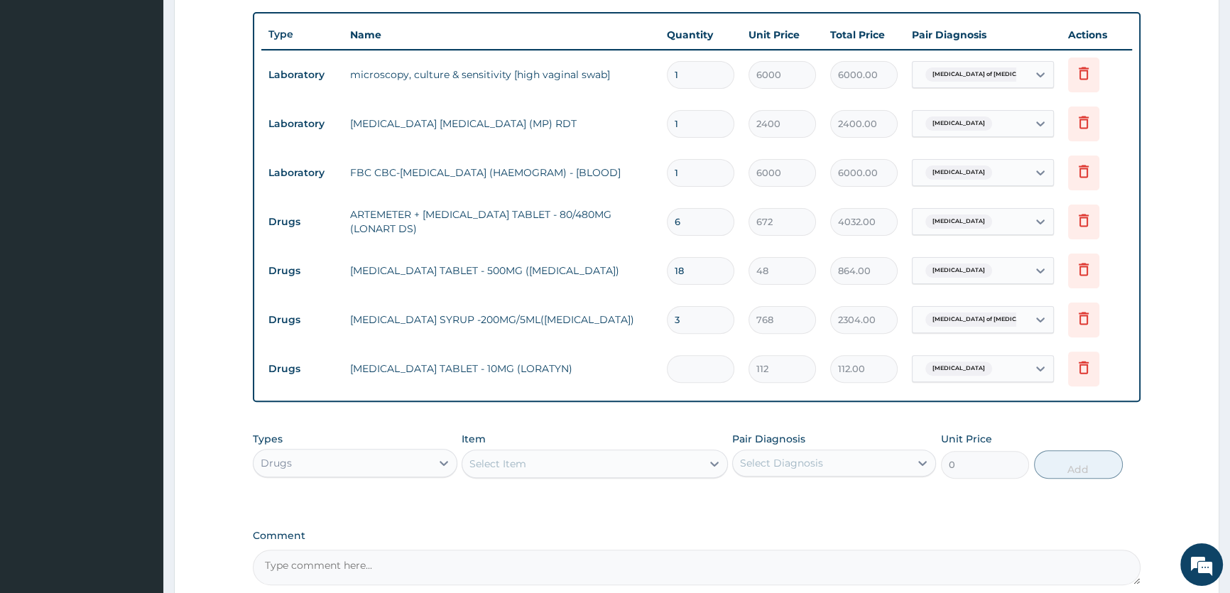
type input "0.00"
type input "5"
type input "560.00"
type input "5"
click at [706, 465] on div at bounding box center [715, 464] width 26 height 26
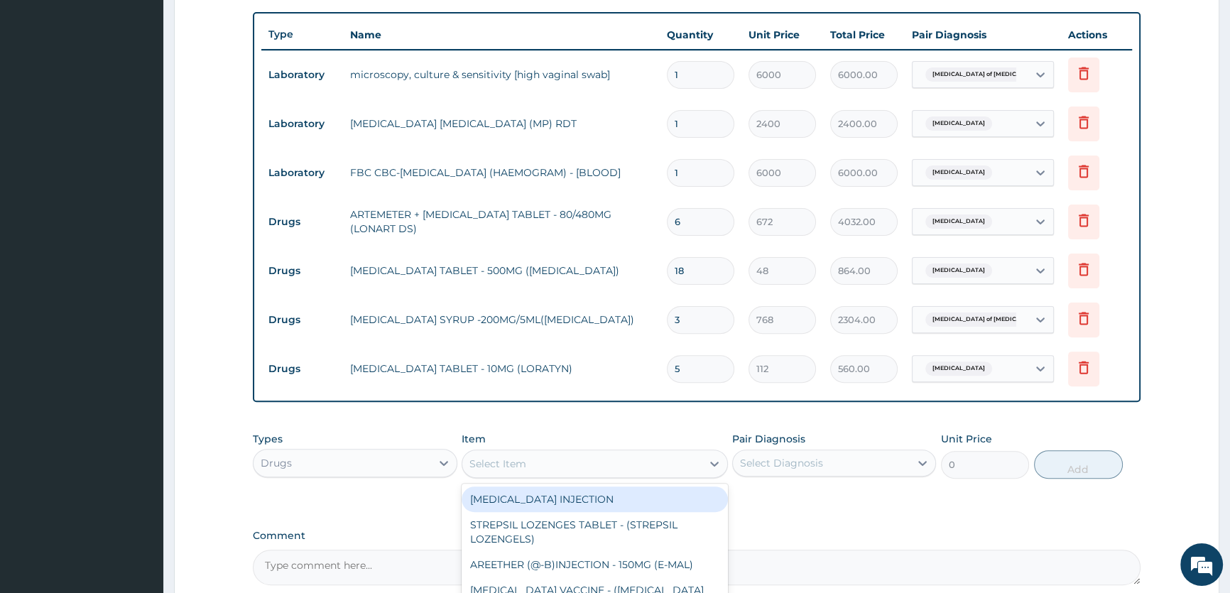
click at [824, 512] on div "PA Code / Prescription Code PA/4B775E Encounter Date 13-09-2025 Important Notic…" at bounding box center [697, 102] width 888 height 966
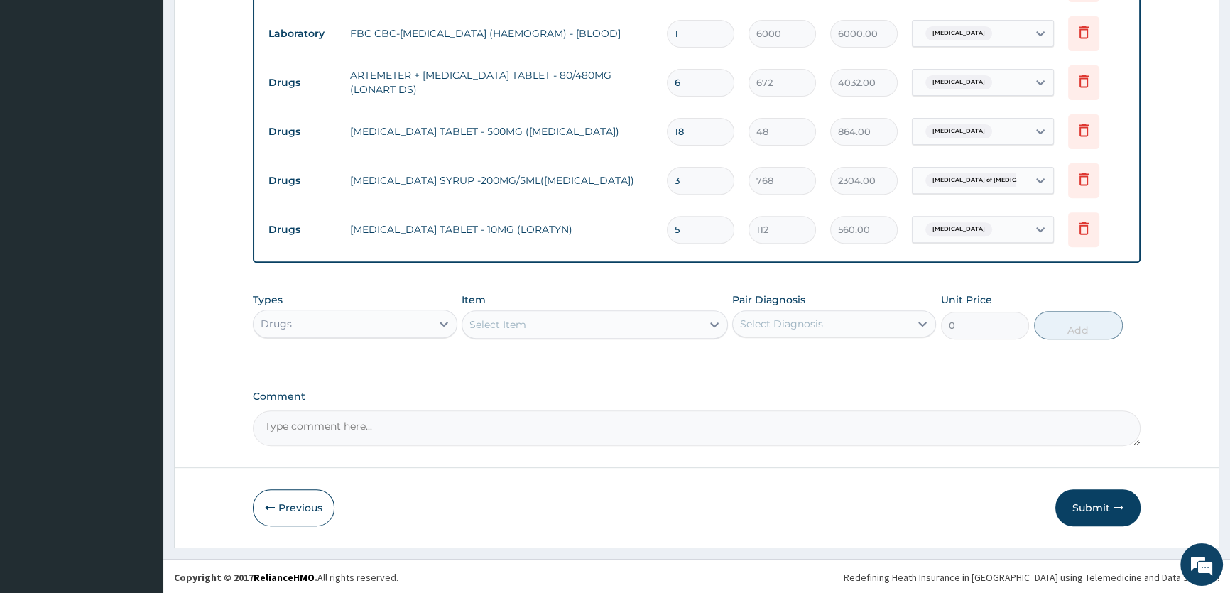
scroll to position [658, 0]
click at [1106, 499] on button "Submit" at bounding box center [1097, 505] width 85 height 37
click at [1085, 501] on button "Submit" at bounding box center [1097, 505] width 85 height 37
click at [1087, 503] on button "Submit" at bounding box center [1097, 505] width 85 height 37
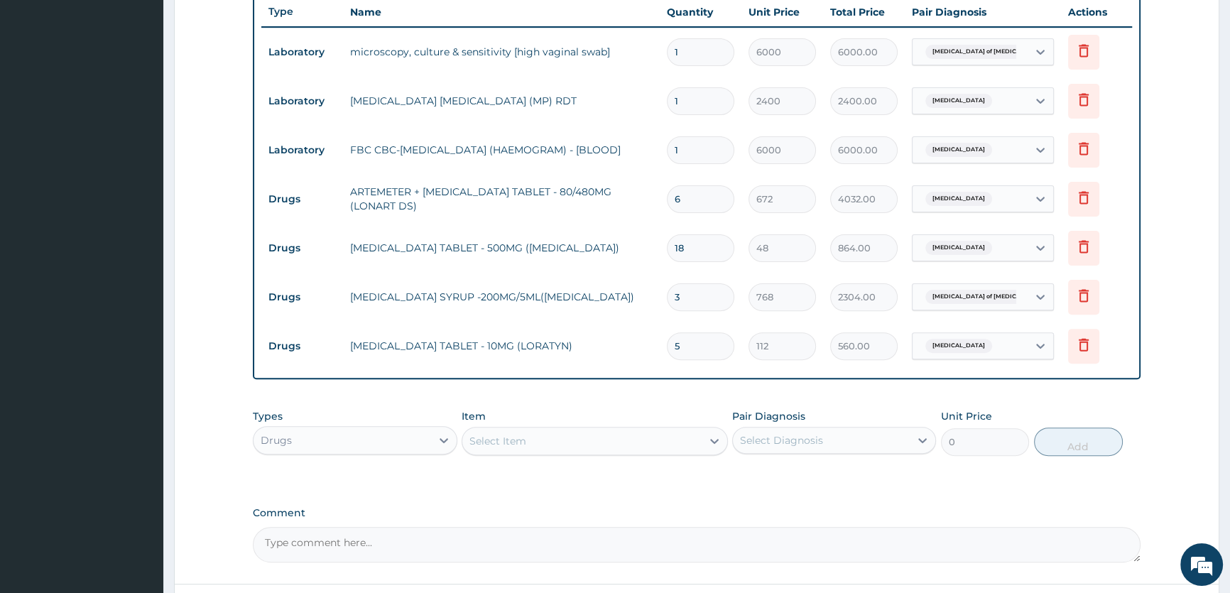
scroll to position [594, 0]
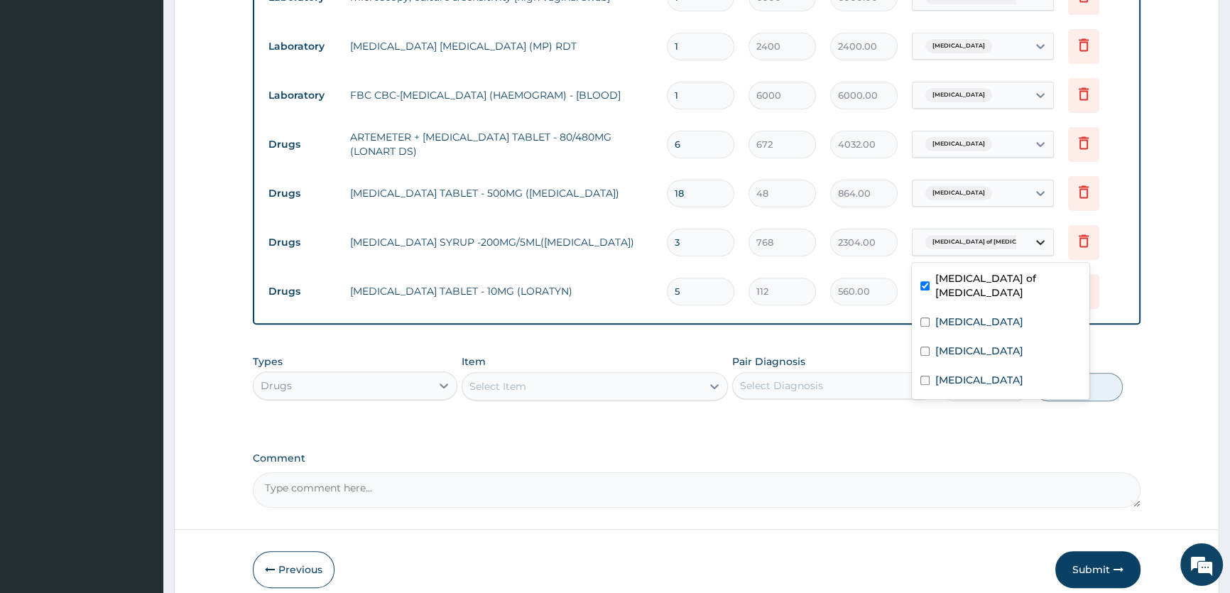
click at [1044, 243] on icon at bounding box center [1040, 242] width 14 height 14
click at [927, 376] on input "checkbox" at bounding box center [924, 380] width 9 height 9
checkbox input "true"
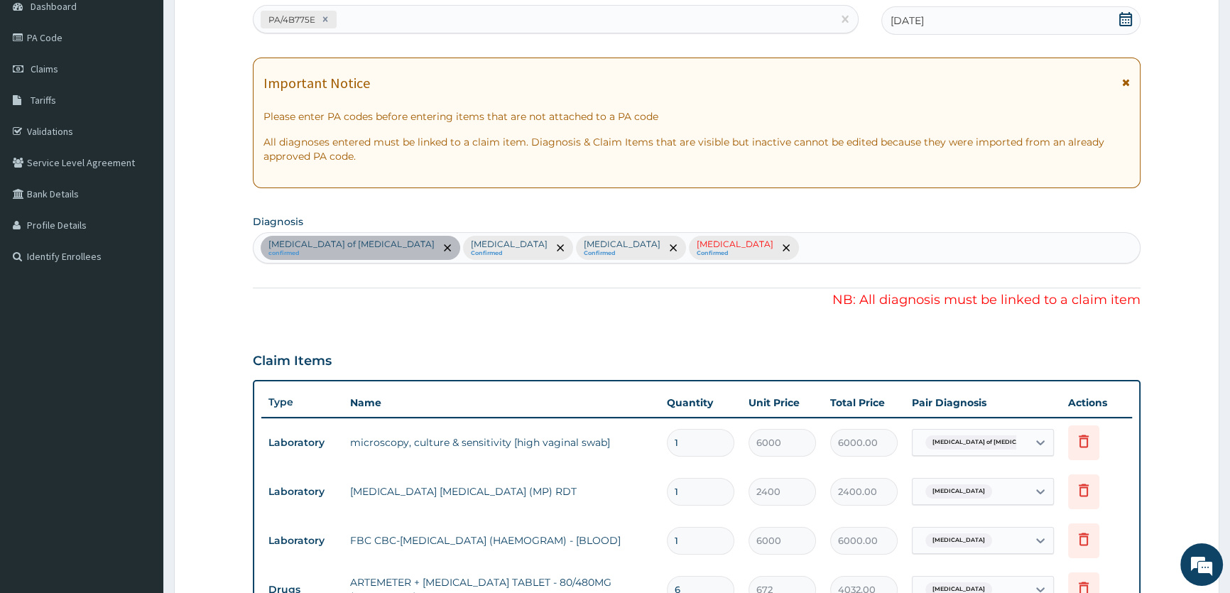
scroll to position [142, 0]
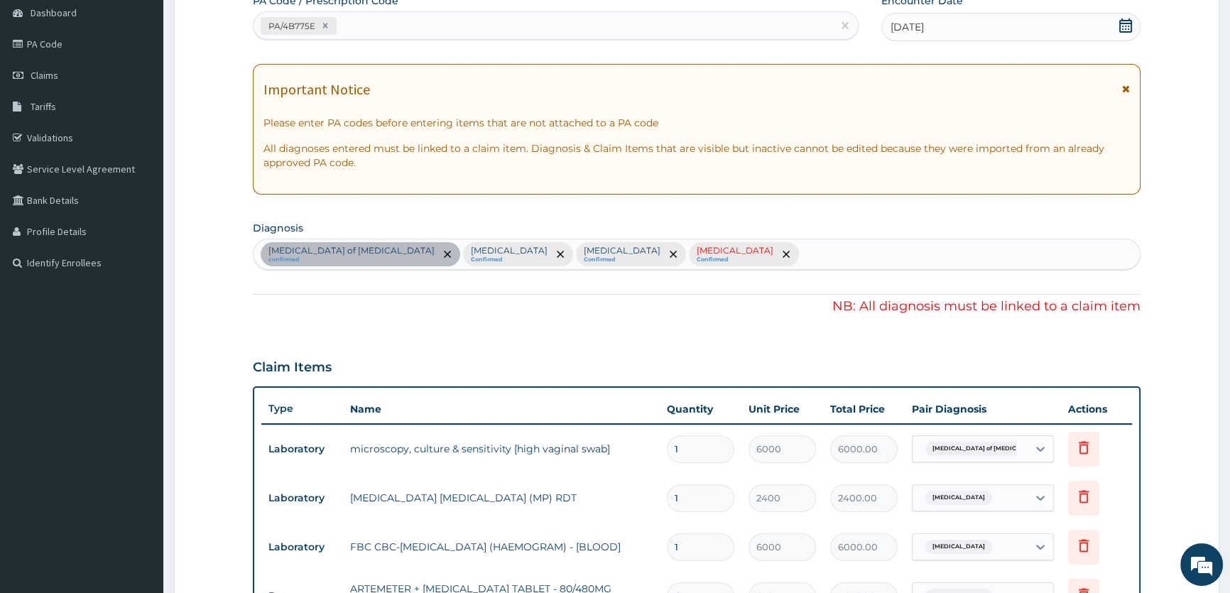
click at [775, 255] on div at bounding box center [785, 254] width 20 height 23
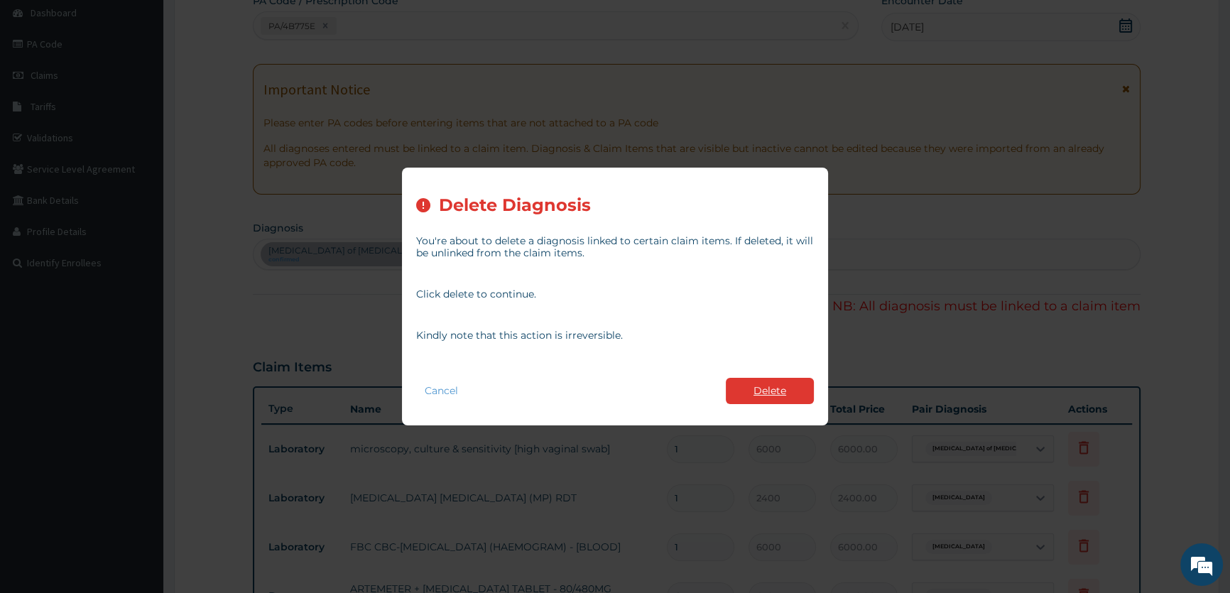
click at [753, 388] on button "Delete" at bounding box center [770, 391] width 88 height 26
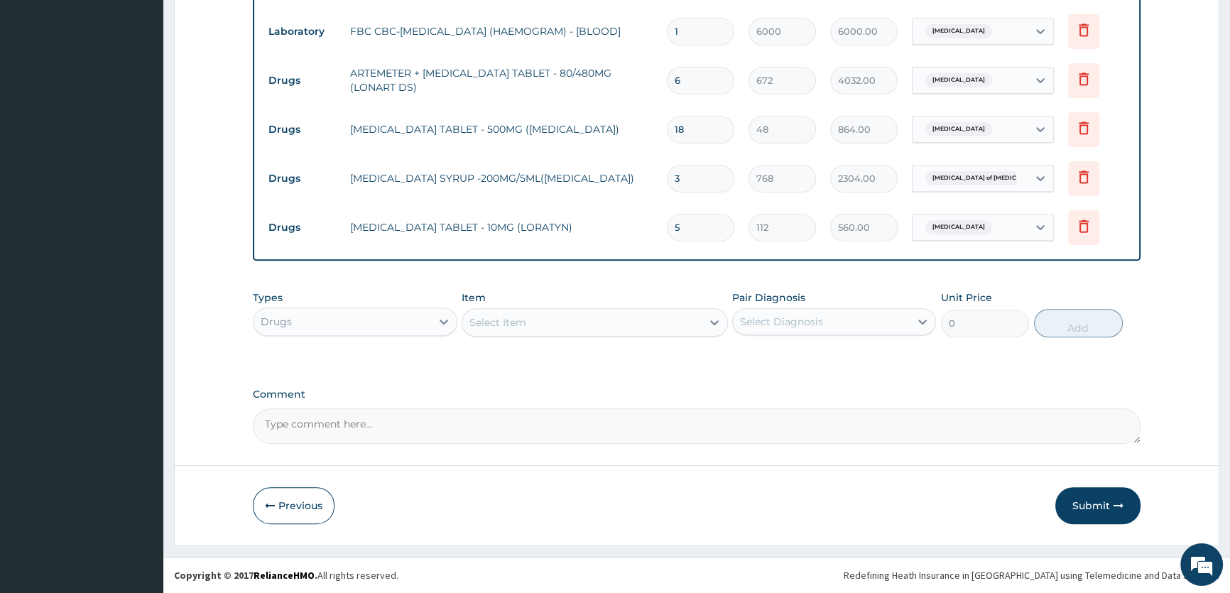
scroll to position [658, 0]
click at [1090, 504] on button "Submit" at bounding box center [1097, 505] width 85 height 37
